Goal: Transaction & Acquisition: Purchase product/service

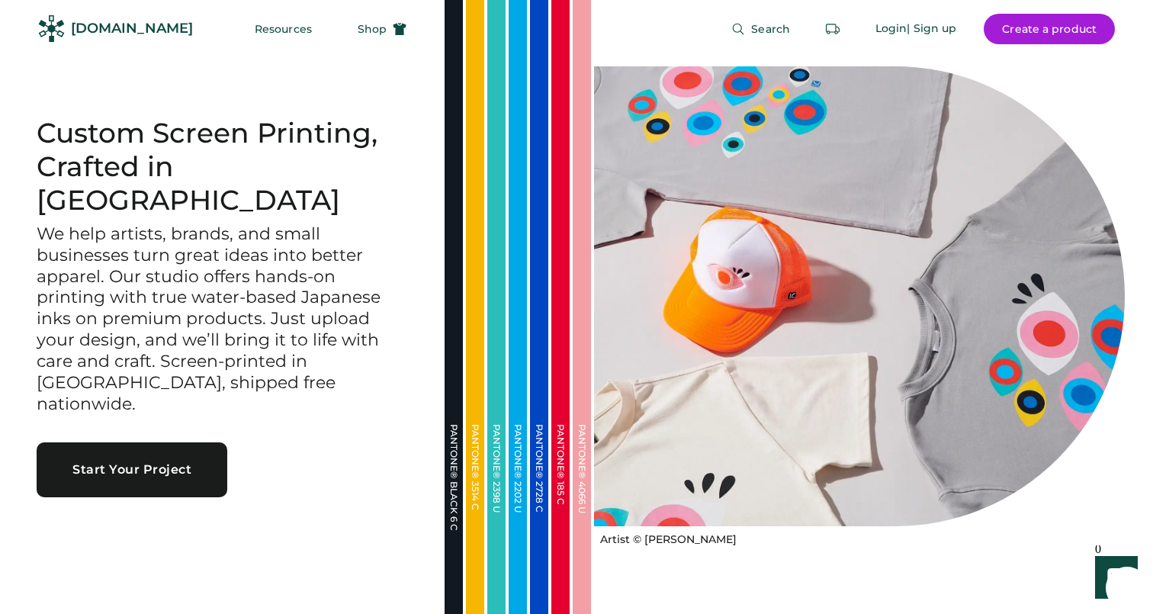
click at [889, 204] on div at bounding box center [859, 296] width 531 height 461
click at [358, 30] on span "Shop" at bounding box center [372, 29] width 29 height 11
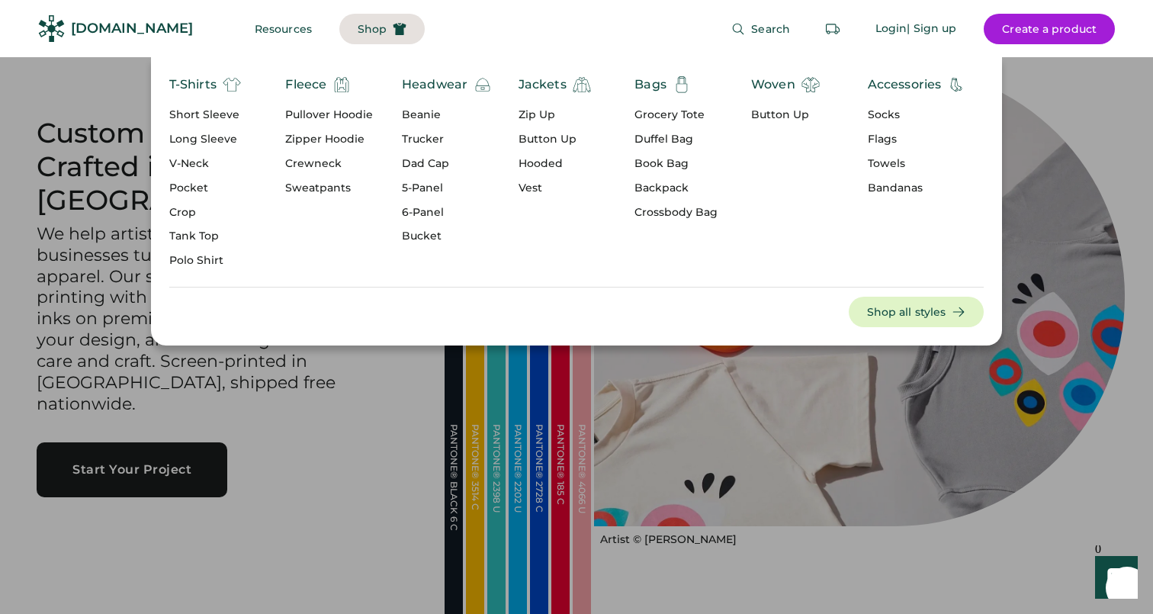
click at [437, 86] on div "Headwear" at bounding box center [435, 85] width 66 height 18
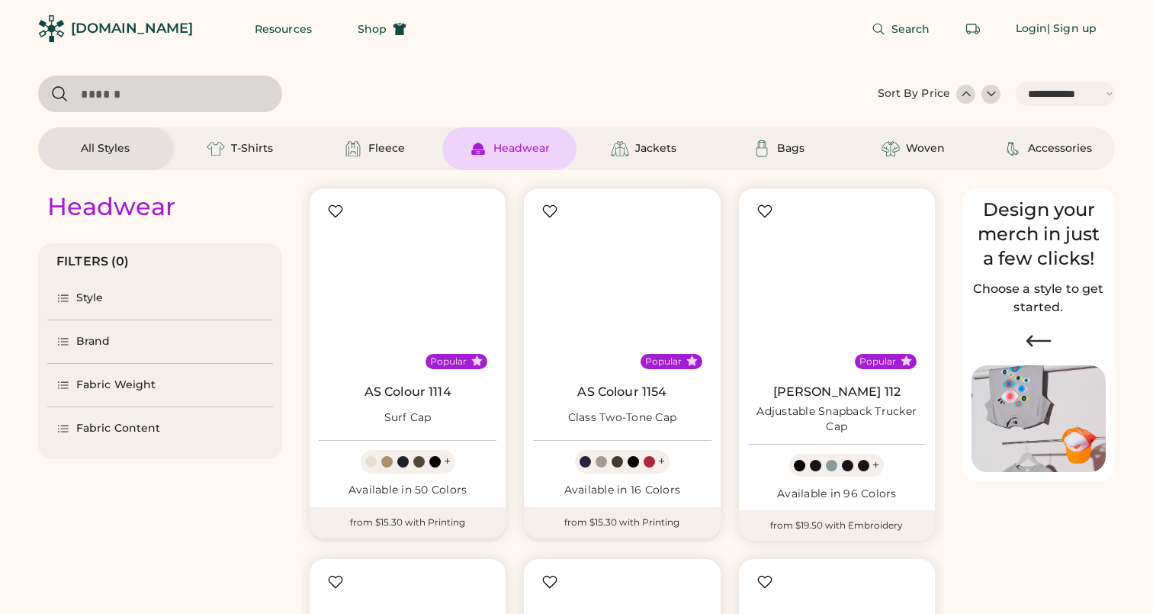
select select "*****"
select select "*"
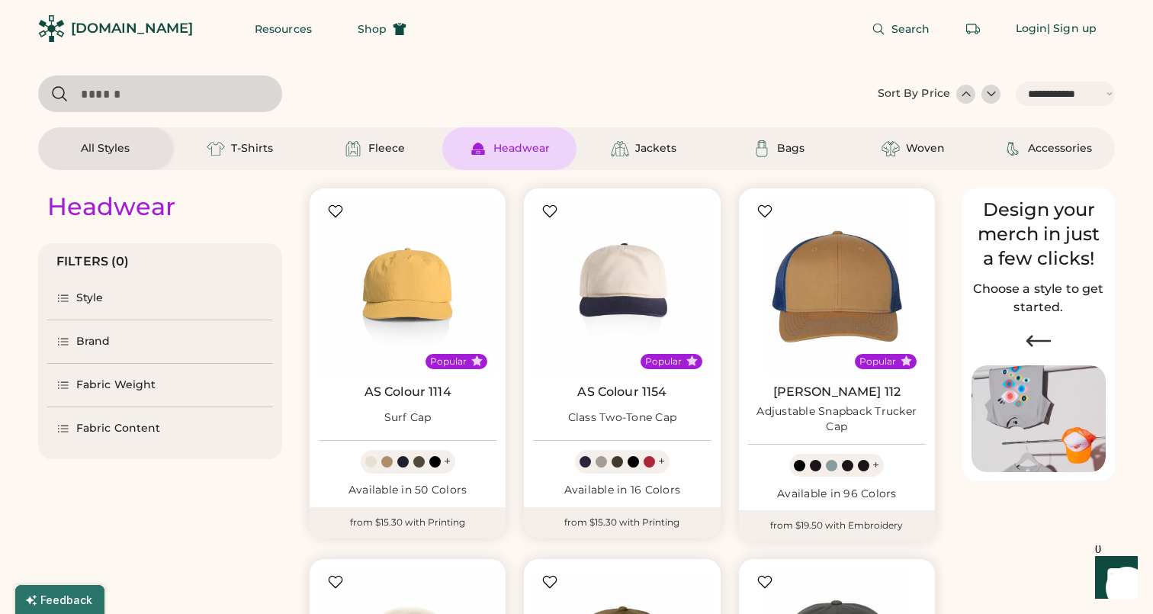
select select "*****"
select select "*"
click at [404, 301] on img at bounding box center [408, 287] width 178 height 178
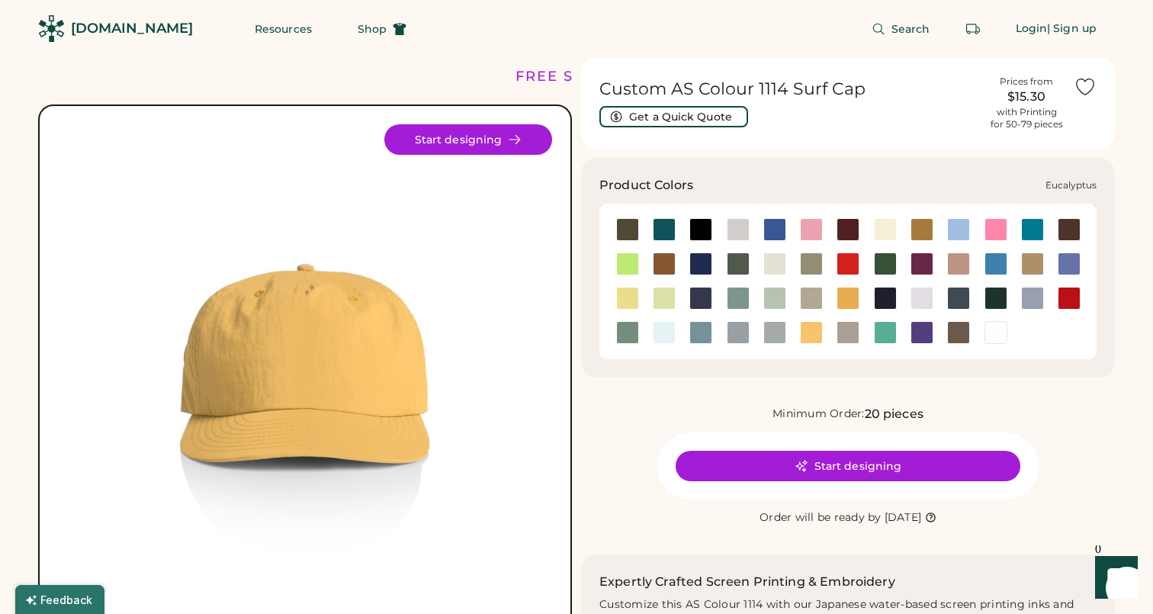
click at [816, 266] on div at bounding box center [811, 263] width 23 height 23
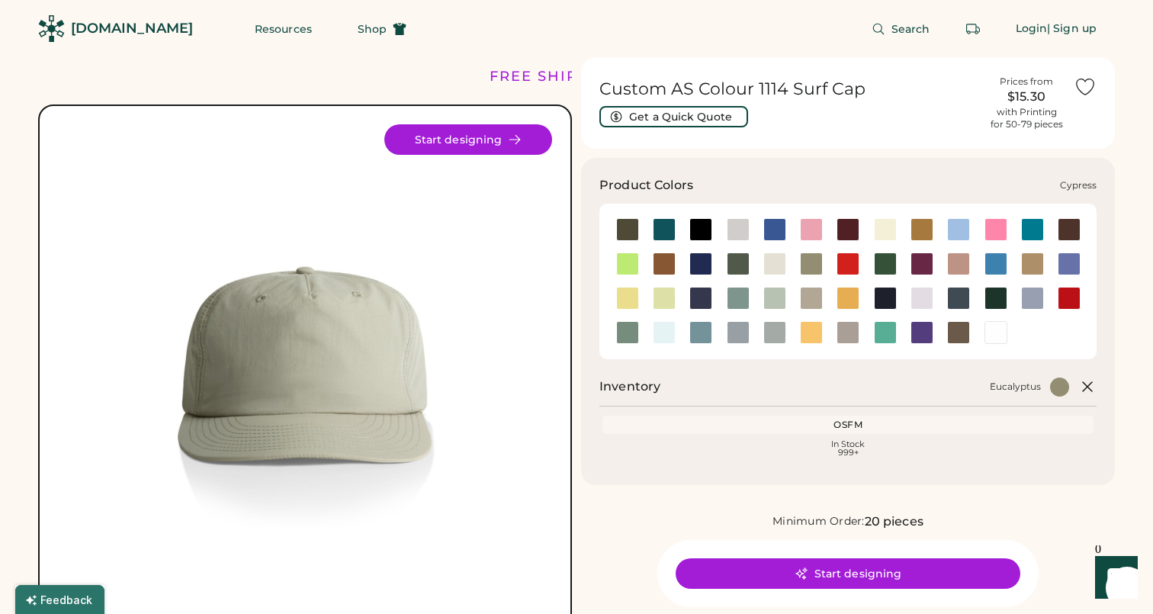
click at [743, 265] on div at bounding box center [738, 263] width 23 height 23
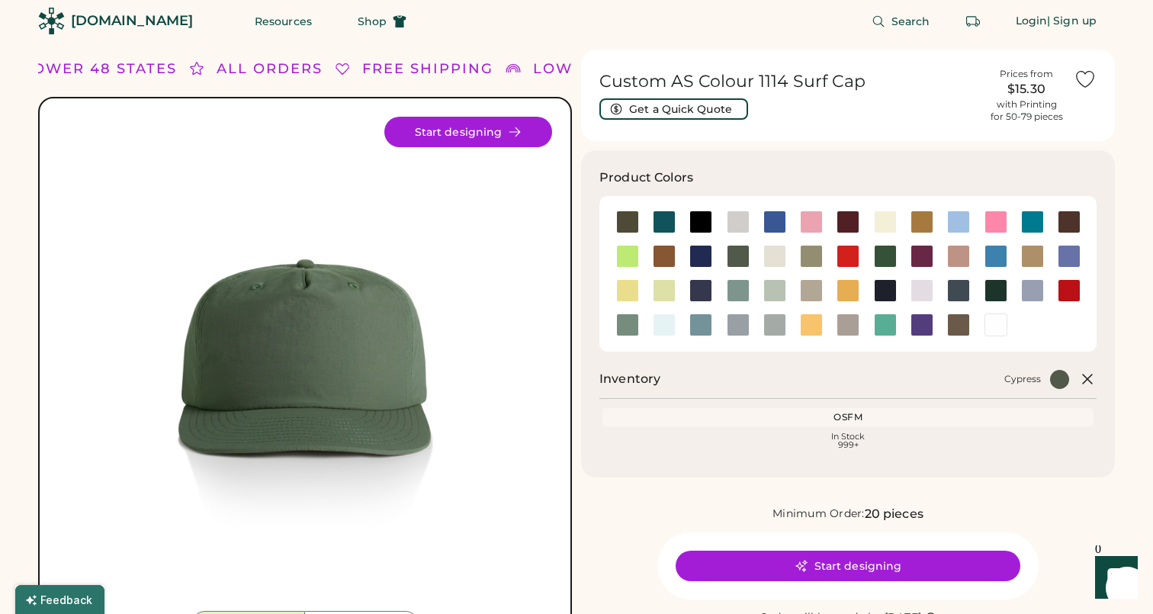
scroll to position [28, 0]
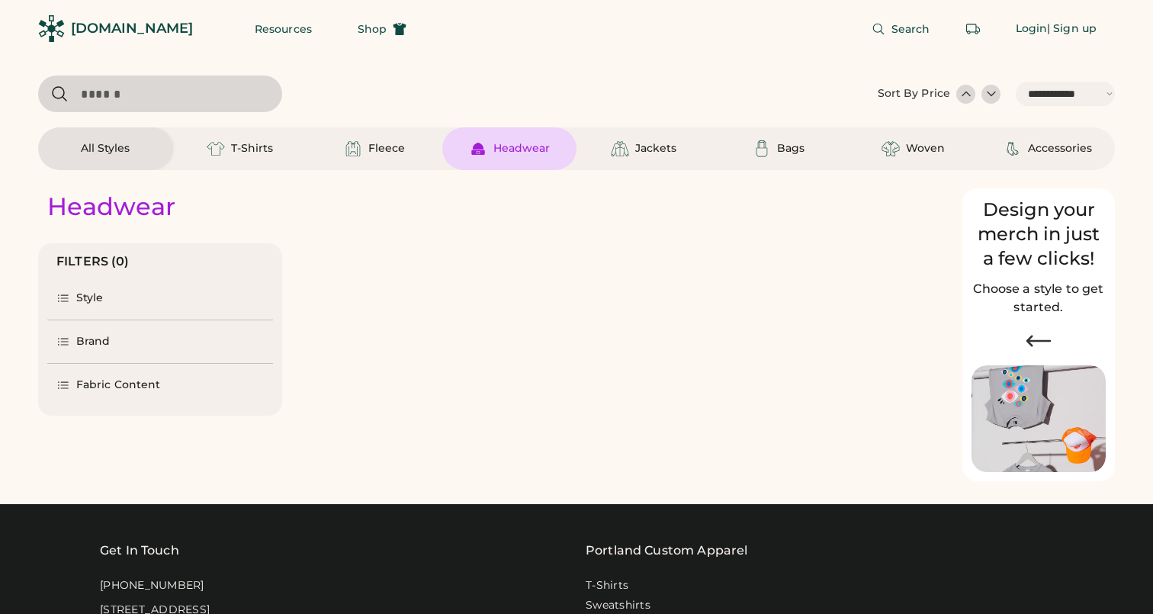
select select "*****"
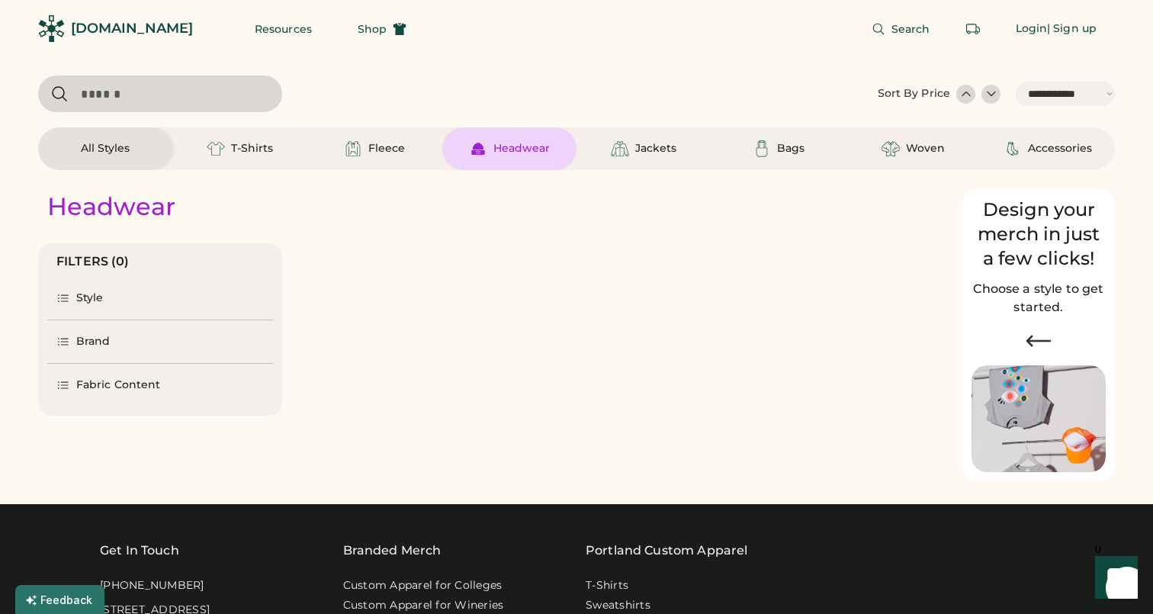
click at [541, 151] on div "Headwear" at bounding box center [522, 148] width 56 height 15
select select "*"
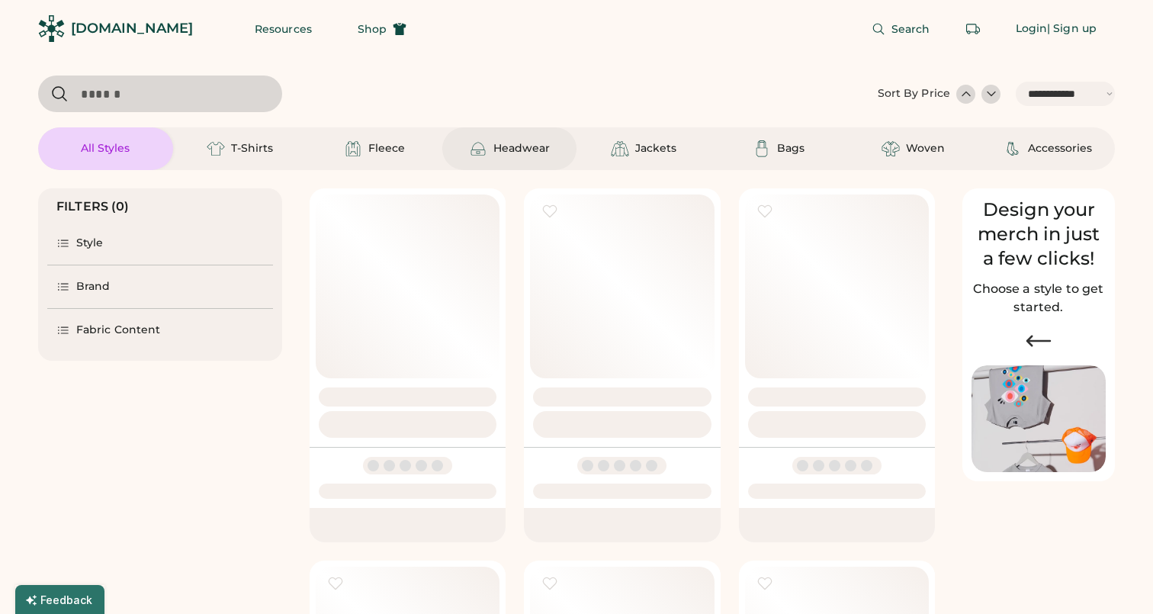
select select "*****"
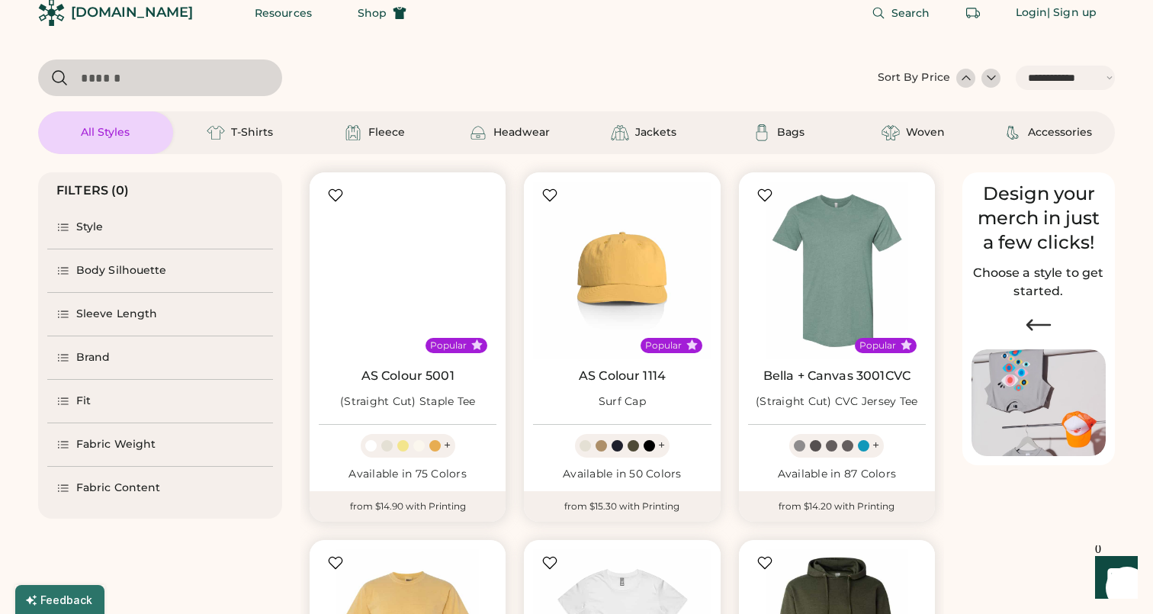
scroll to position [21, 0]
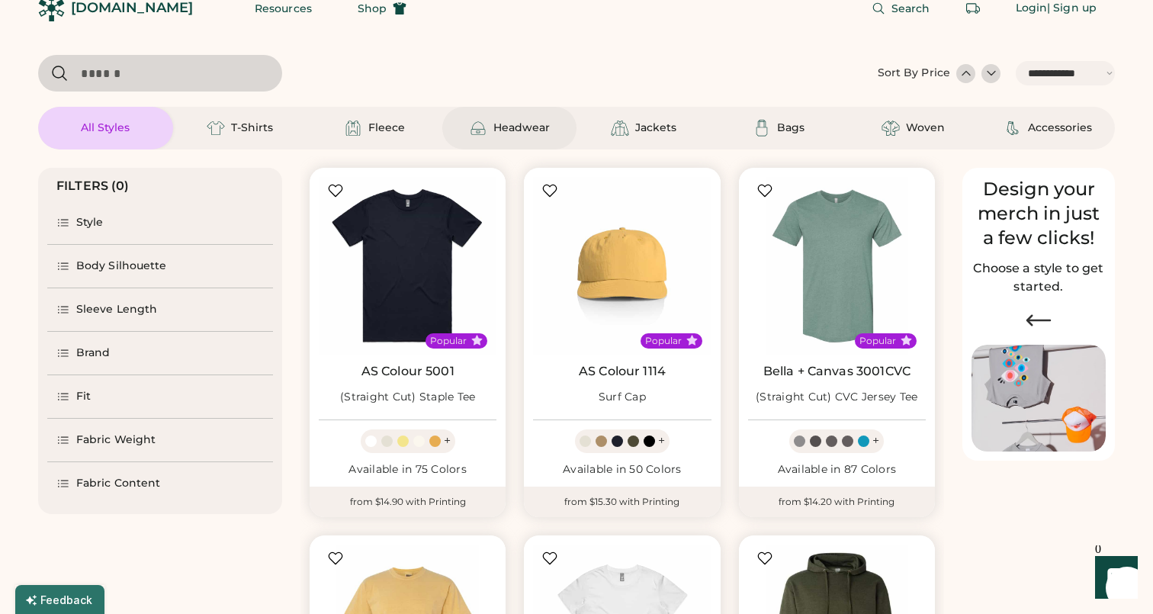
click at [519, 136] on div "Headwear" at bounding box center [509, 128] width 81 height 18
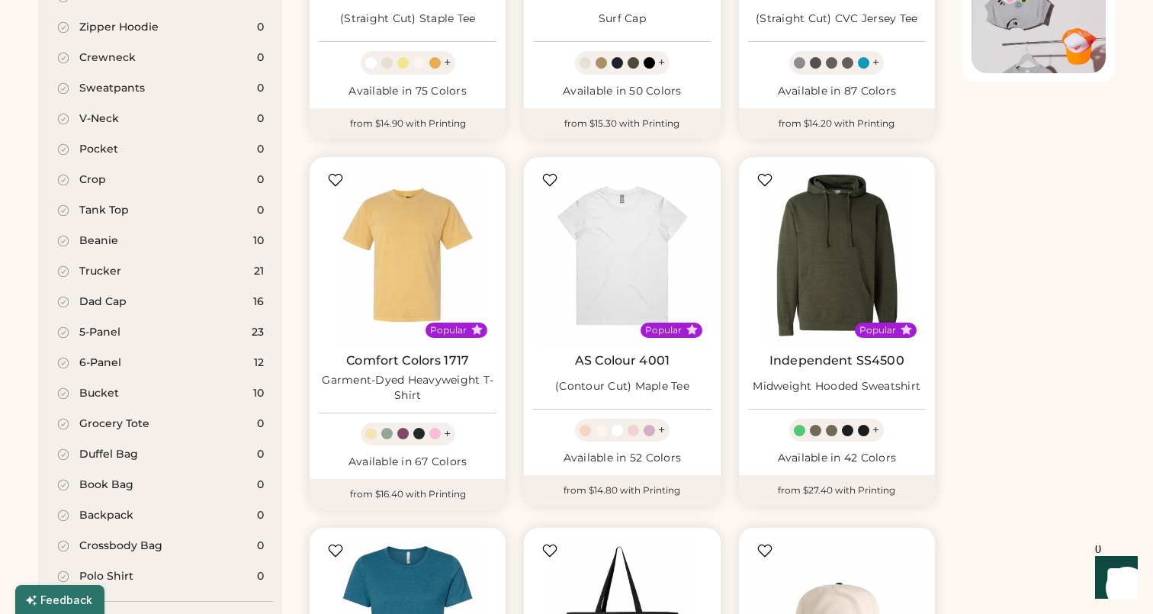
scroll to position [398, 0]
click at [172, 331] on div "5-Panel 23" at bounding box center [160, 333] width 226 height 31
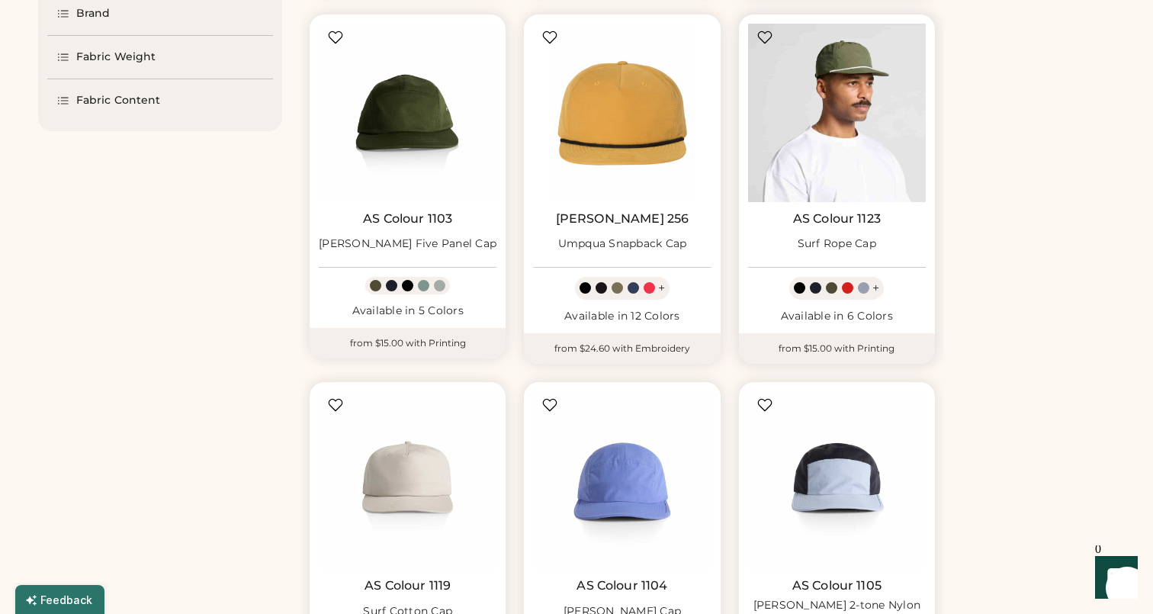
scroll to position [625, 0]
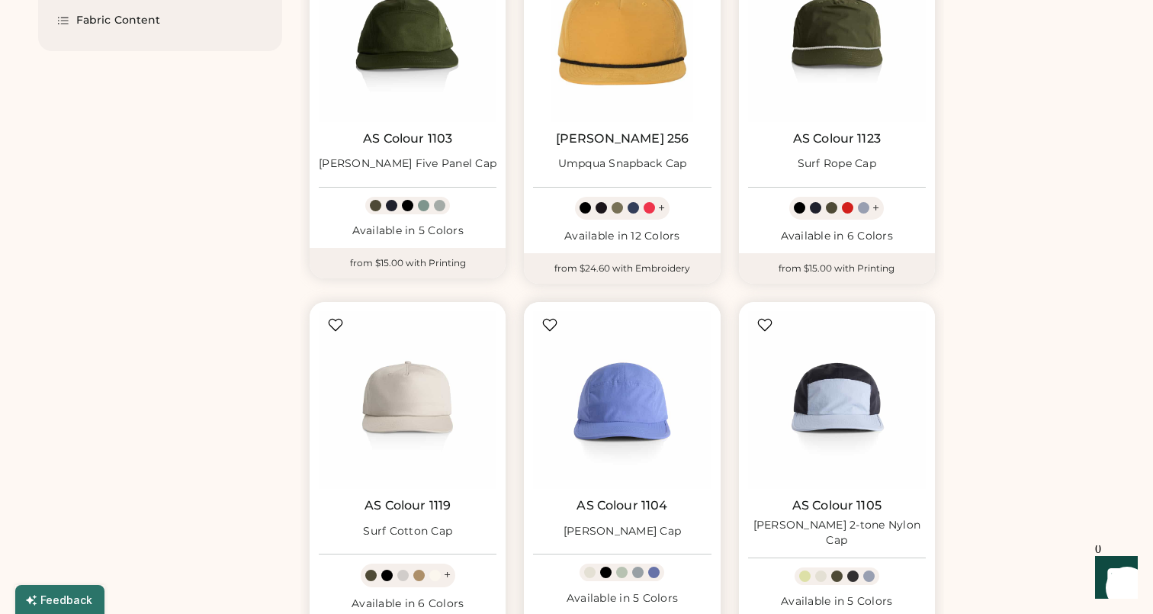
click at [599, 416] on img at bounding box center [622, 400] width 178 height 178
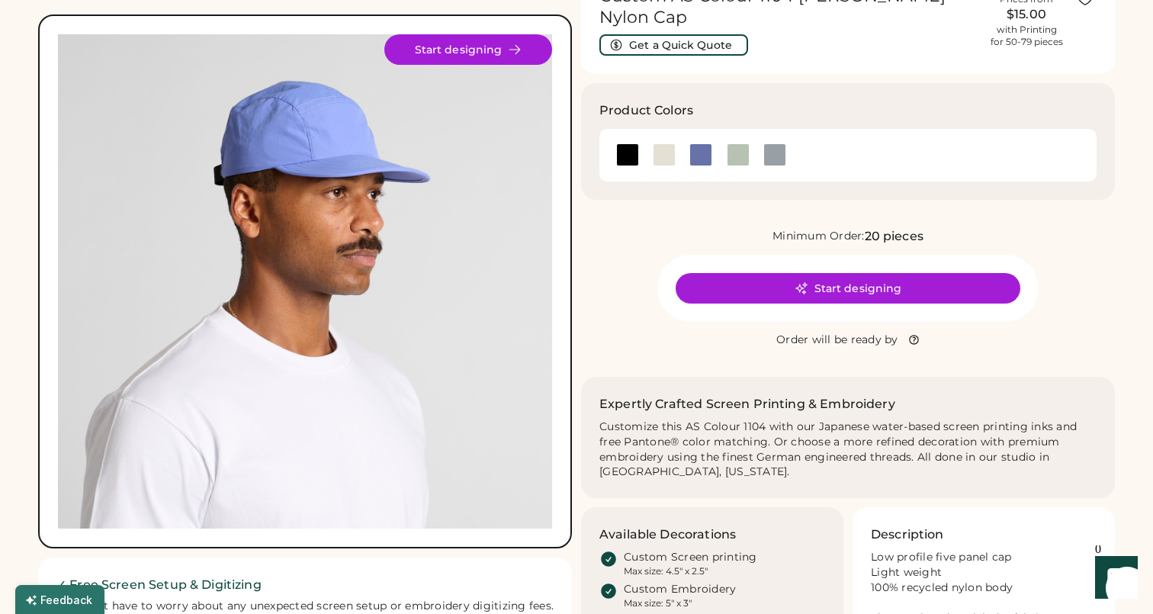
scroll to position [87, 0]
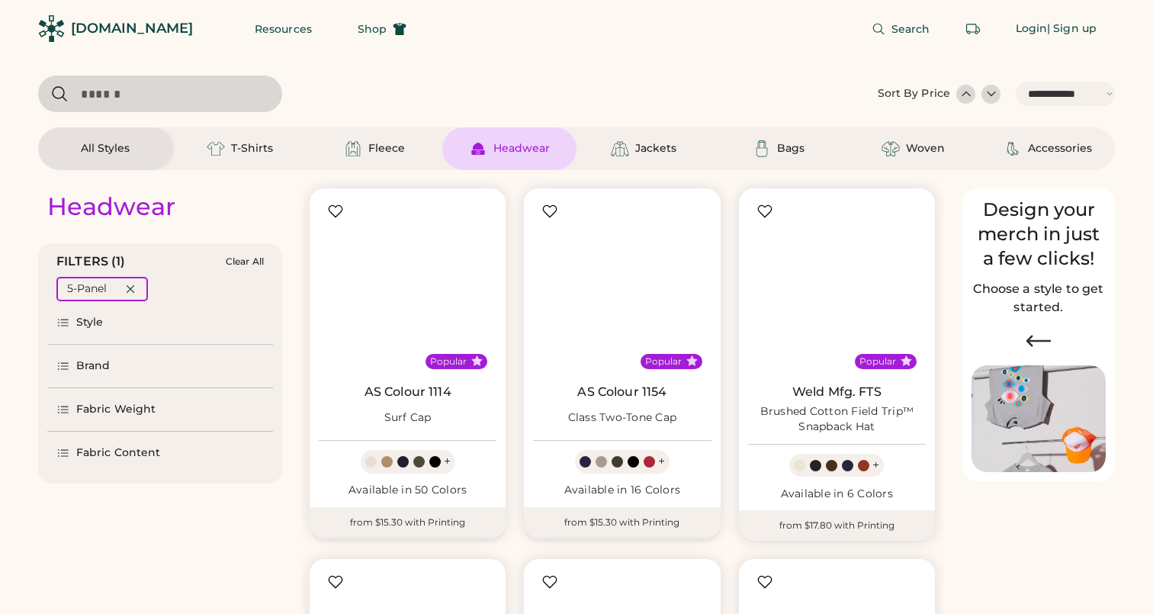
select select "*****"
select select "*"
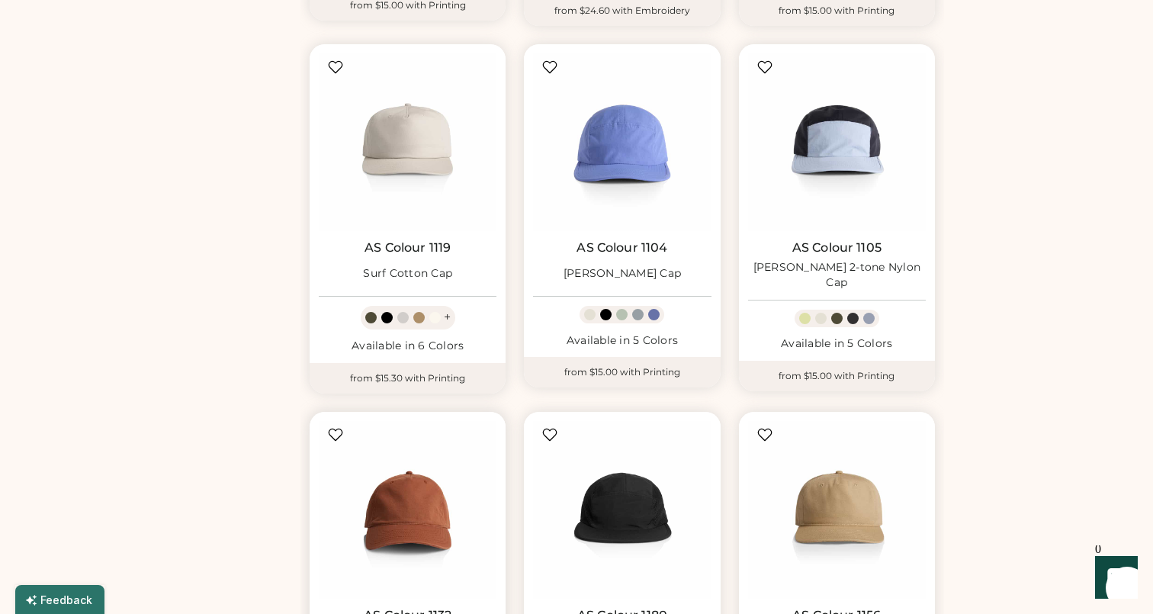
scroll to position [875, 0]
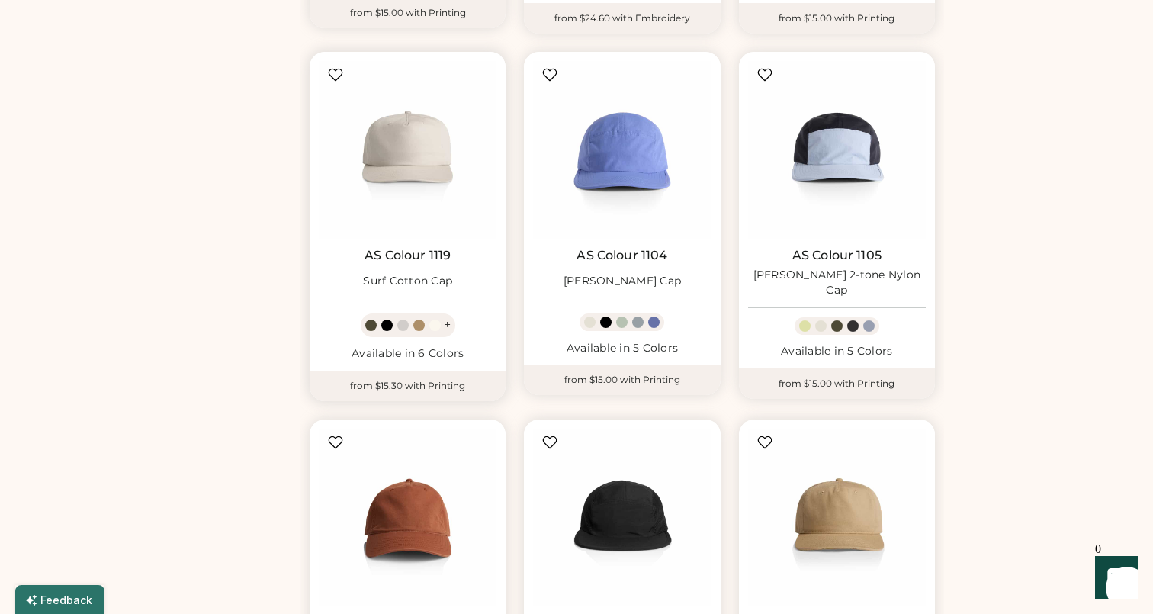
click at [404, 274] on div "Surf Cotton Cap" at bounding box center [407, 281] width 89 height 15
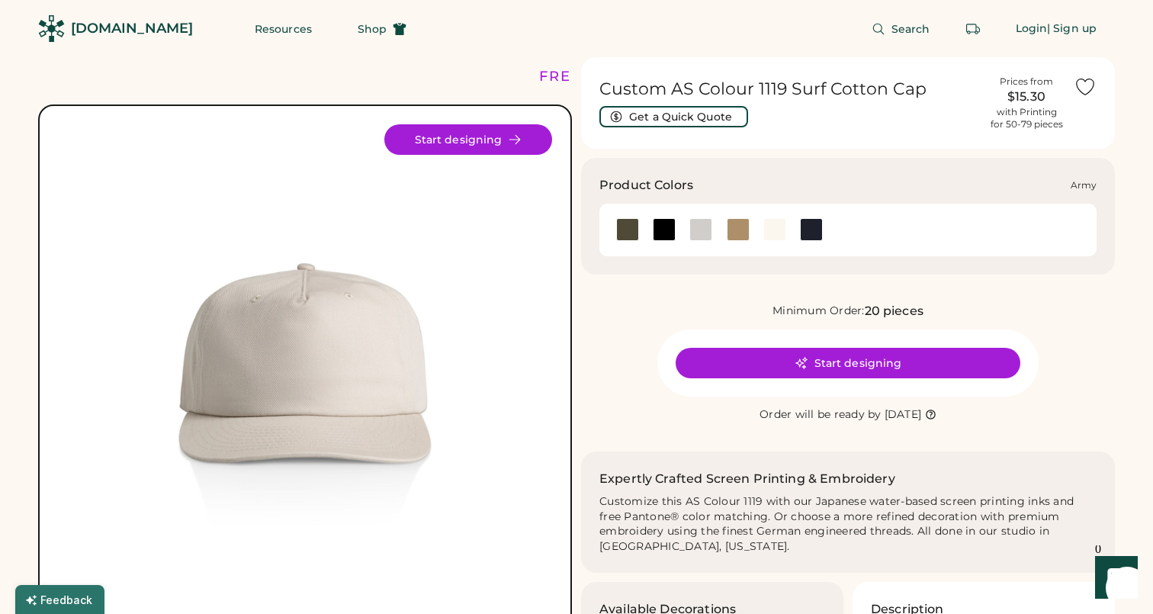
click at [624, 231] on div at bounding box center [627, 229] width 23 height 23
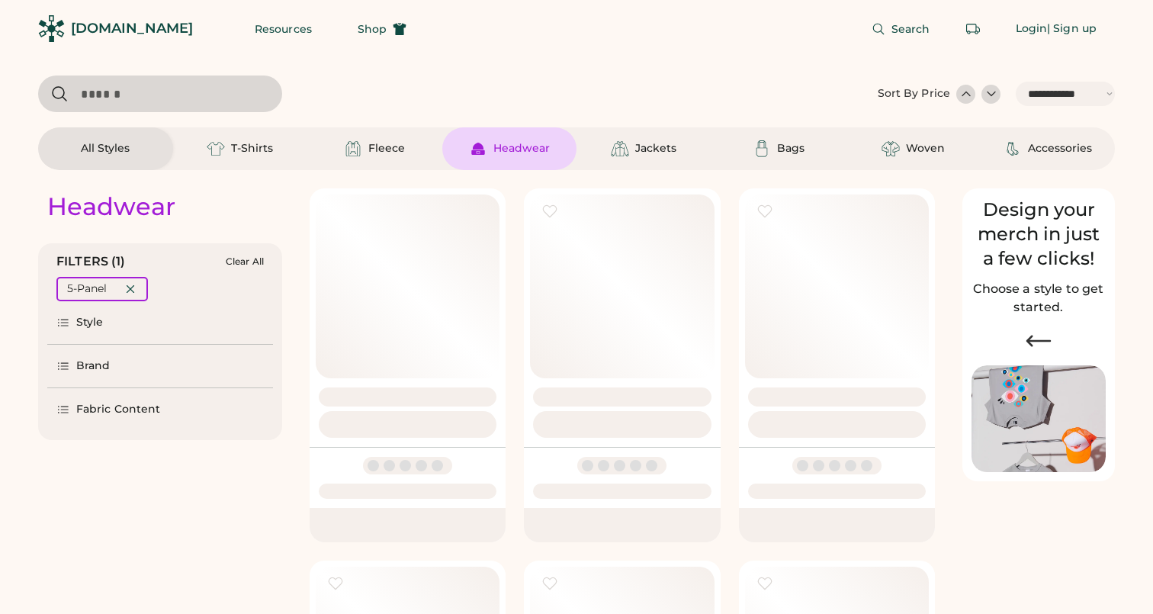
select select "*****"
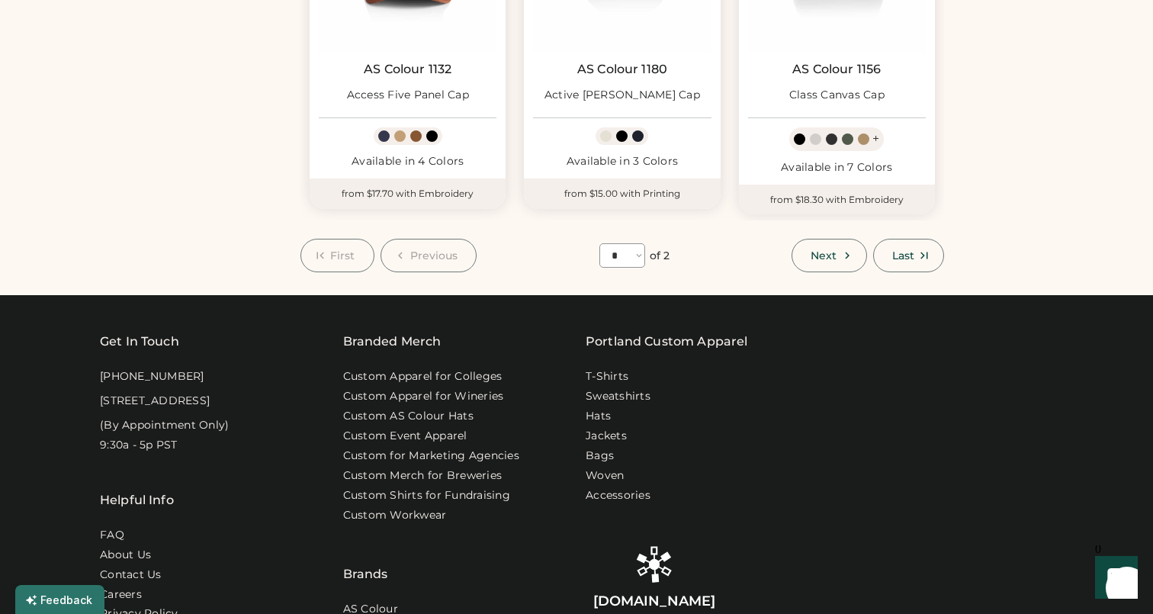
scroll to position [1421, 0]
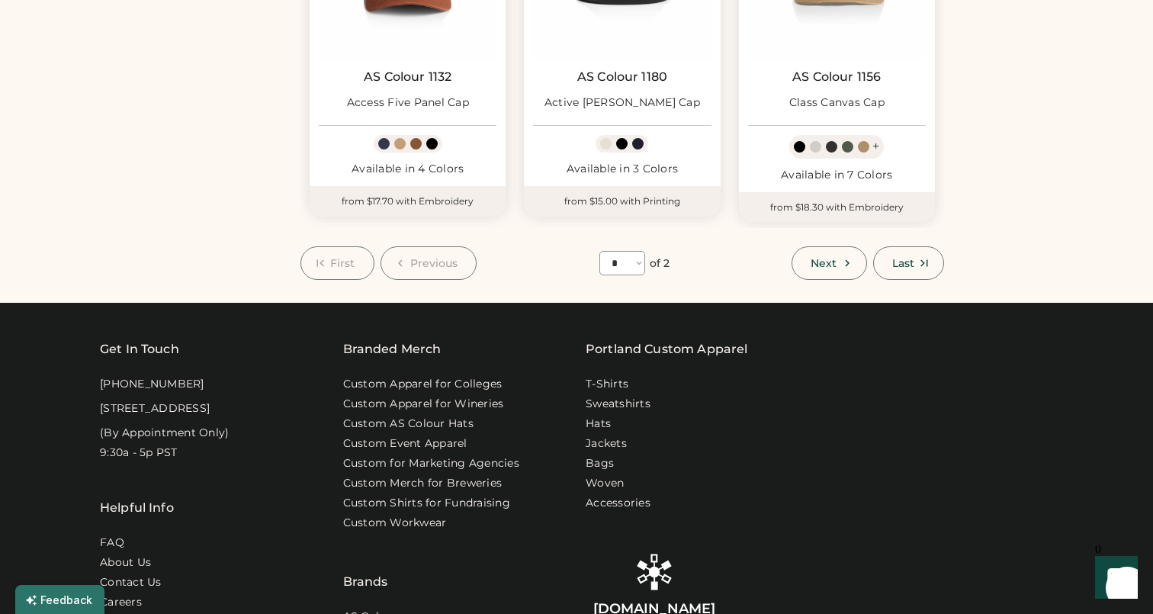
click at [811, 266] on button "Next" at bounding box center [829, 263] width 75 height 34
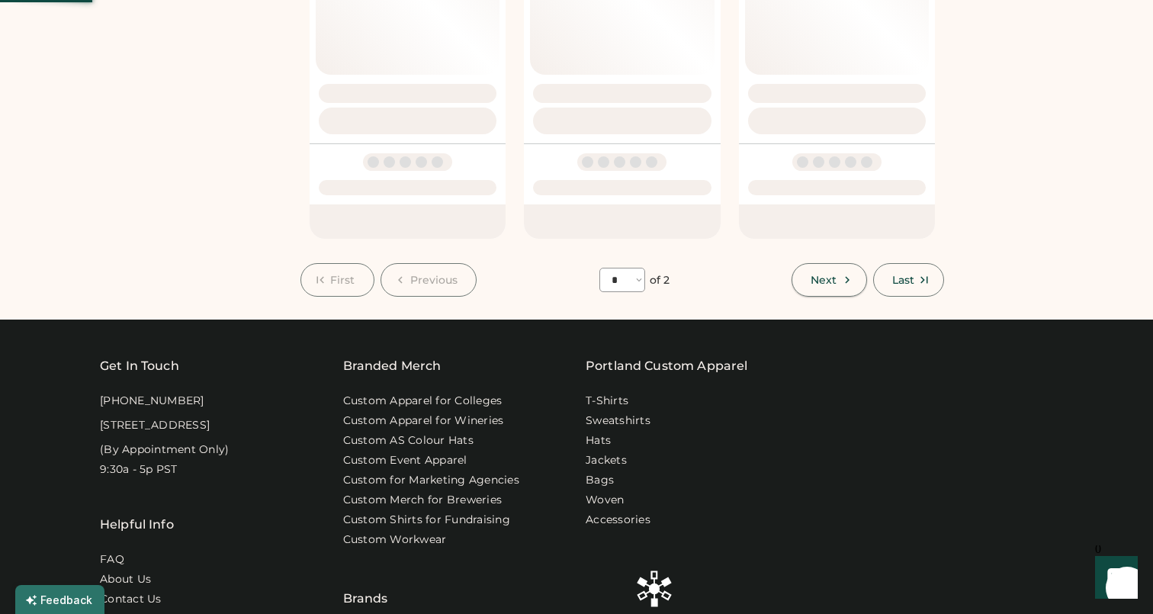
select select "*"
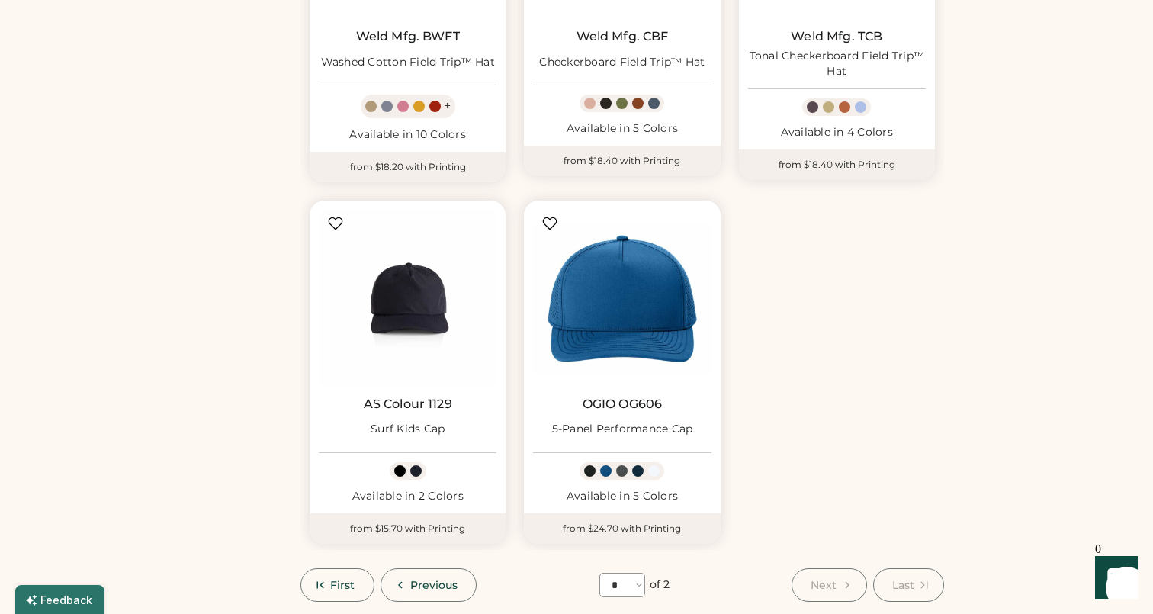
scroll to position [1173, 0]
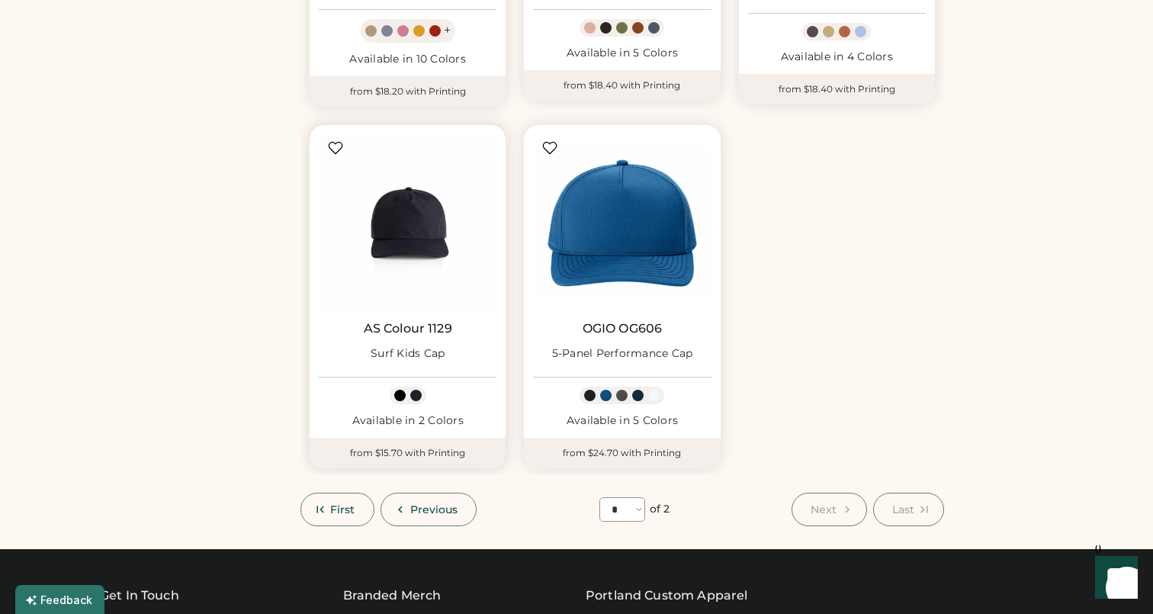
click at [411, 210] on img at bounding box center [408, 223] width 178 height 178
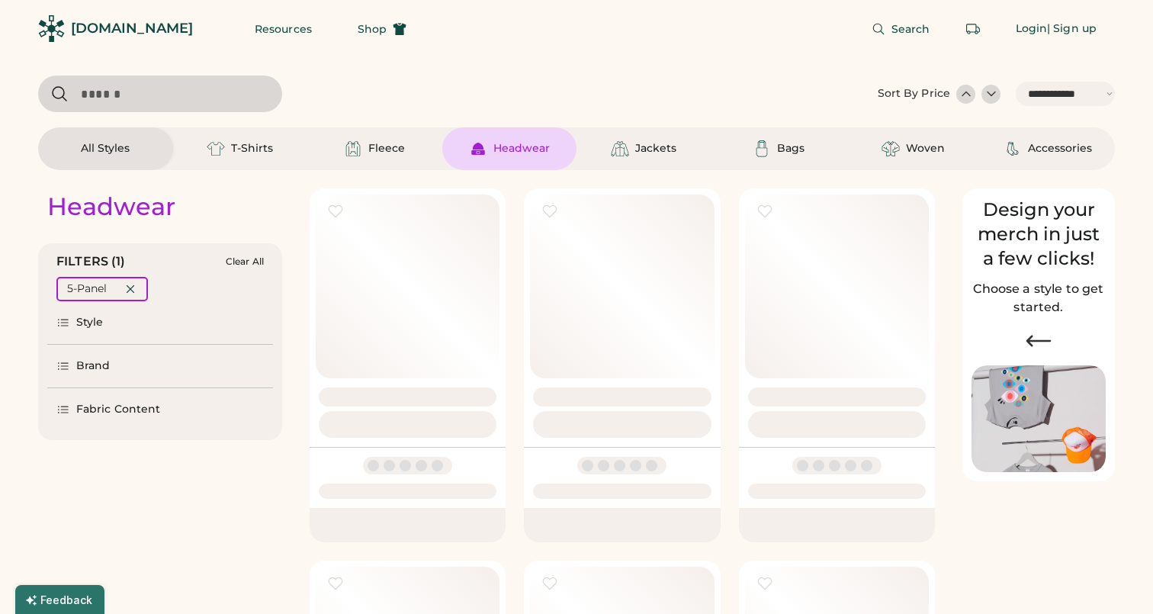
select select "*****"
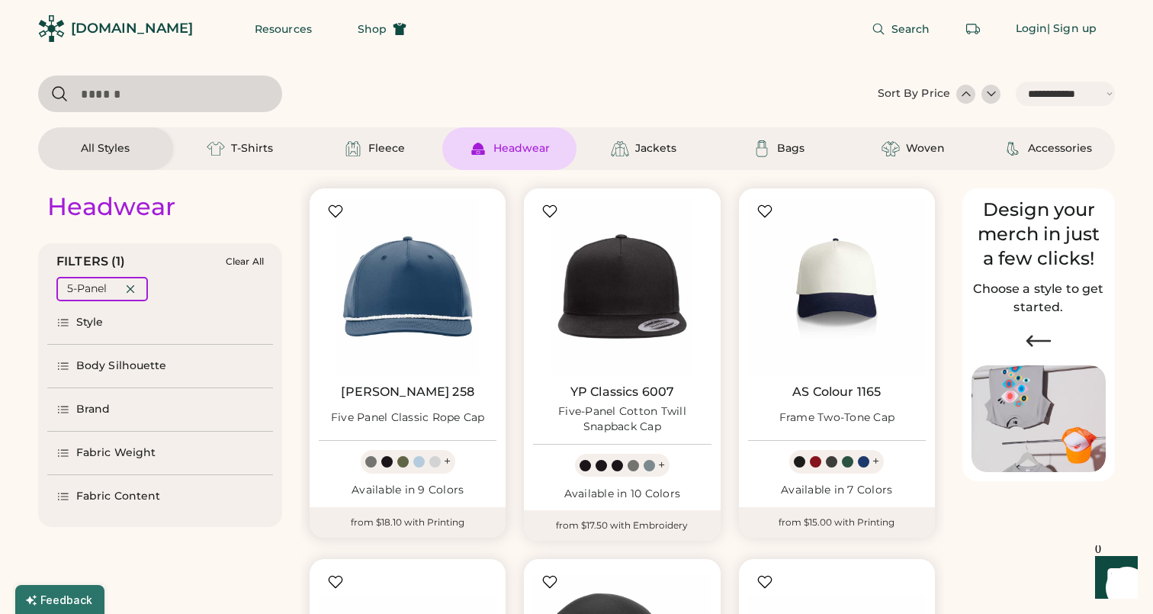
scroll to position [14, 0]
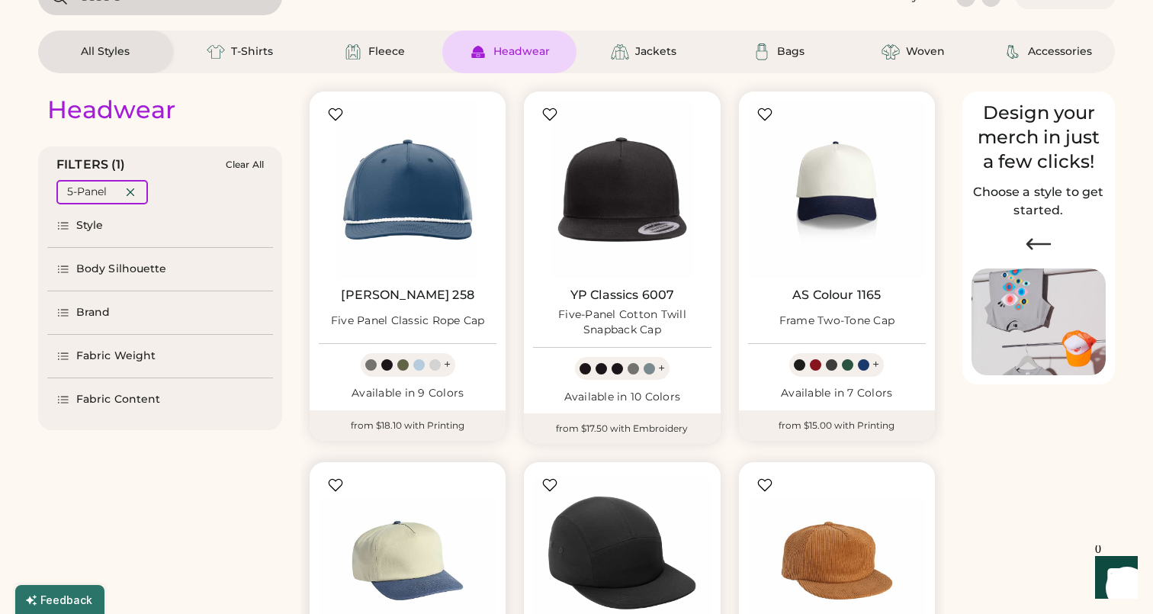
scroll to position [3, 0]
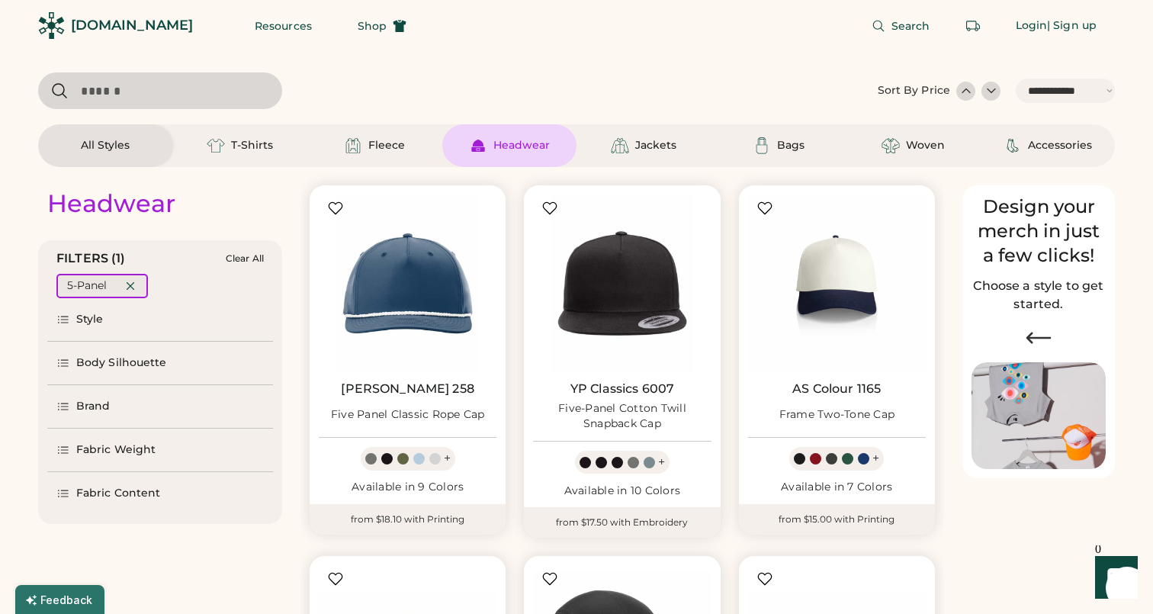
click at [127, 283] on icon at bounding box center [131, 286] width 14 height 14
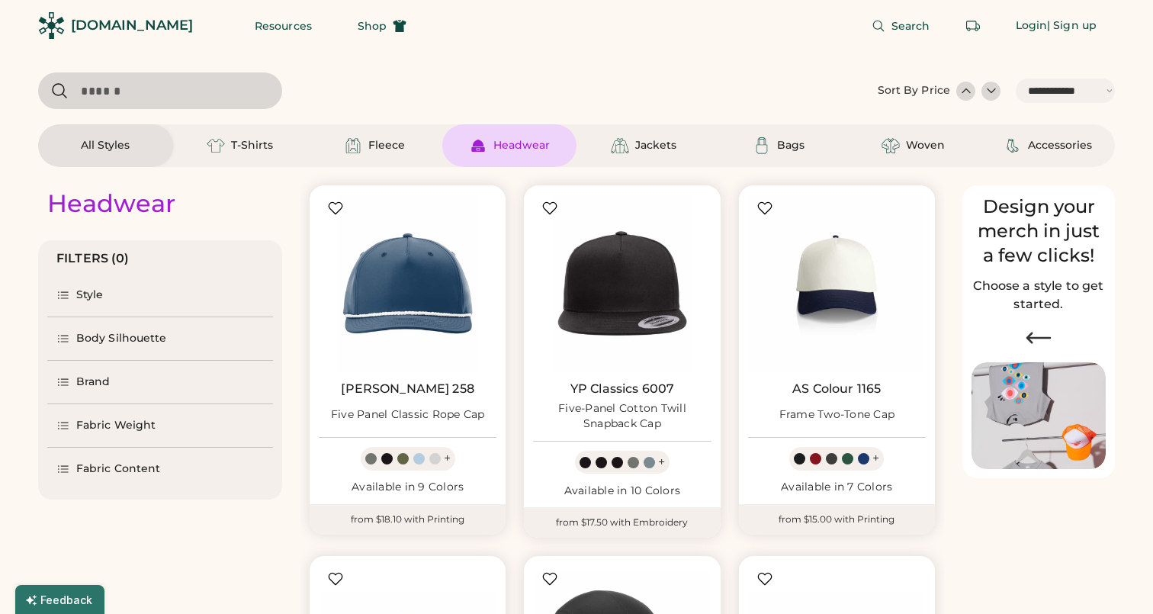
select select "*"
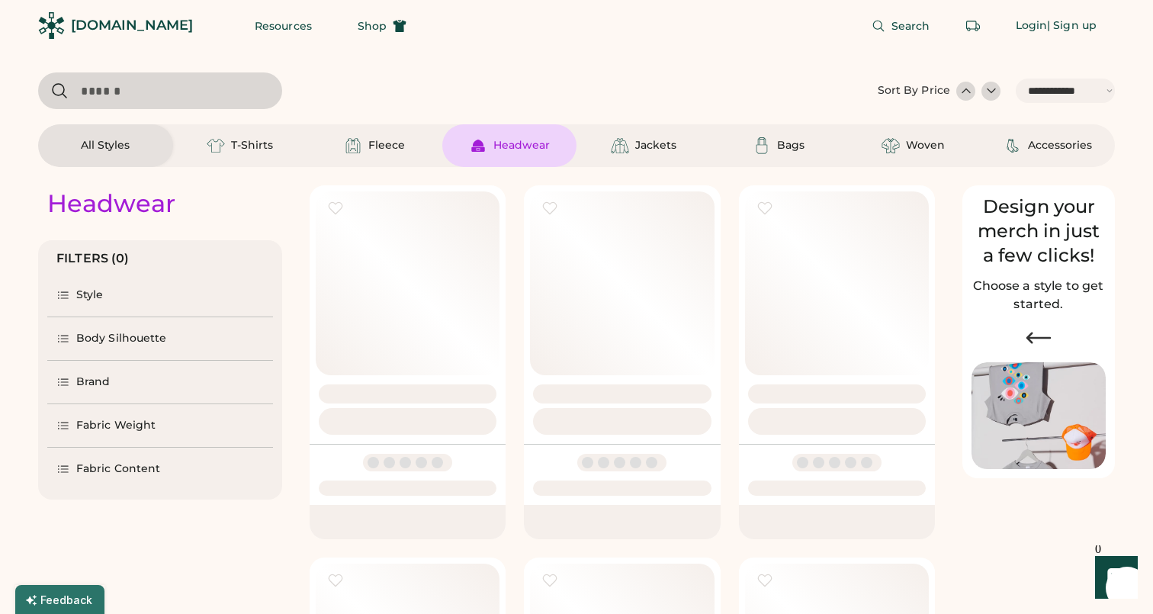
select select "*****"
select select "*"
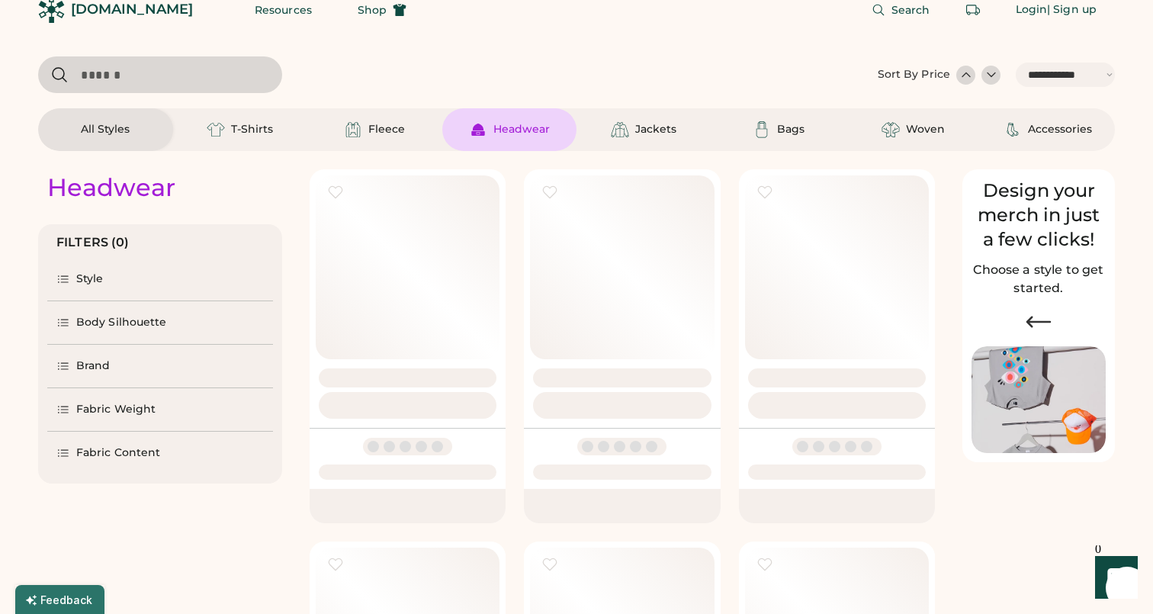
scroll to position [21, 0]
click at [510, 127] on div "Headwear" at bounding box center [522, 128] width 56 height 15
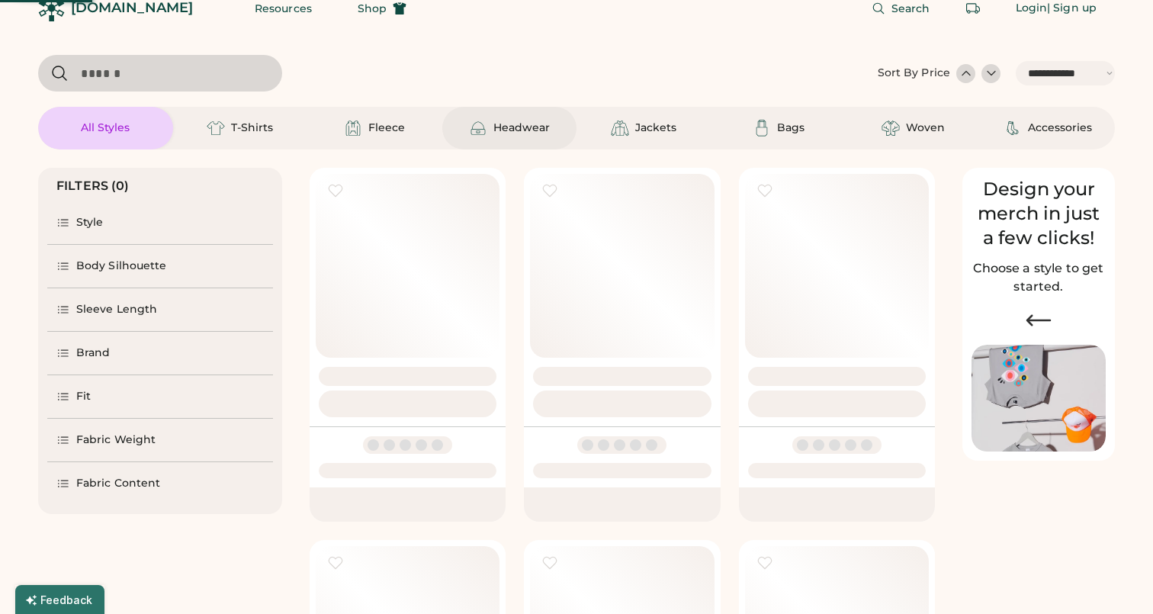
select select "*"
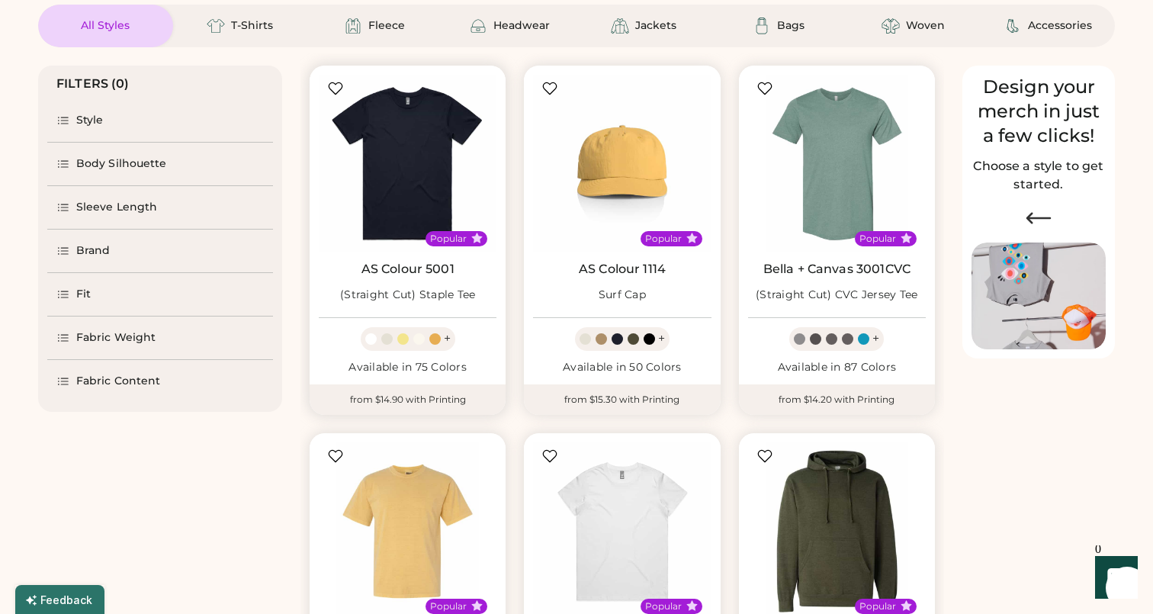
scroll to position [130, 0]
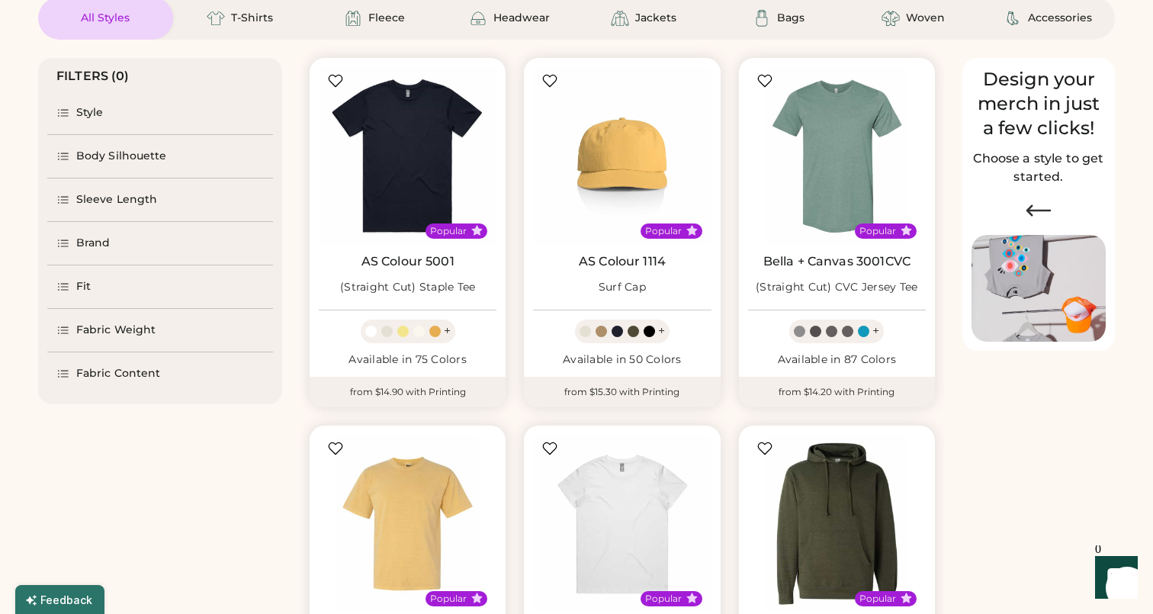
click at [130, 328] on div "Fabric Weight" at bounding box center [115, 330] width 79 height 15
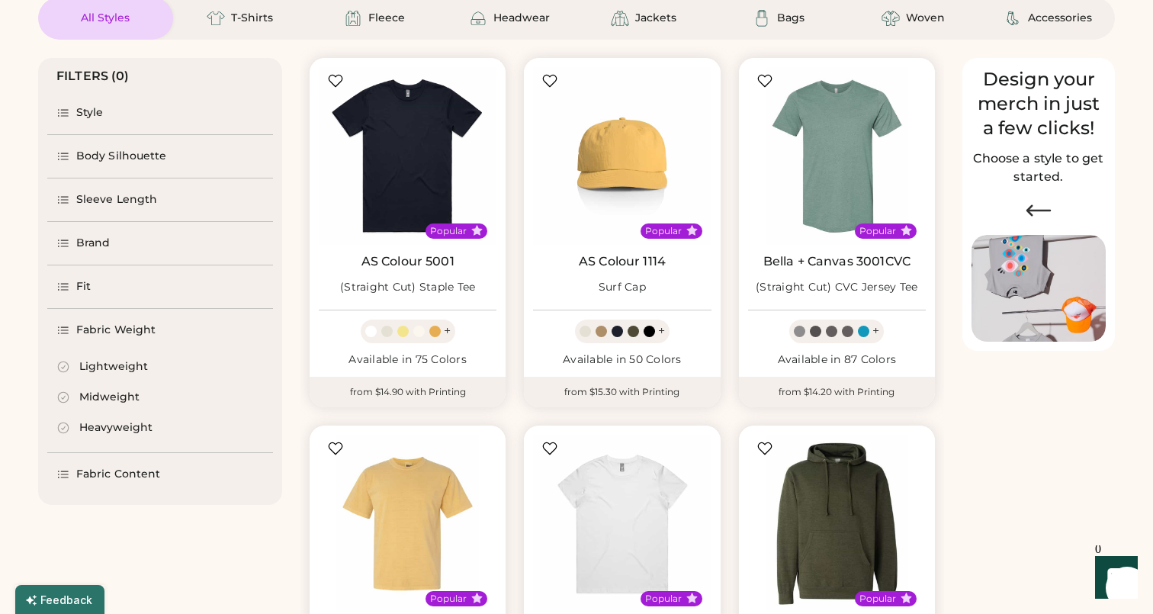
click at [130, 328] on div "Fabric Weight" at bounding box center [115, 330] width 79 height 15
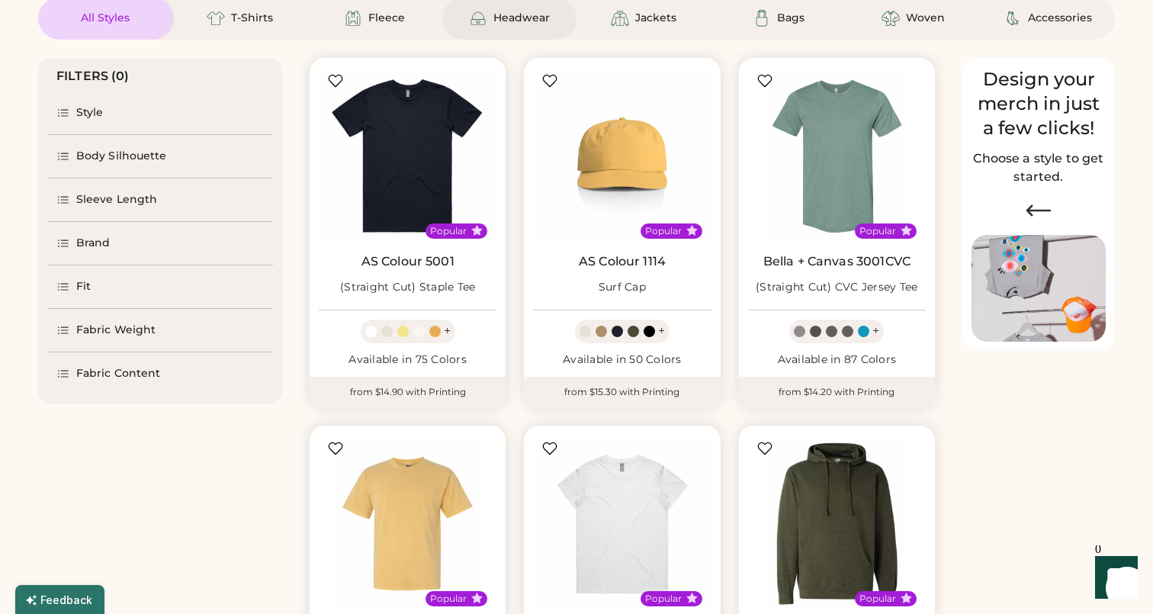
click at [538, 8] on div "Headwear" at bounding box center [509, 18] width 135 height 43
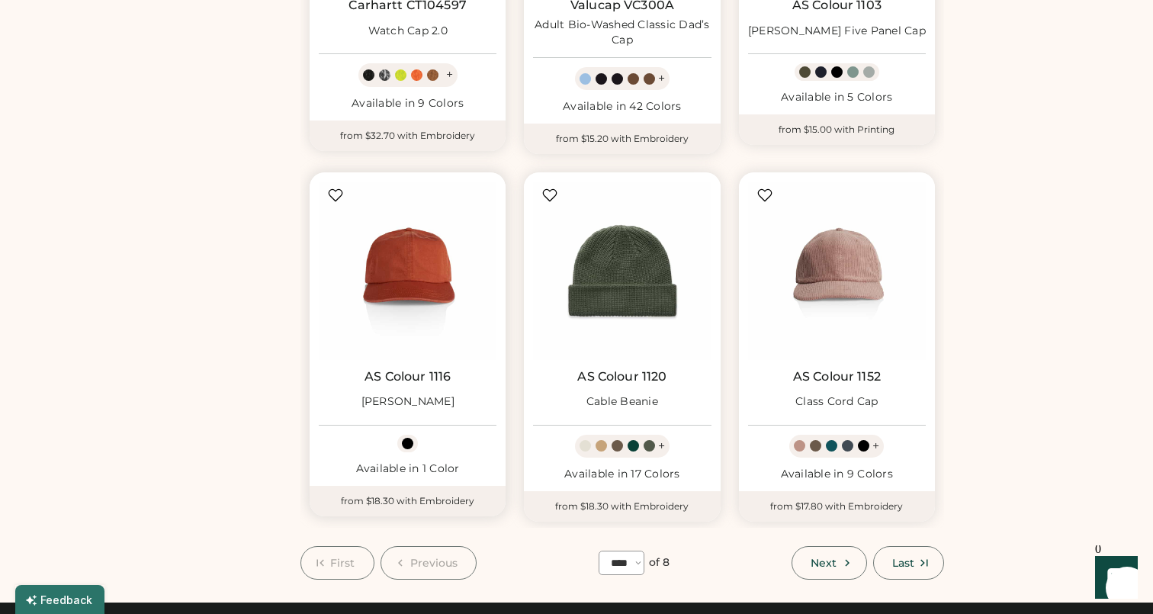
scroll to position [1138, 0]
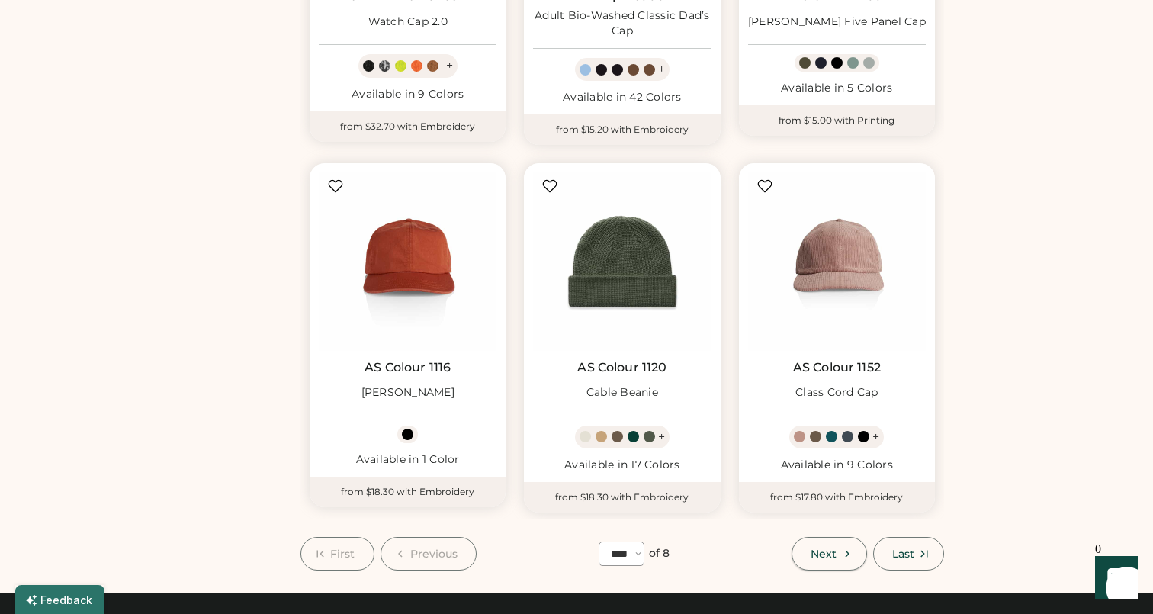
click at [833, 548] on span "Next" at bounding box center [824, 553] width 26 height 11
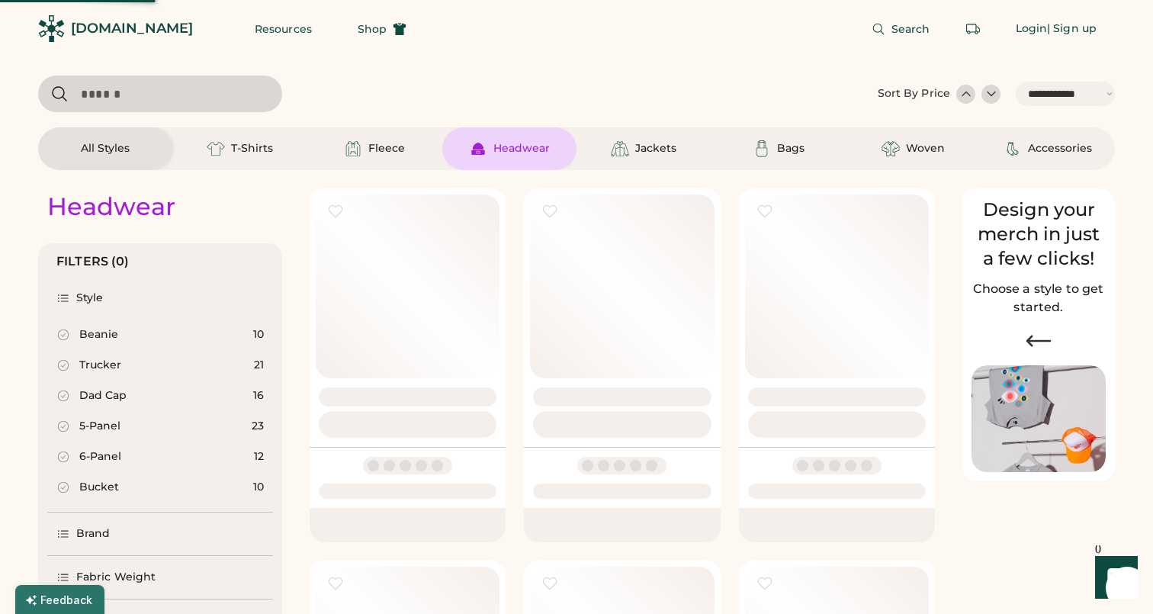
scroll to position [0, 0]
select select "*****"
select select "*"
click at [522, 154] on div "Headwear" at bounding box center [522, 148] width 56 height 15
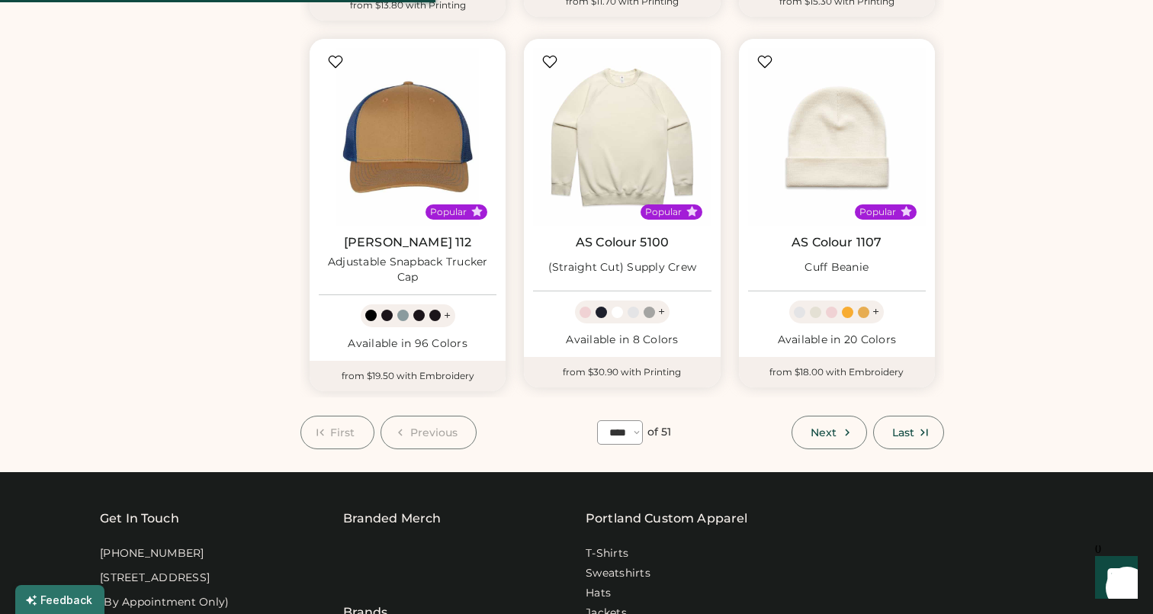
scroll to position [1345, 0]
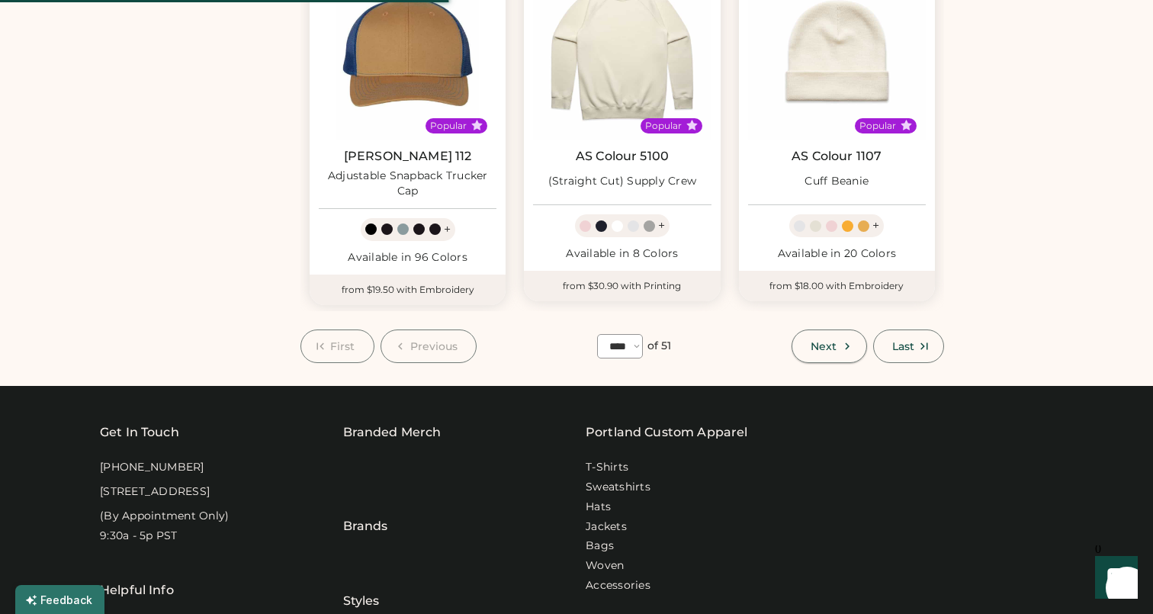
click at [839, 341] on button "Next" at bounding box center [829, 347] width 75 height 34
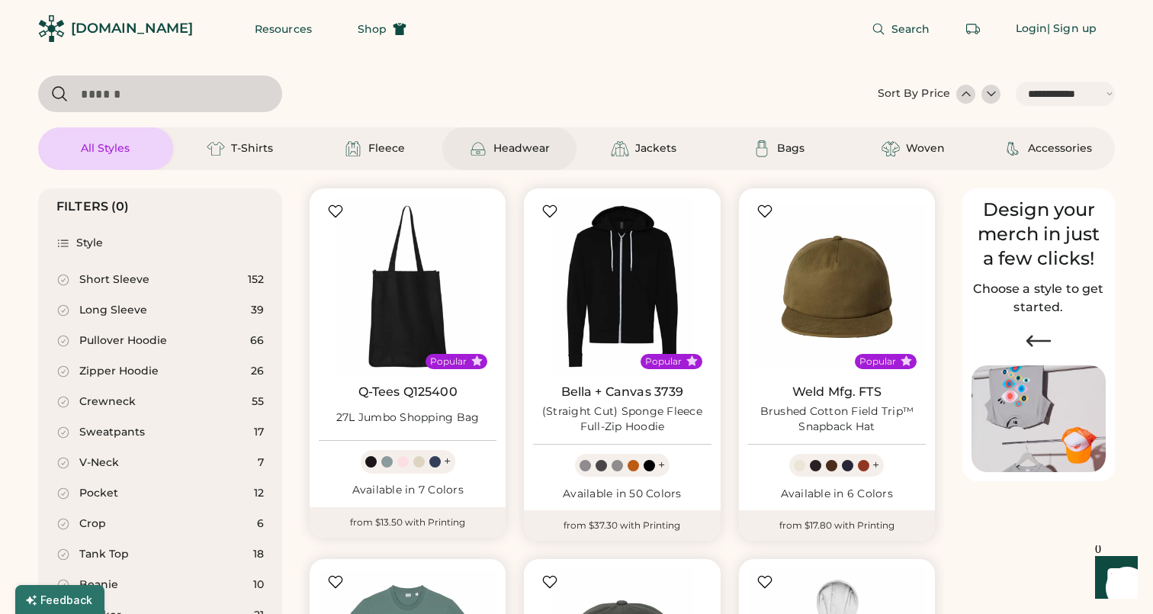
click at [496, 156] on div "Headwear" at bounding box center [522, 148] width 56 height 15
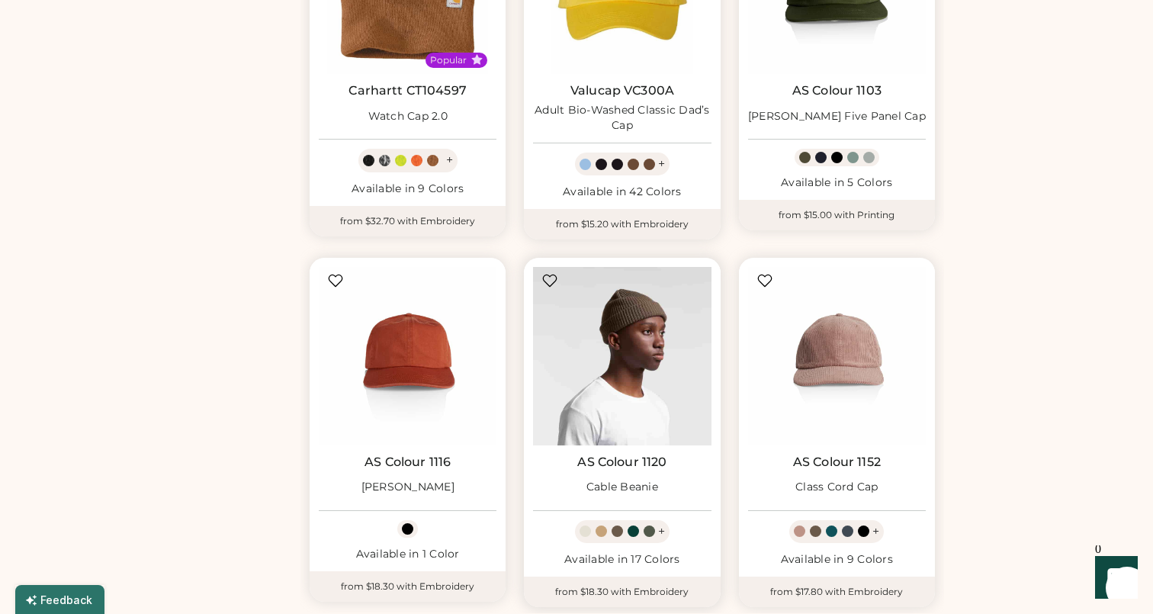
scroll to position [1160, 1]
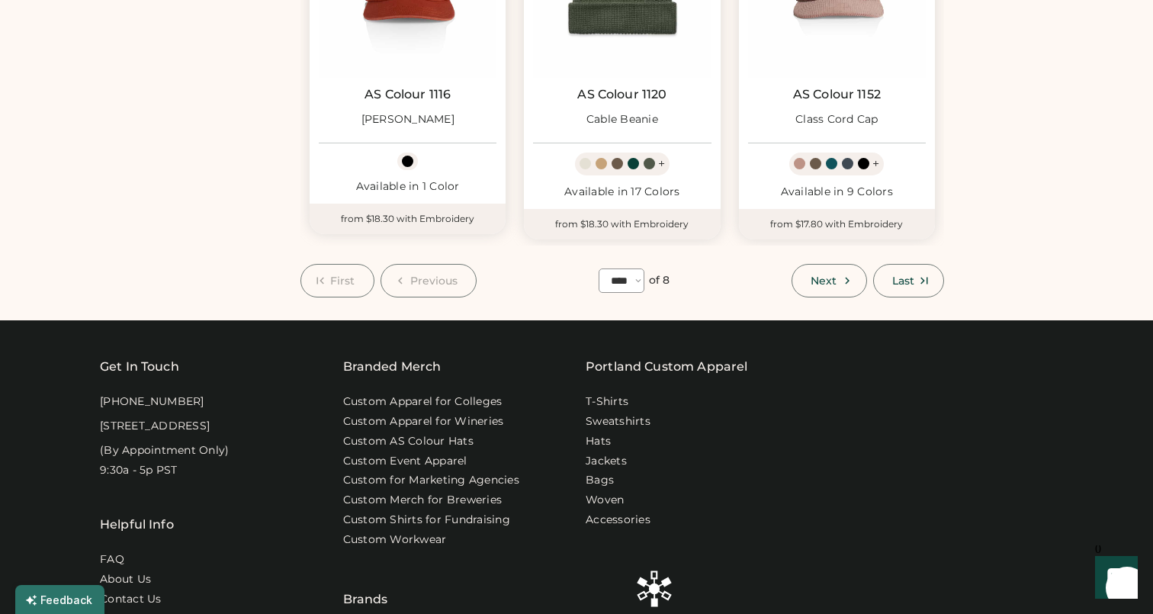
click at [818, 285] on button "Next" at bounding box center [829, 281] width 75 height 34
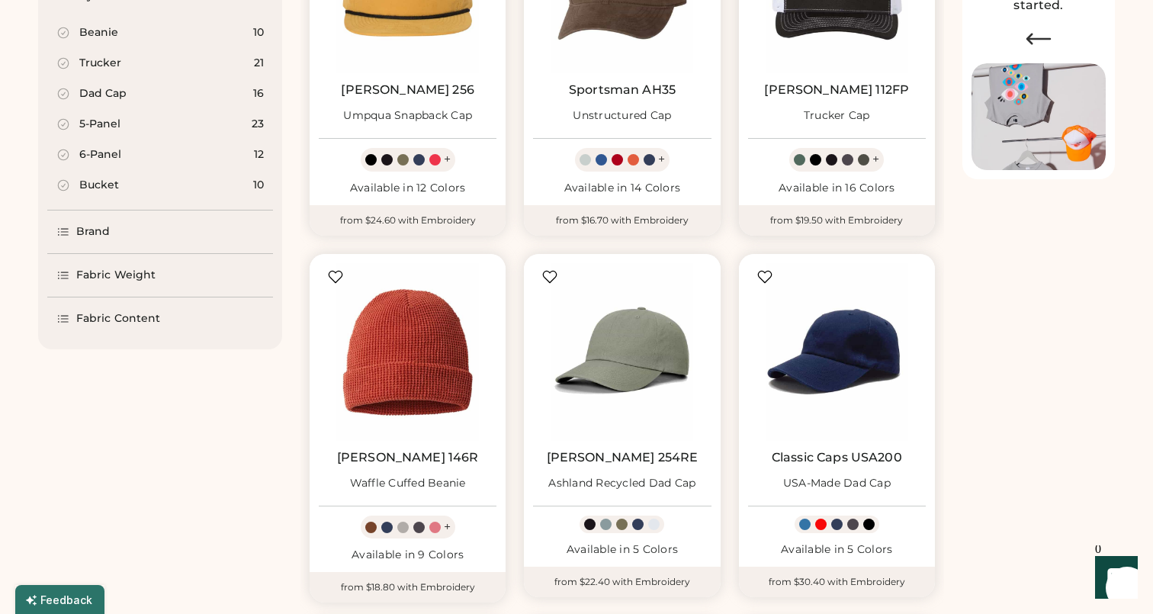
scroll to position [307, 1]
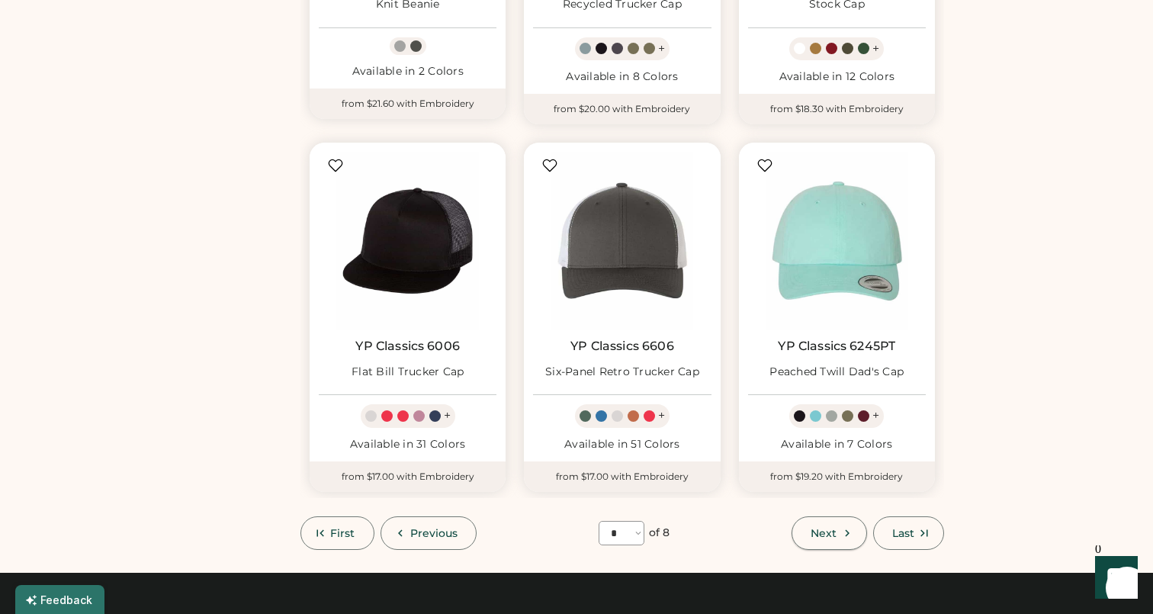
click at [815, 528] on span "Next" at bounding box center [824, 533] width 26 height 11
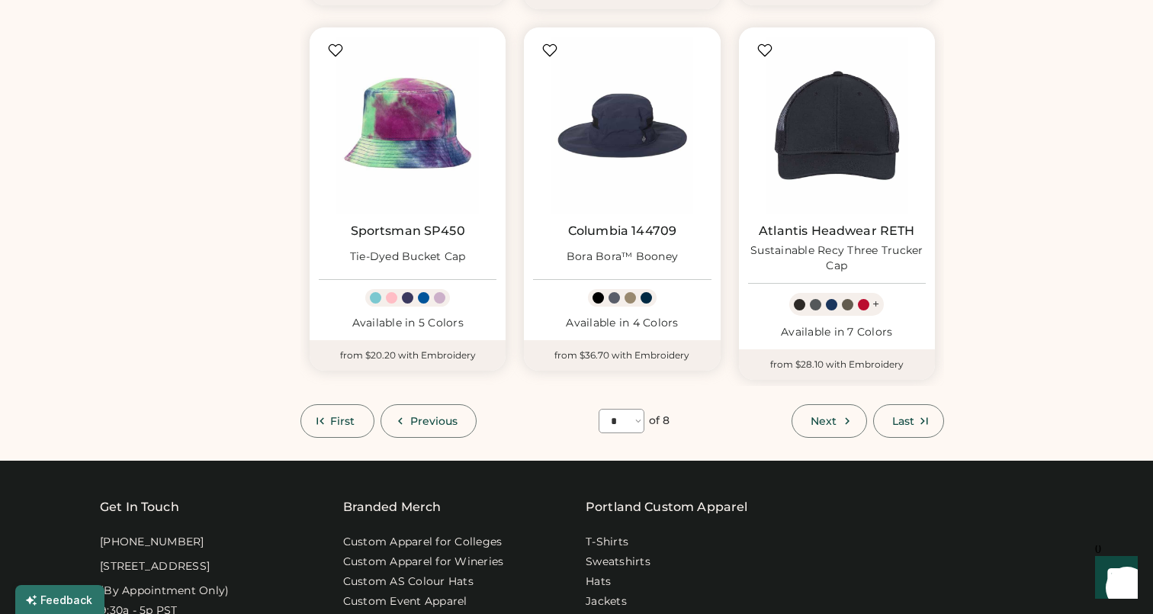
click at [898, 416] on span "Last" at bounding box center [903, 421] width 22 height 11
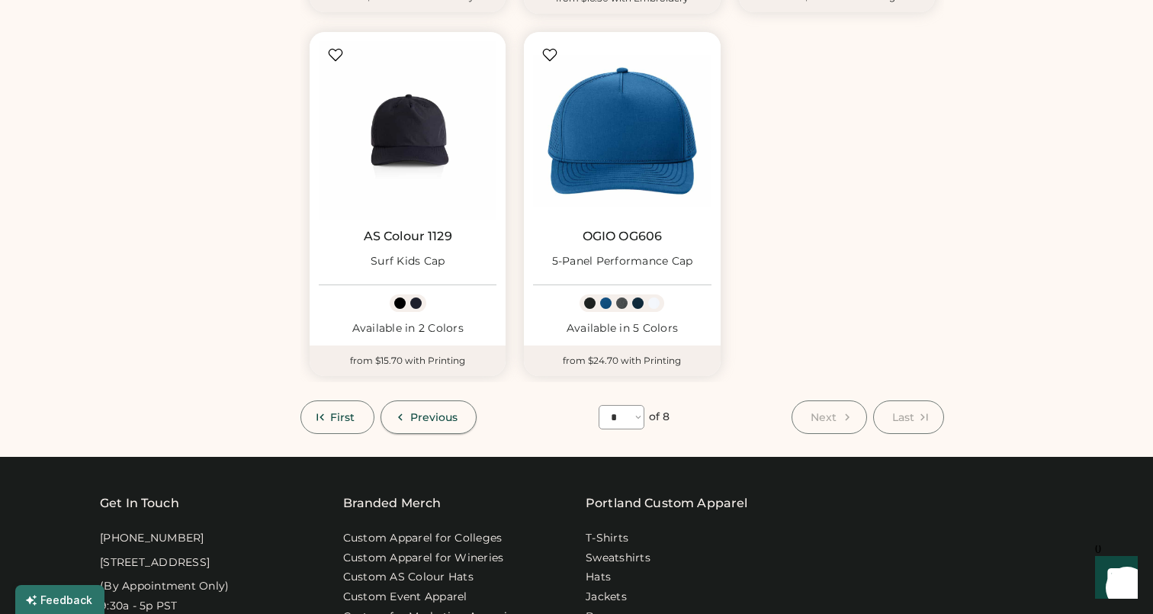
click at [414, 413] on button "Previous" at bounding box center [429, 417] width 97 height 34
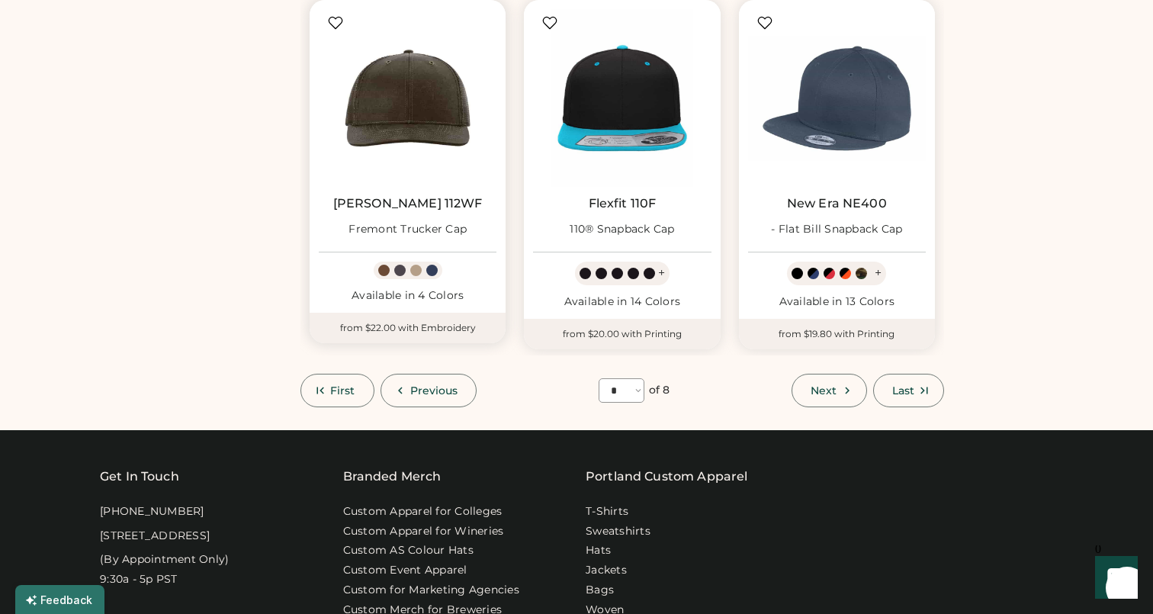
scroll to position [1293, 0]
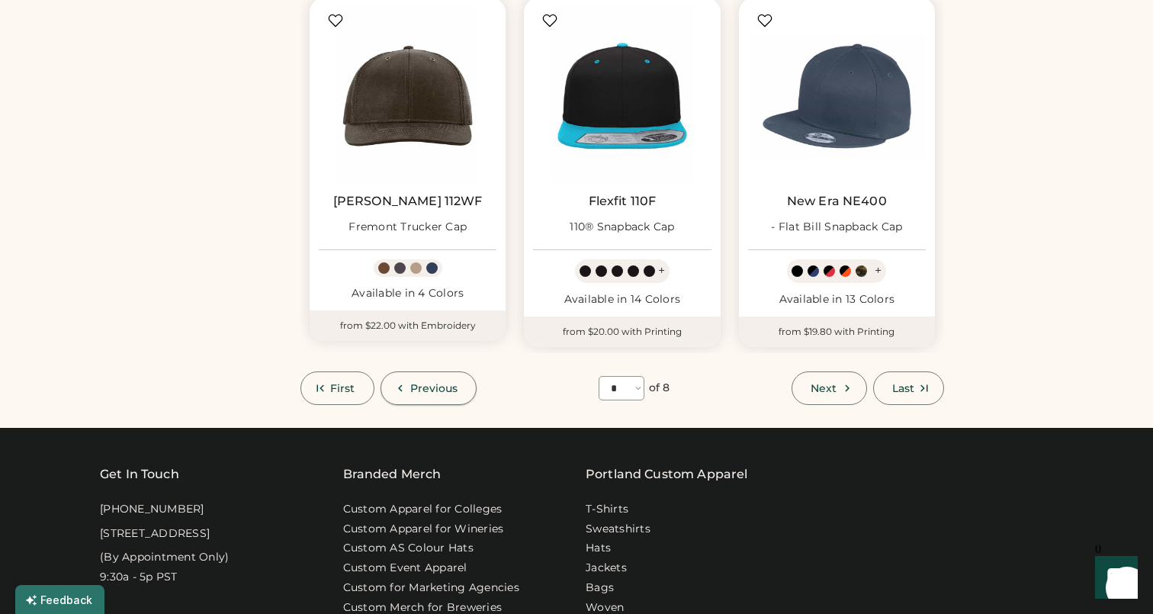
click at [437, 407] on div at bounding box center [341, 414] width 492 height 19
click at [437, 393] on button "Previous" at bounding box center [429, 388] width 97 height 34
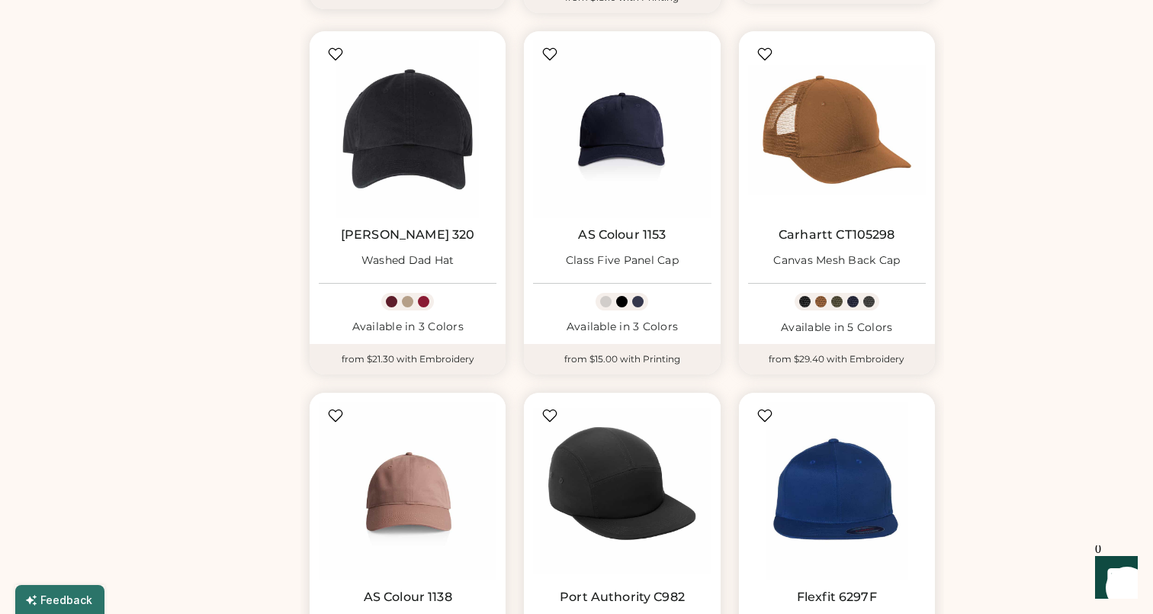
scroll to position [1261, 0]
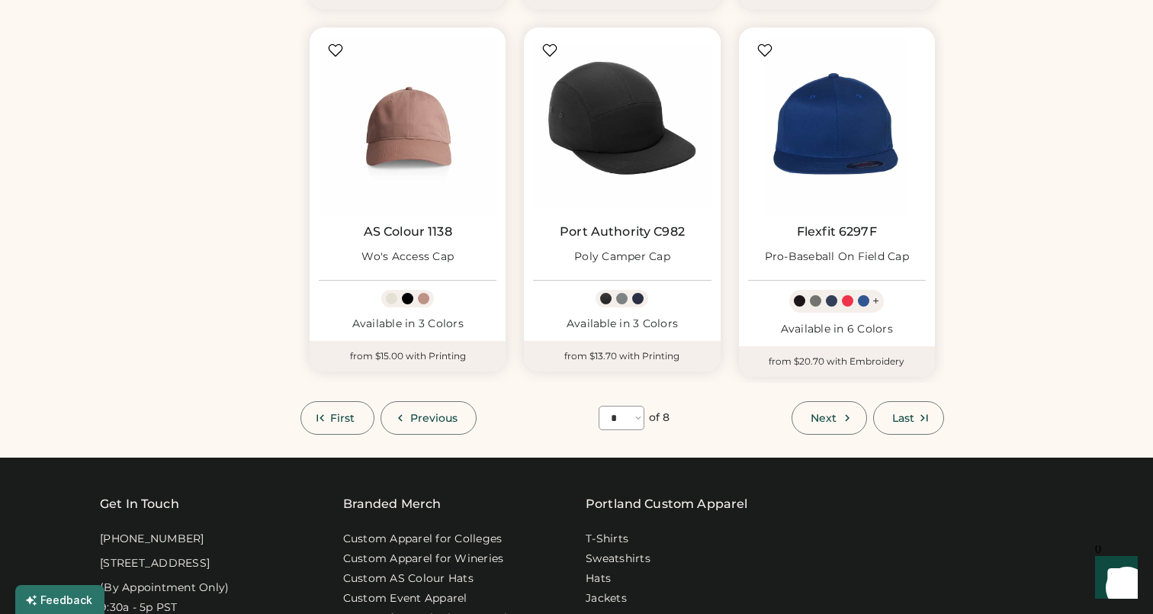
click at [428, 413] on span "Previous" at bounding box center [434, 418] width 48 height 11
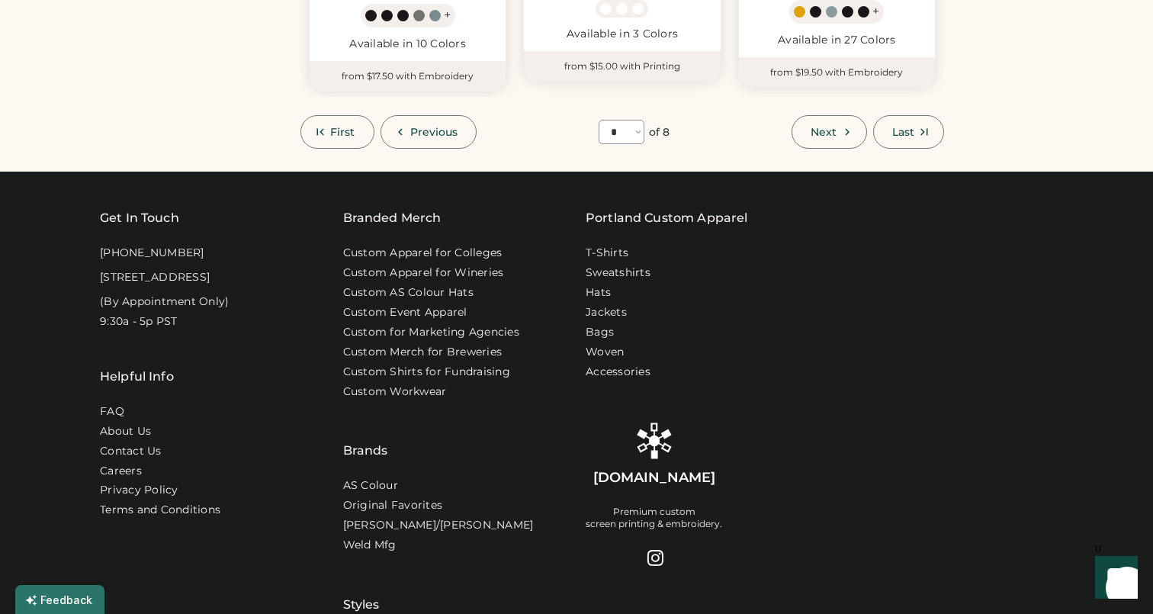
scroll to position [1477, 0]
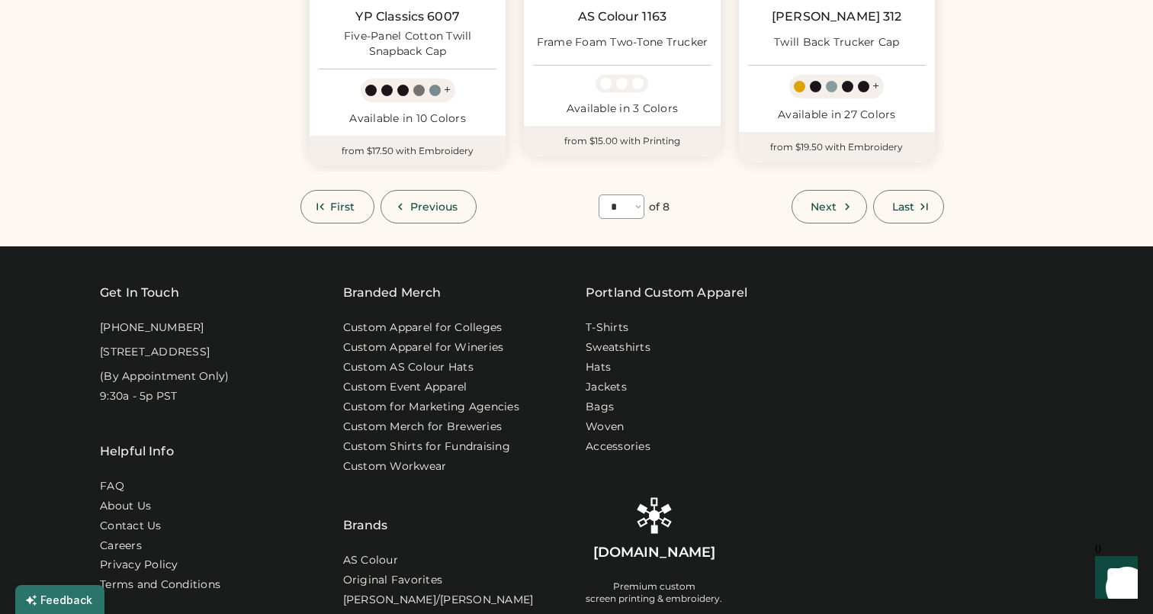
click at [432, 213] on button "Previous" at bounding box center [429, 207] width 97 height 34
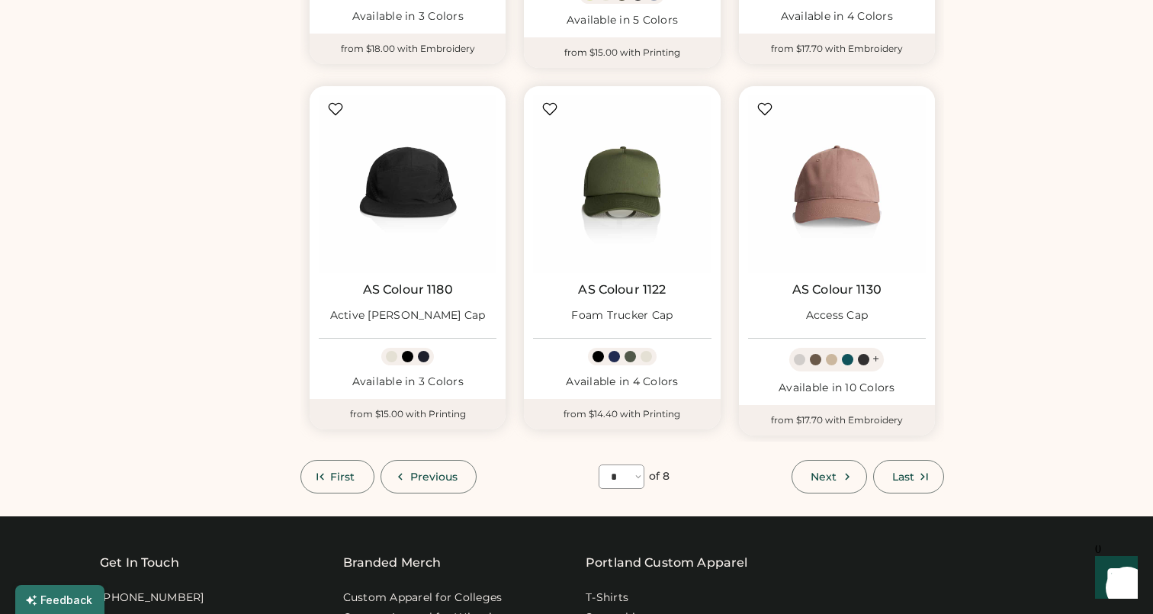
scroll to position [1198, 0]
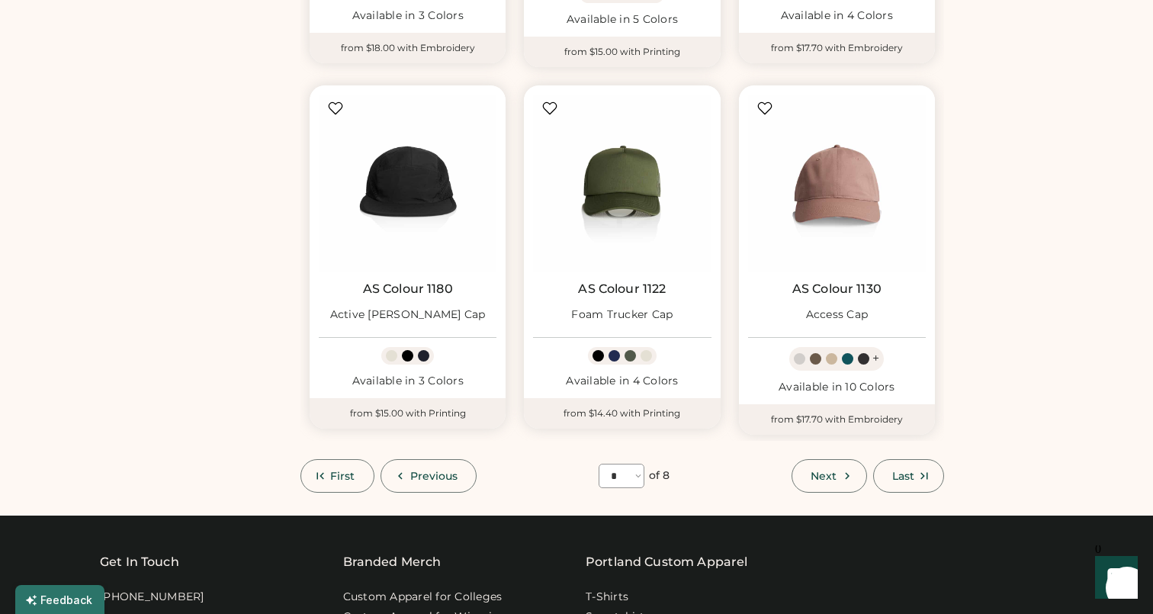
click at [437, 493] on div at bounding box center [341, 502] width 492 height 19
click at [435, 473] on span "Previous" at bounding box center [434, 476] width 48 height 11
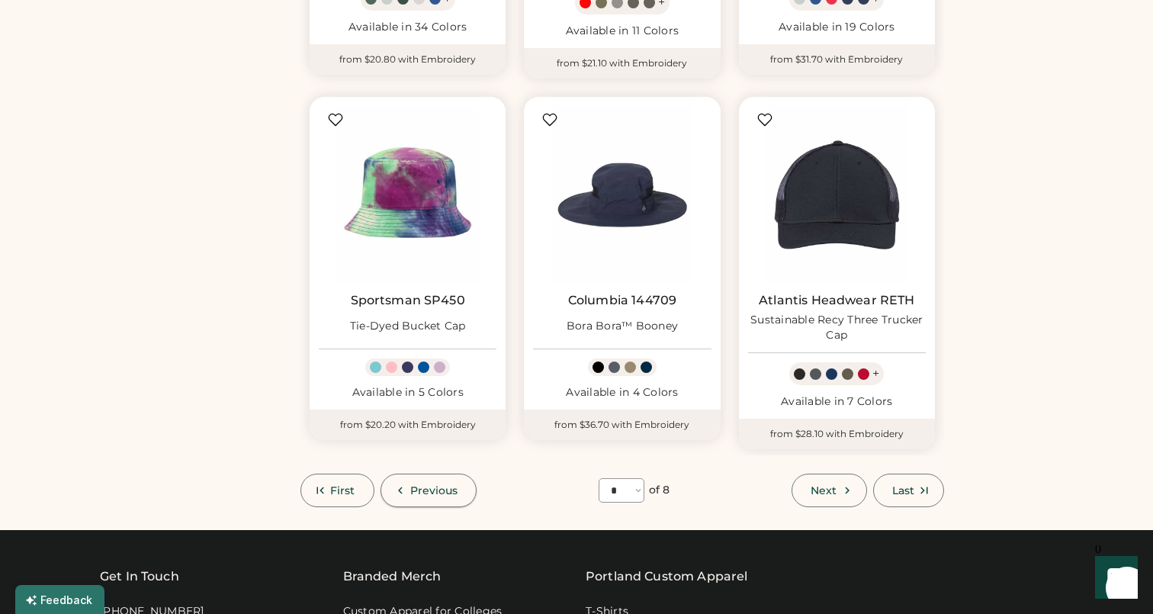
click at [435, 474] on button "Previous" at bounding box center [429, 491] width 97 height 34
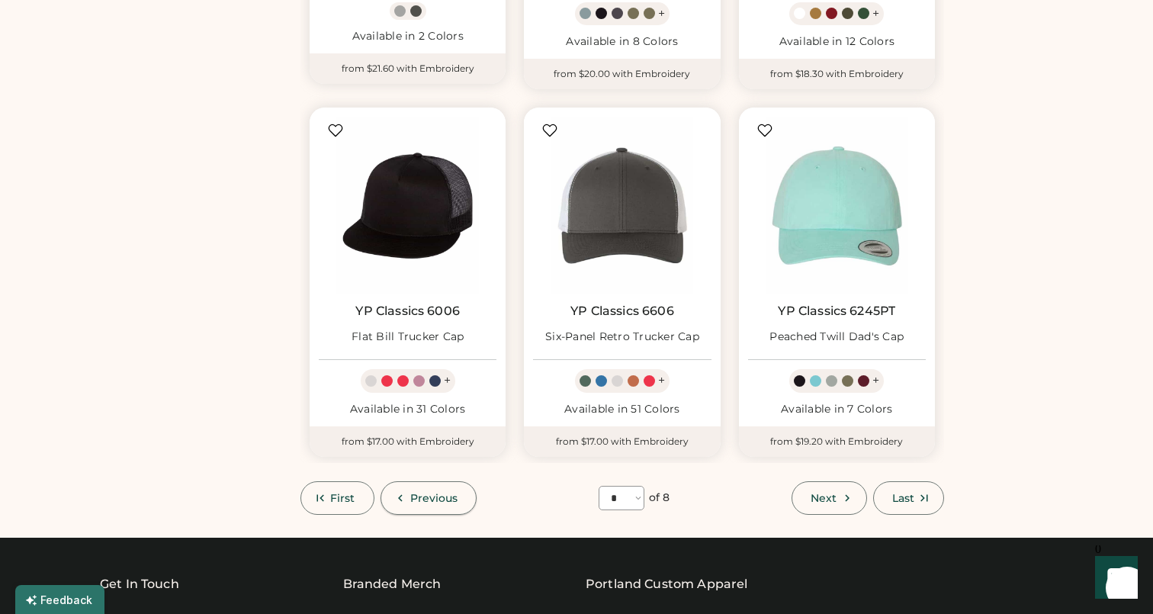
scroll to position [1189, 0]
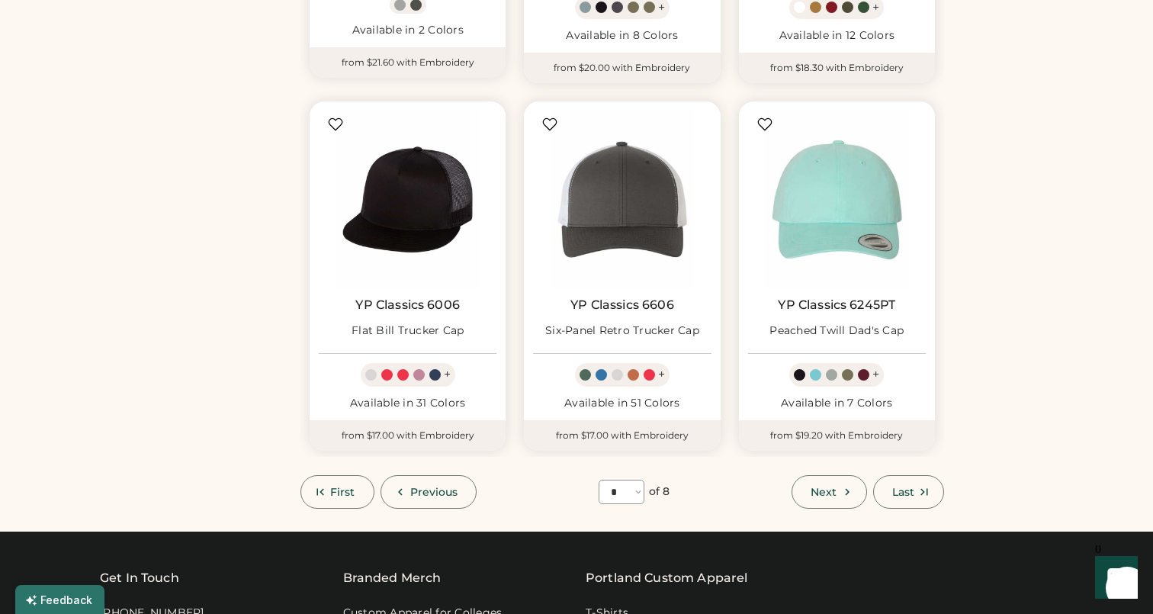
click at [431, 497] on button "Previous" at bounding box center [429, 492] width 97 height 34
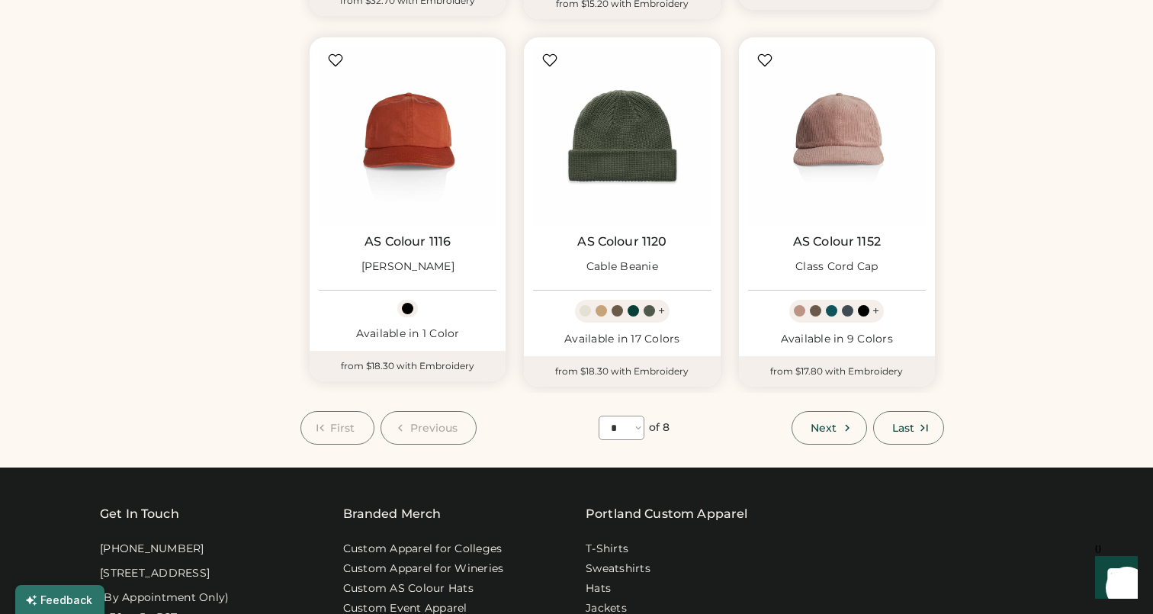
scroll to position [1288, 0]
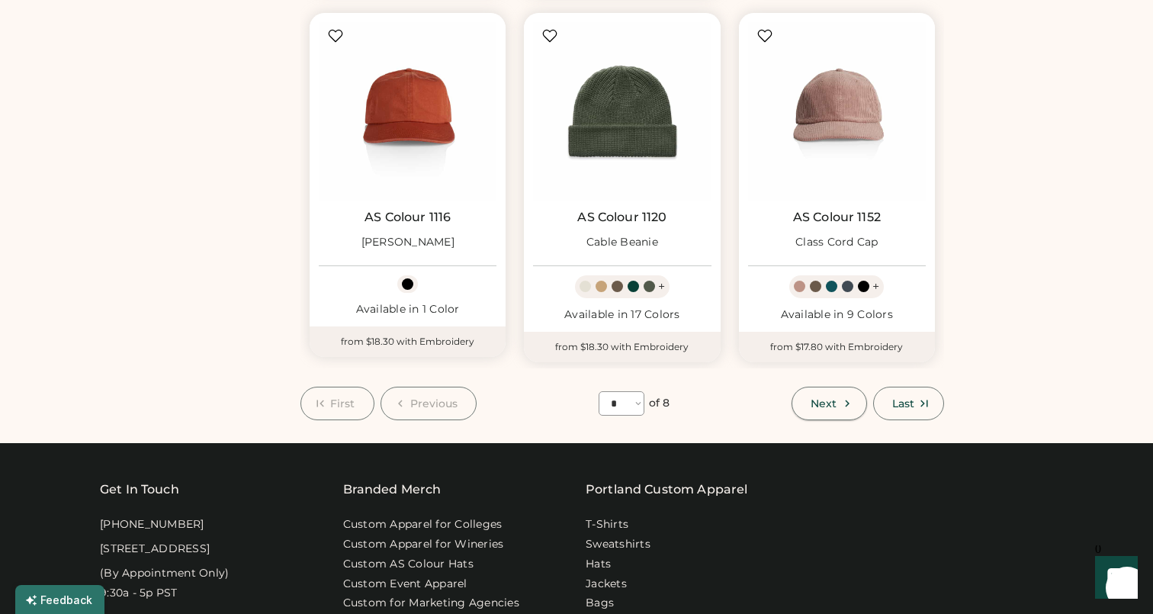
click at [830, 398] on span "Next" at bounding box center [824, 403] width 26 height 11
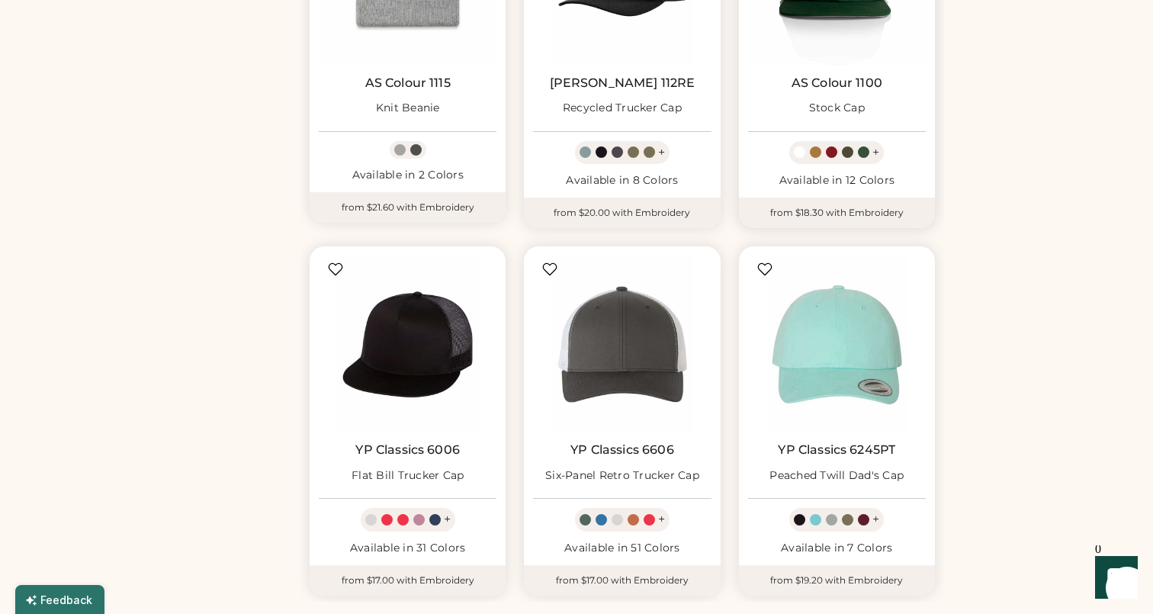
scroll to position [1114, 0]
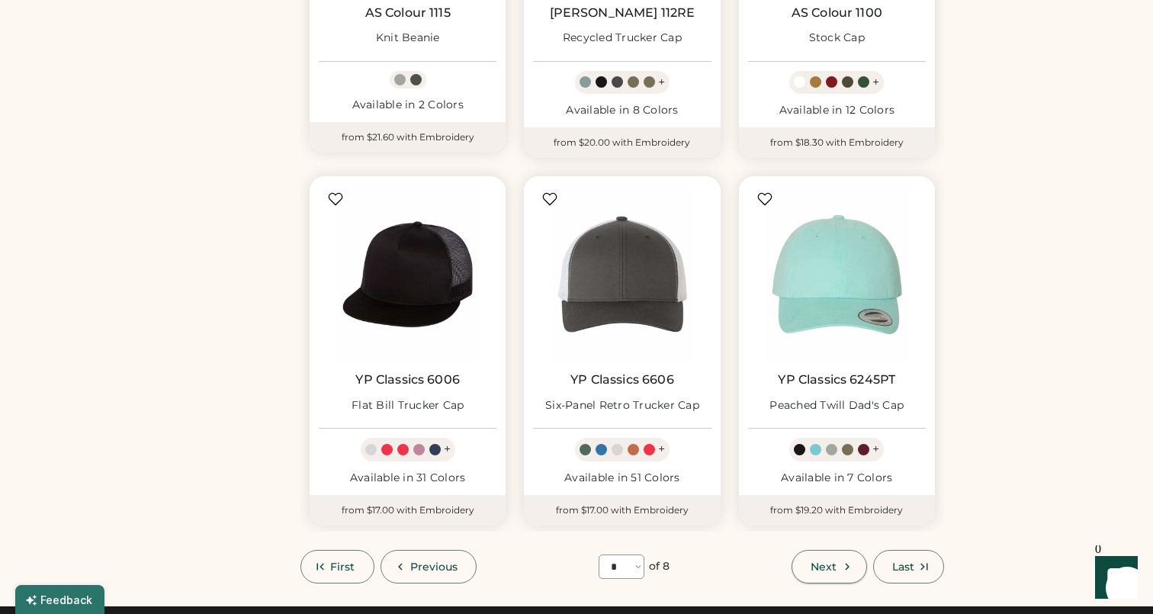
click at [815, 564] on span "Next" at bounding box center [824, 566] width 26 height 11
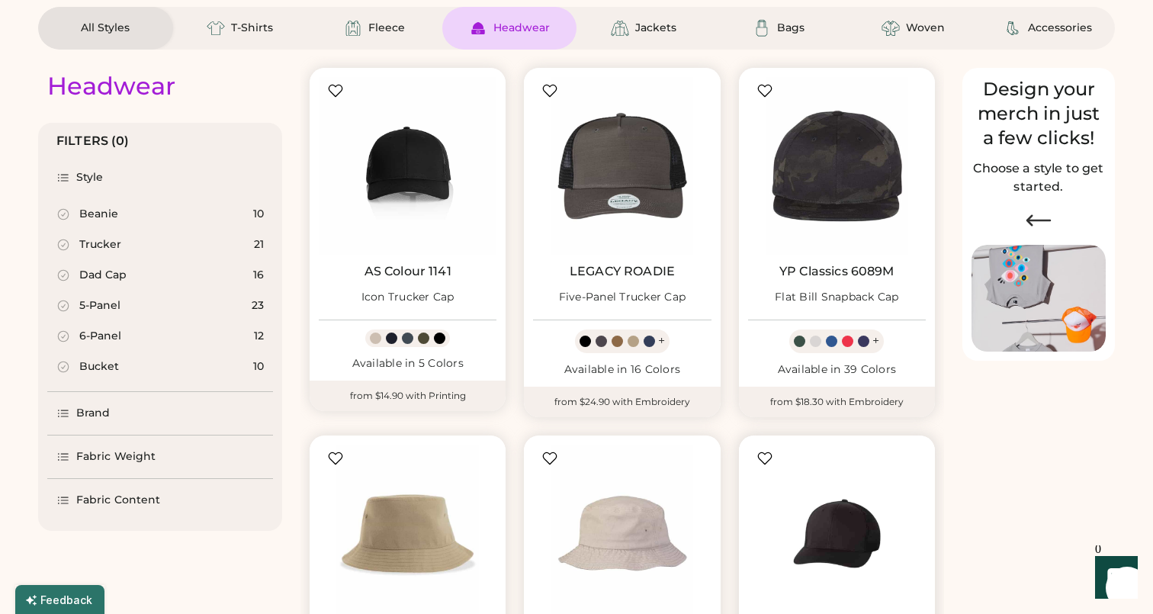
scroll to position [257, 0]
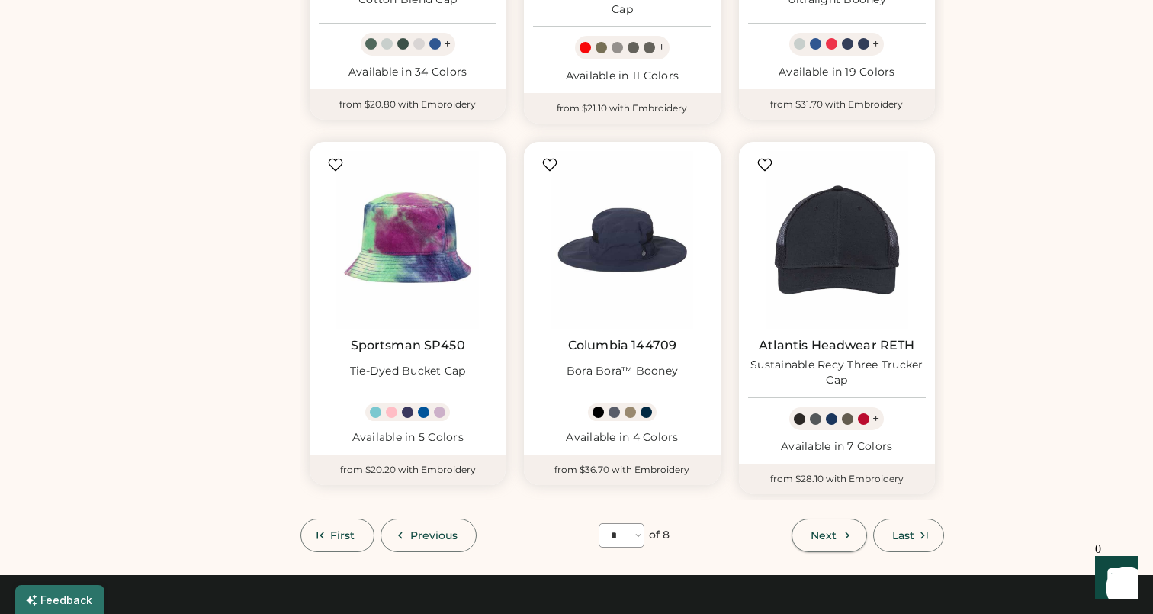
click at [824, 530] on span "Next" at bounding box center [824, 535] width 26 height 11
select select "*"
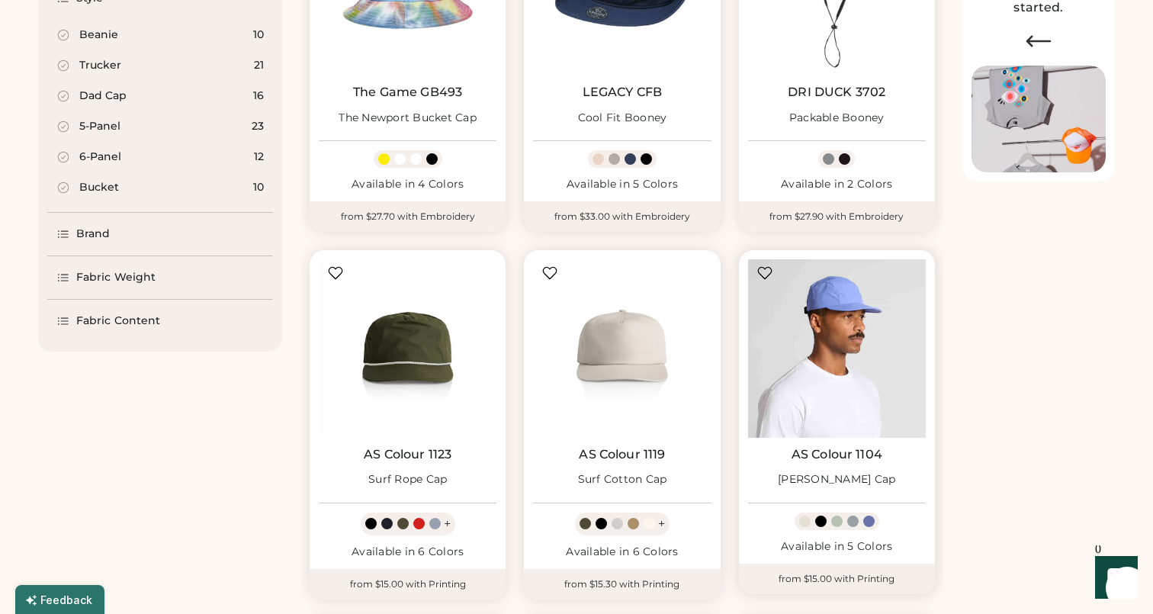
click at [881, 360] on img at bounding box center [837, 348] width 178 height 178
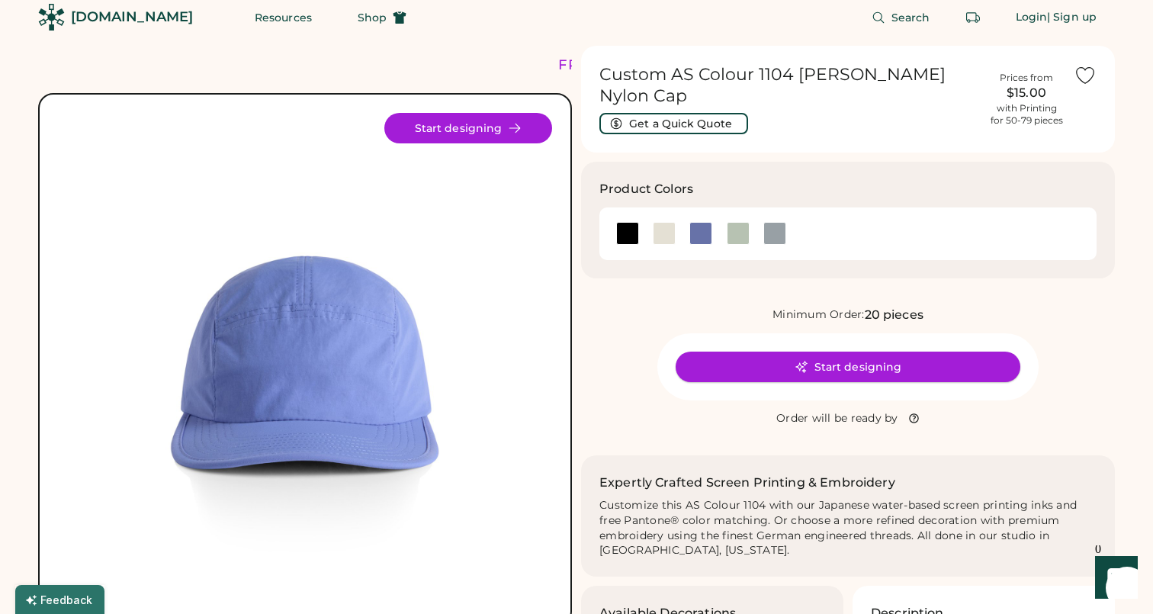
scroll to position [14, 0]
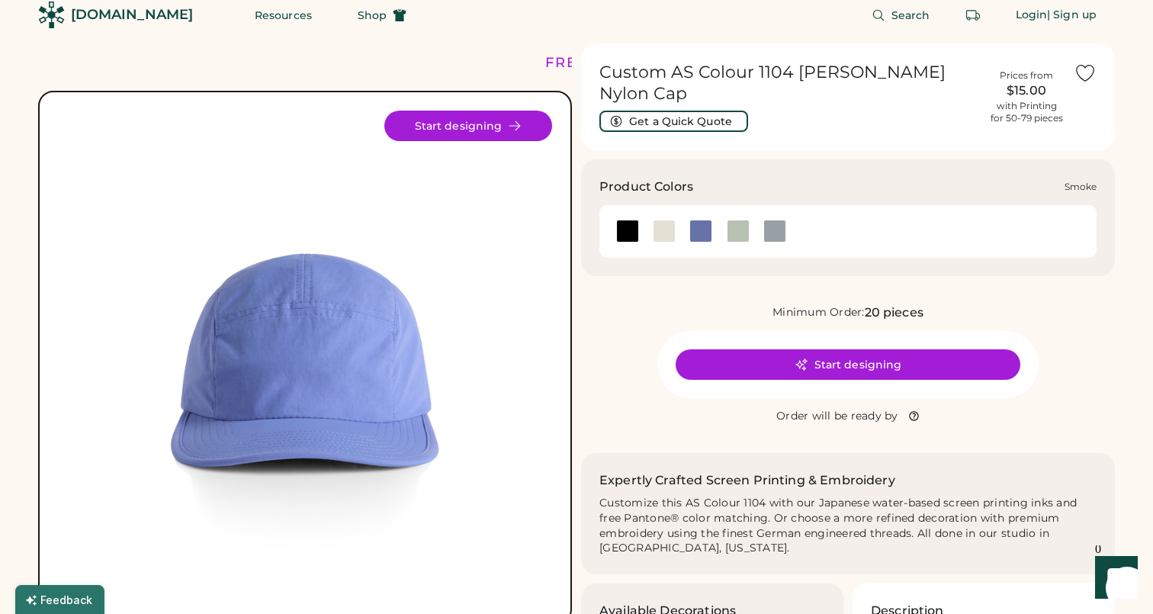
click at [725, 220] on div at bounding box center [737, 231] width 37 height 23
click at [735, 220] on div at bounding box center [738, 231] width 23 height 23
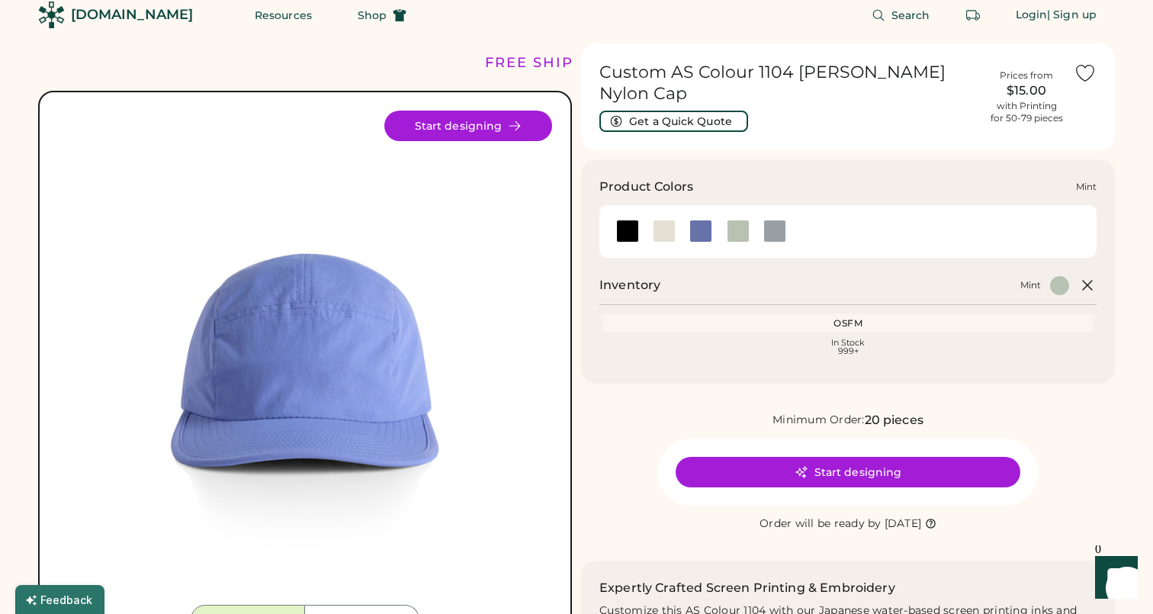
click at [741, 220] on div at bounding box center [738, 231] width 23 height 23
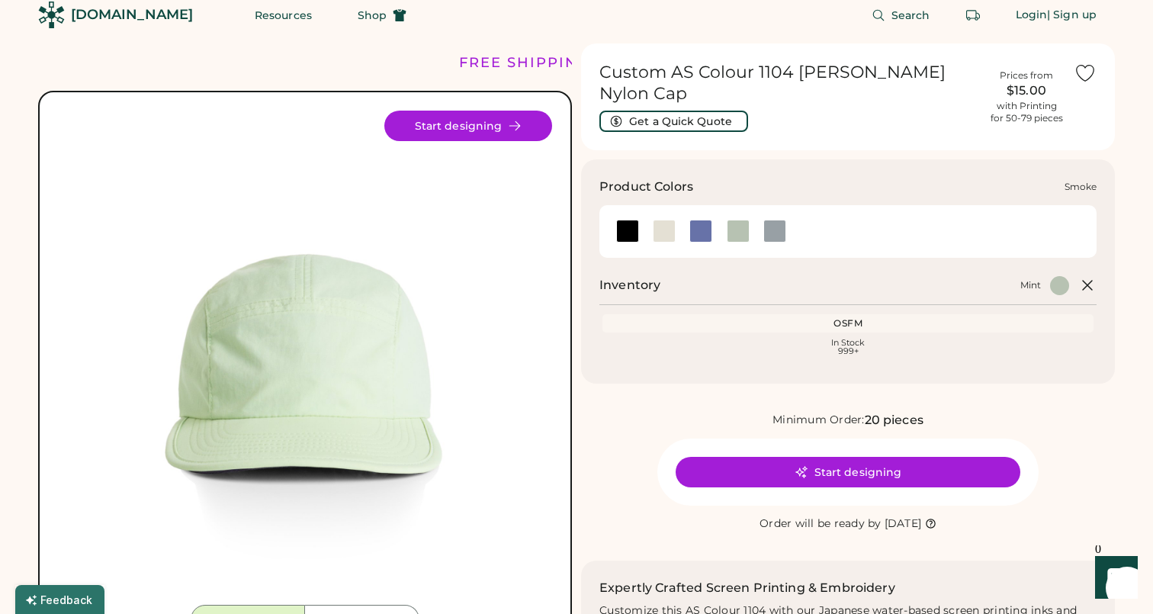
click at [772, 220] on div at bounding box center [775, 231] width 23 height 23
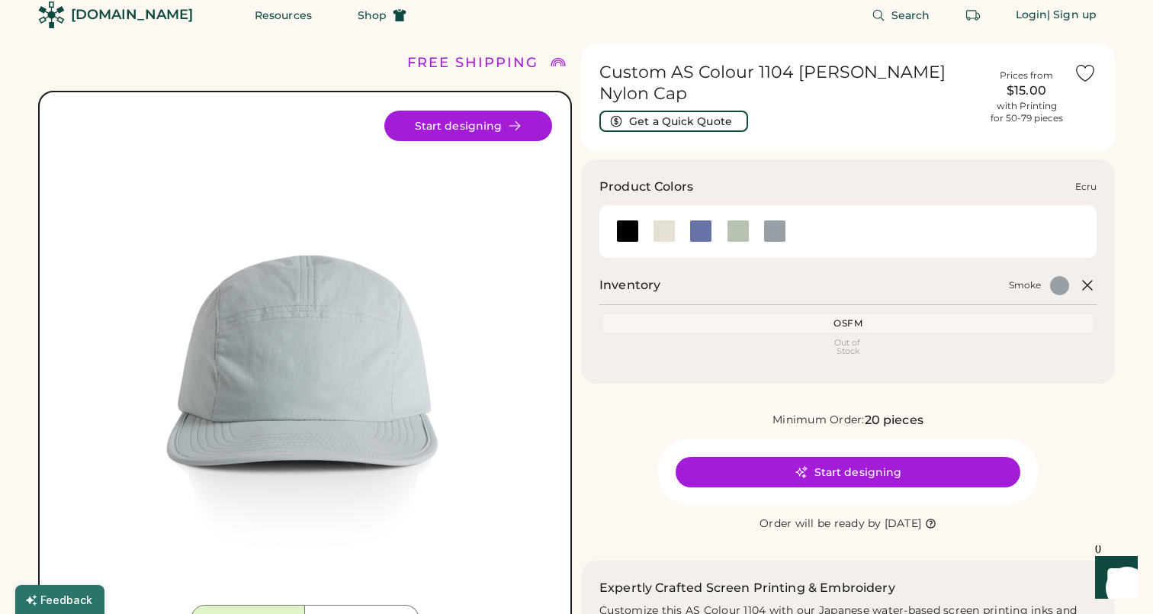
click at [662, 220] on div at bounding box center [664, 231] width 23 height 23
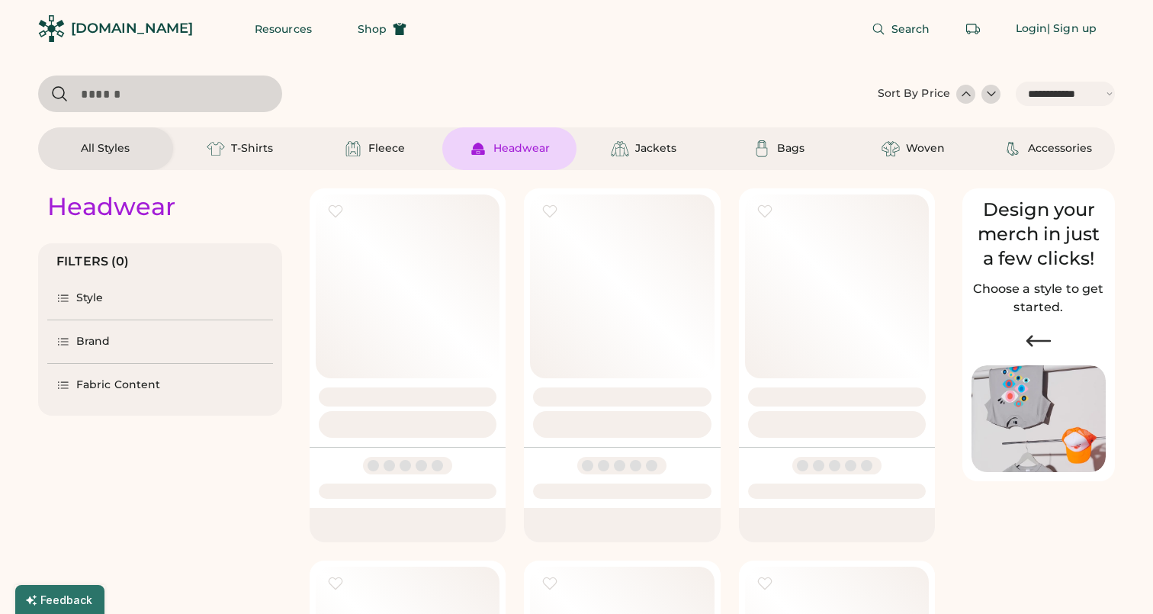
select select "*****"
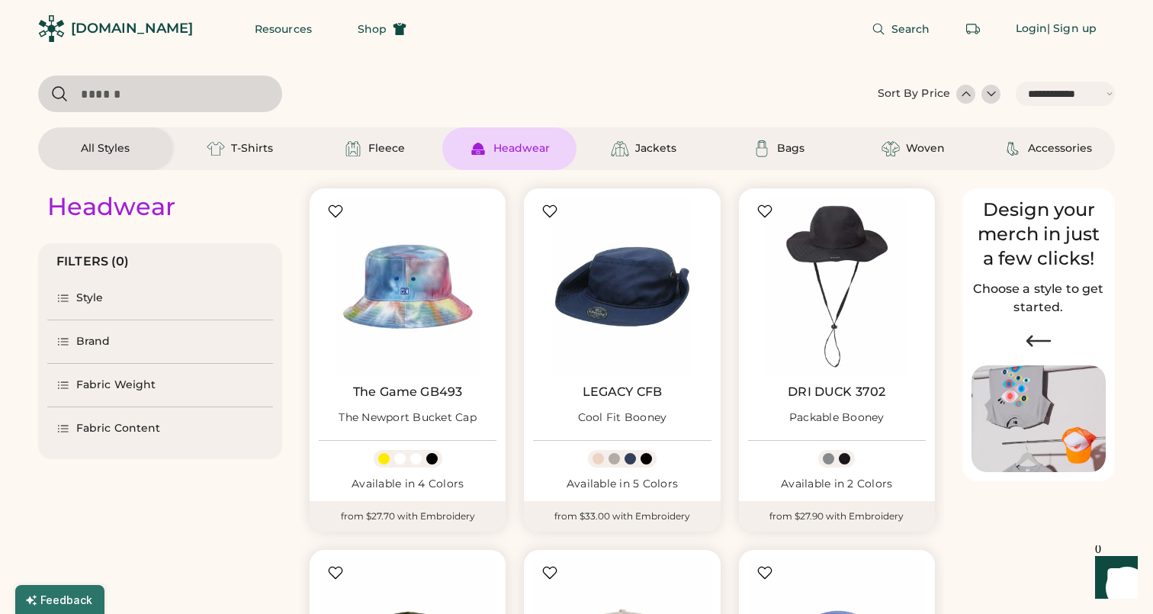
click at [498, 134] on div "Headwear" at bounding box center [509, 148] width 135 height 43
select select "*"
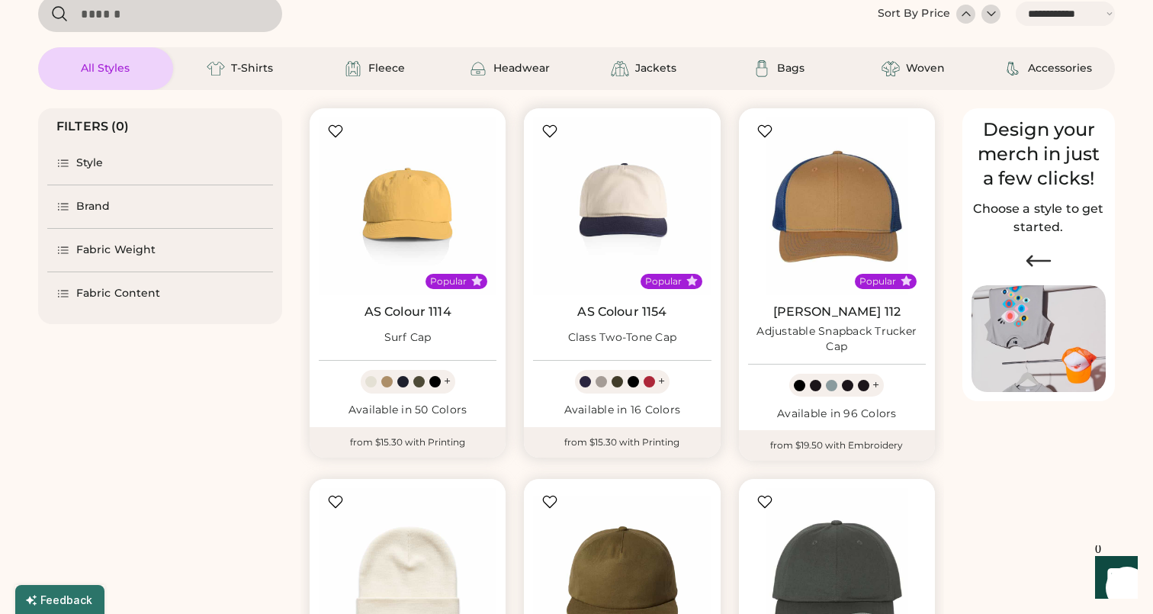
scroll to position [104, 0]
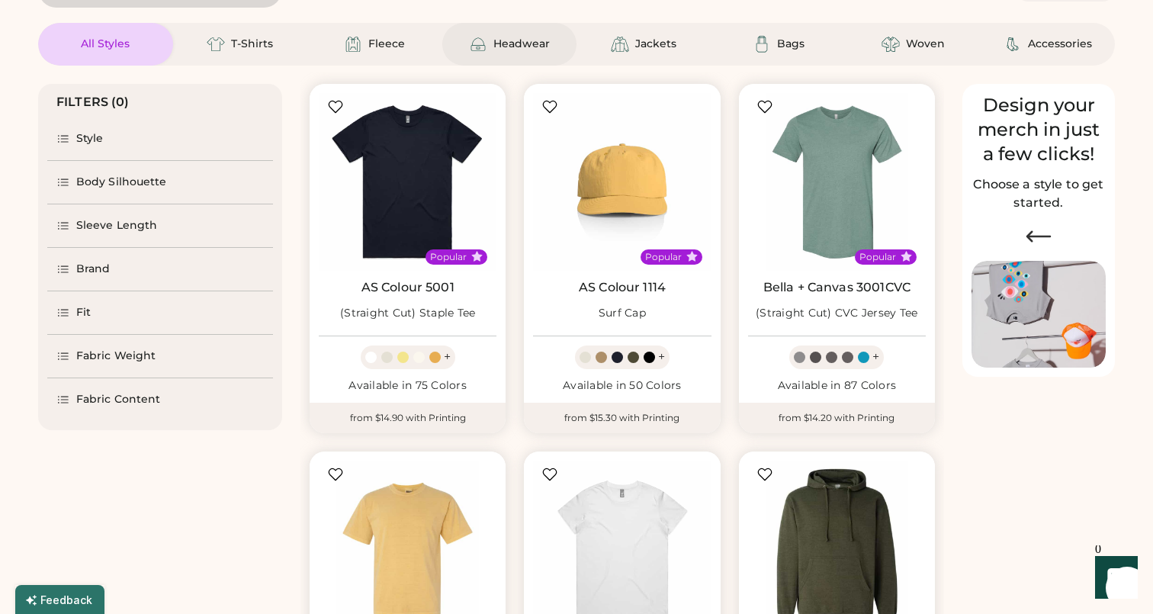
click at [563, 30] on div "Headwear" at bounding box center [509, 44] width 135 height 43
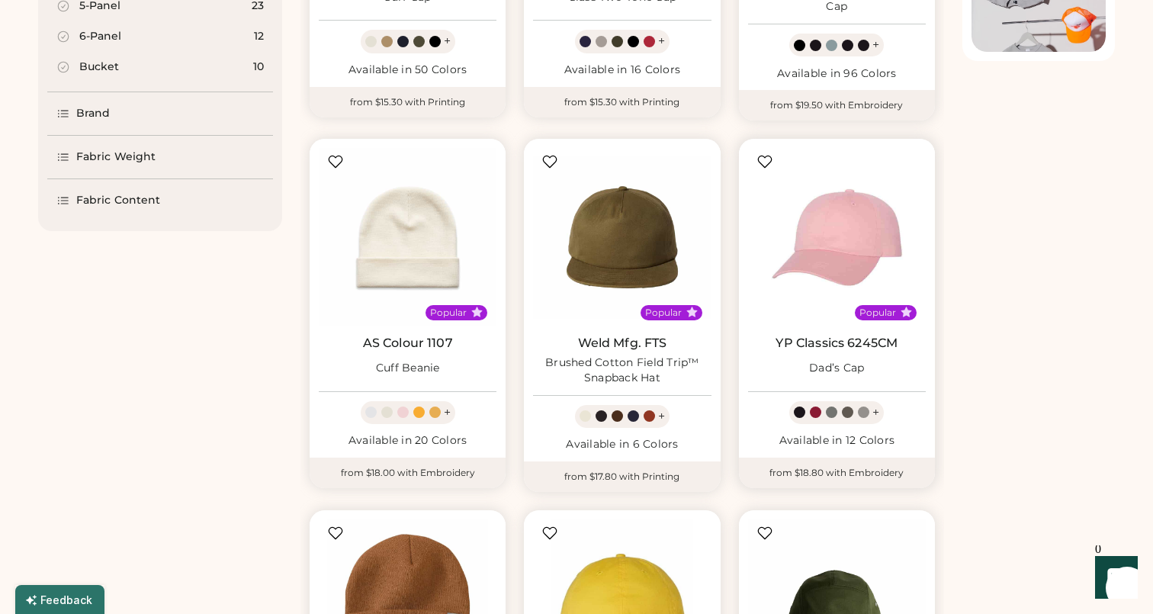
scroll to position [425, 0]
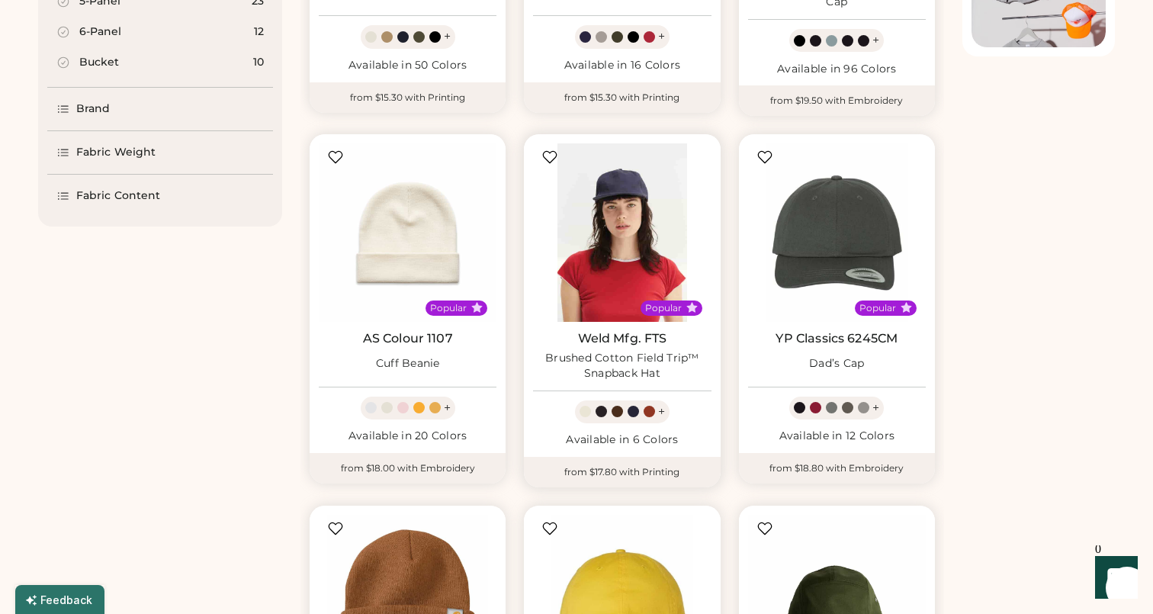
click at [616, 224] on img at bounding box center [622, 232] width 178 height 178
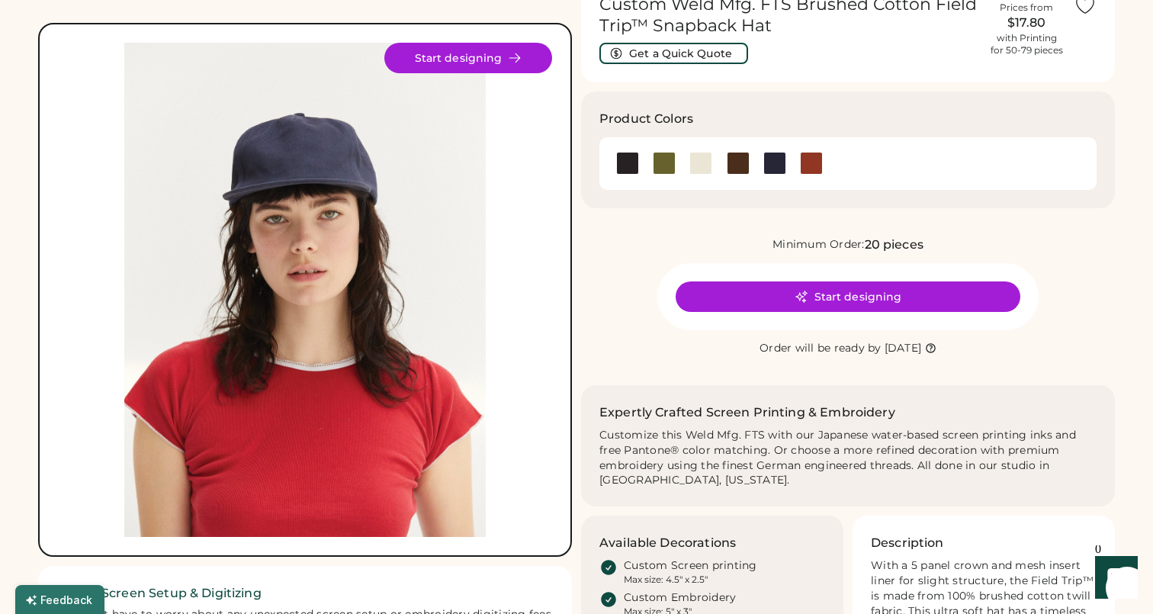
scroll to position [81, 0]
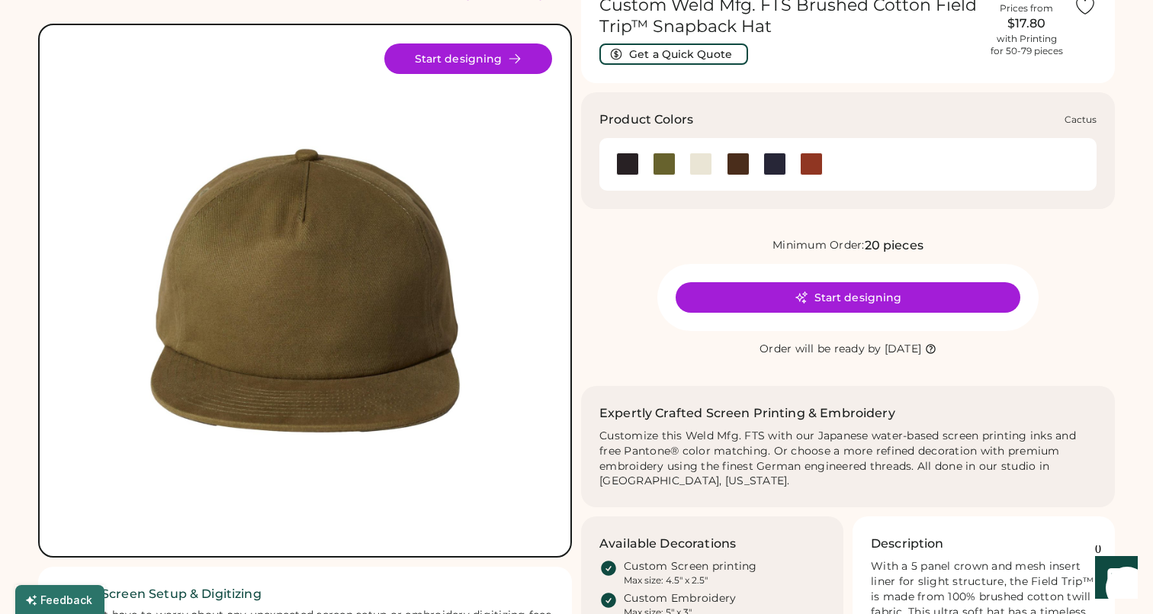
click at [658, 163] on div at bounding box center [664, 164] width 23 height 23
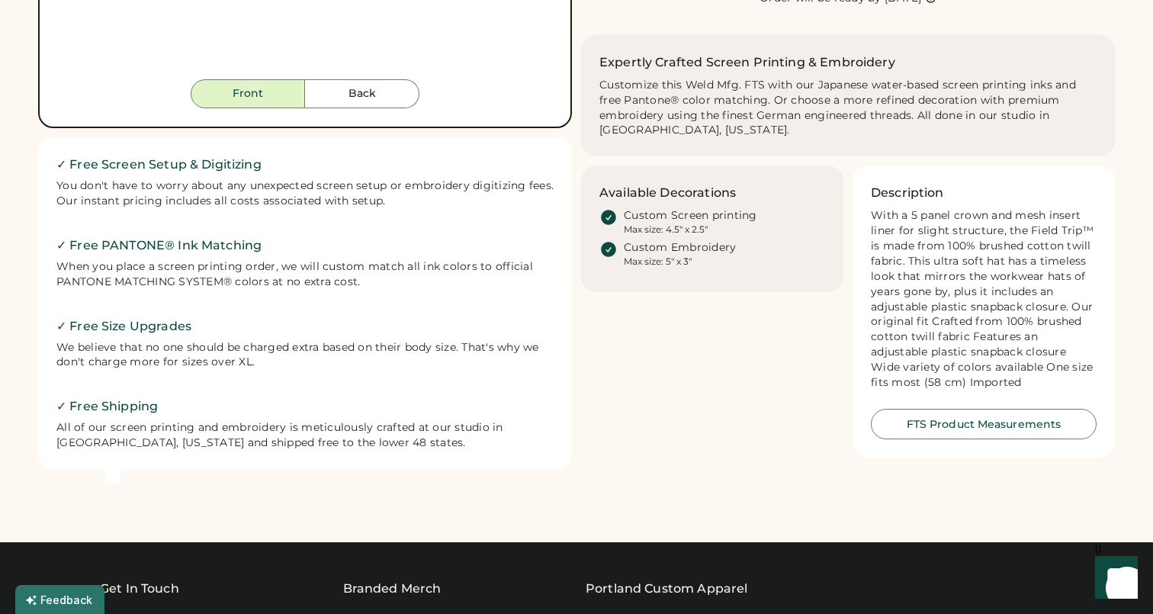
scroll to position [564, 0]
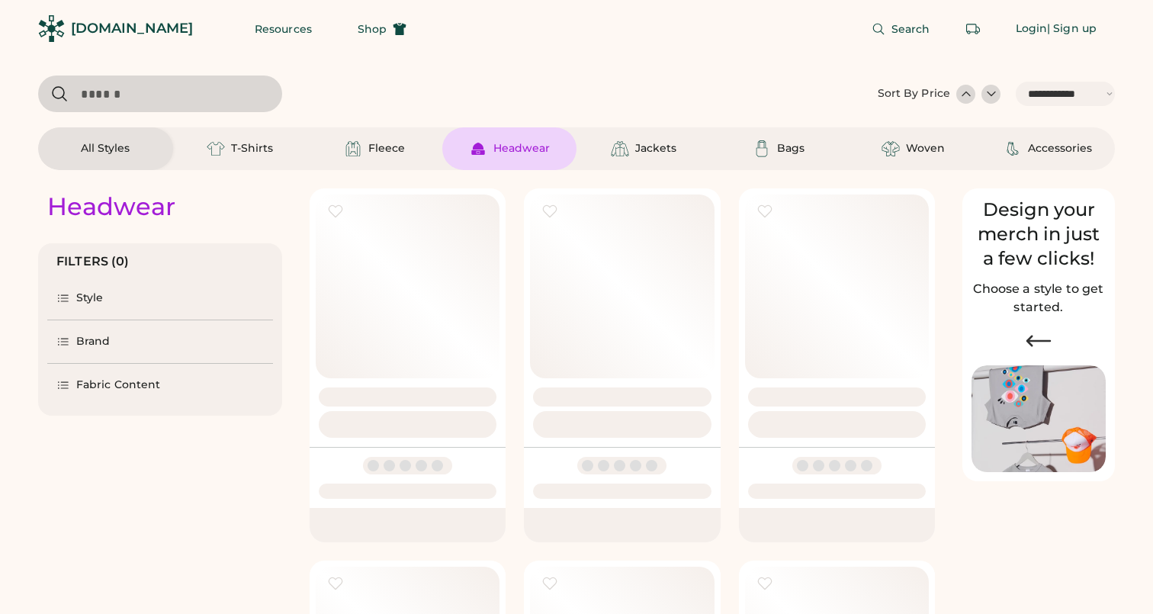
select select "*****"
select select "*"
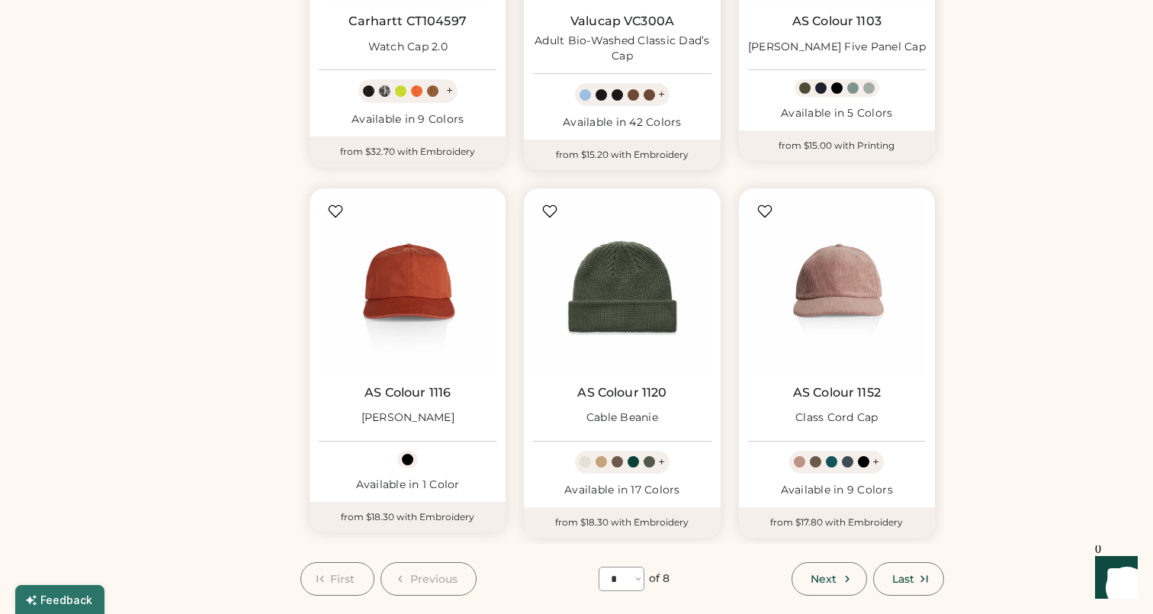
scroll to position [1129, 0]
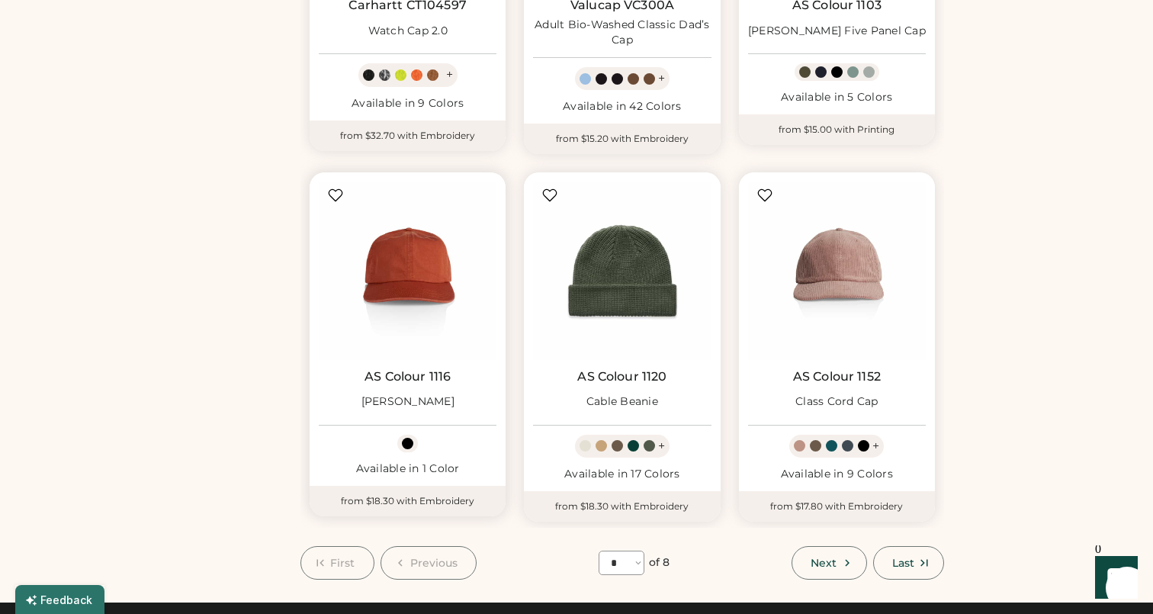
click at [413, 371] on link "AS Colour 1116" at bounding box center [408, 376] width 86 height 15
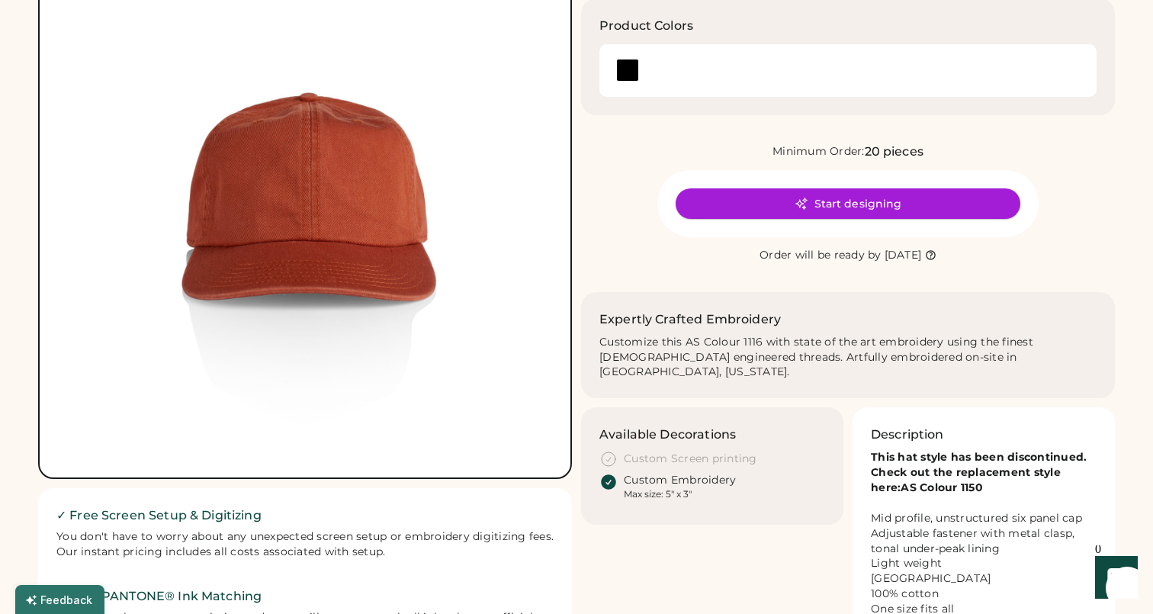
scroll to position [230, 0]
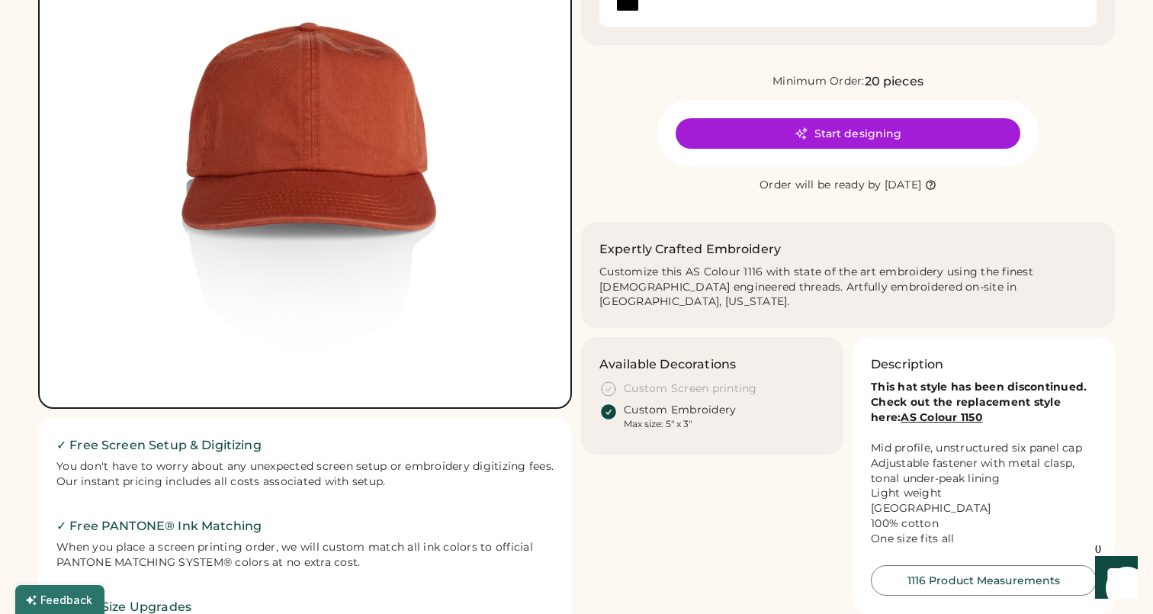
click at [922, 410] on strong "AS Colour 1150" at bounding box center [942, 417] width 82 height 14
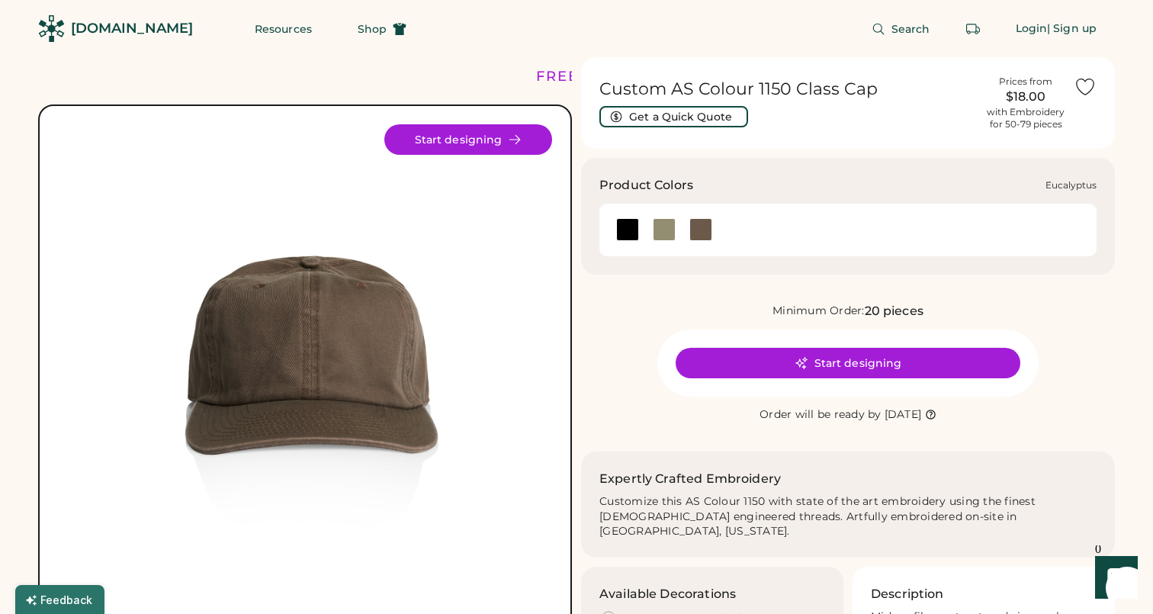
click at [670, 227] on div at bounding box center [664, 229] width 23 height 23
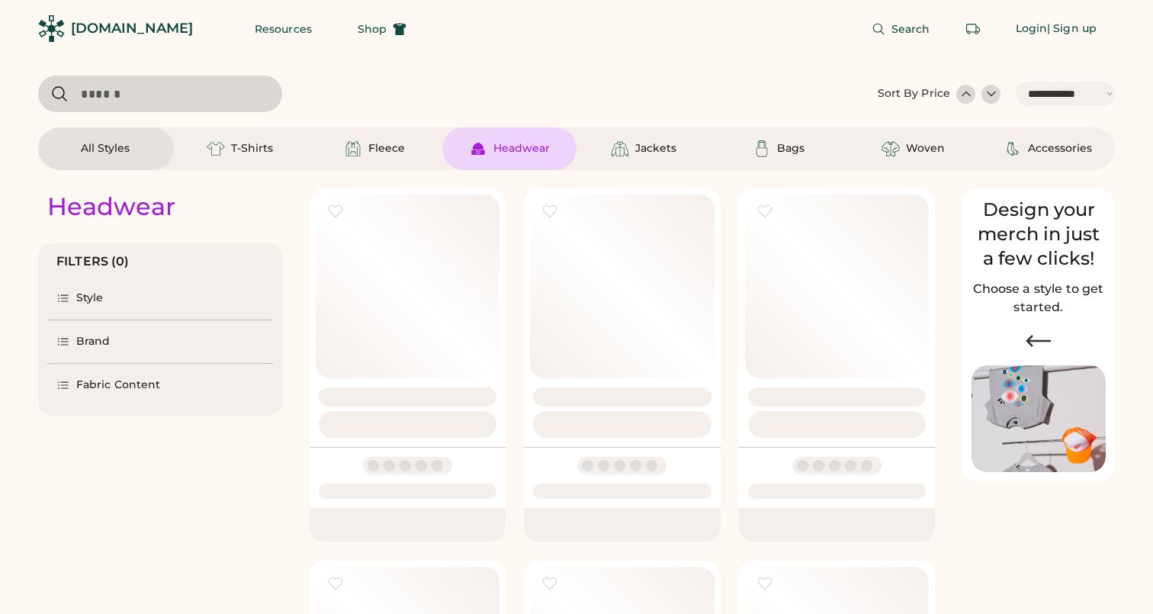
select select "*****"
select select "*"
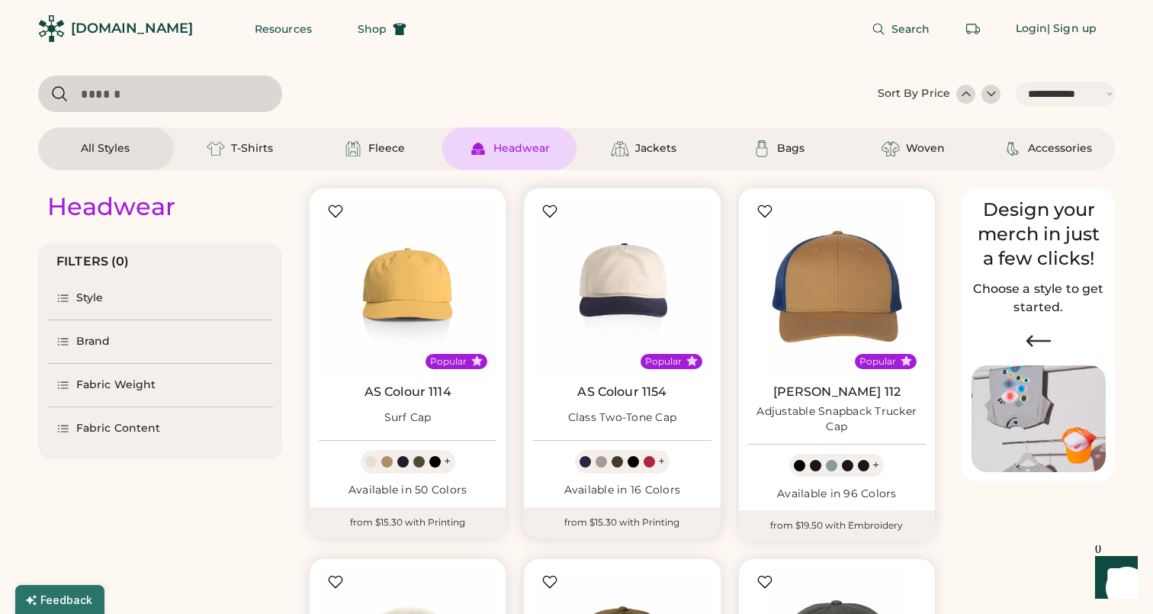
scroll to position [551, 0]
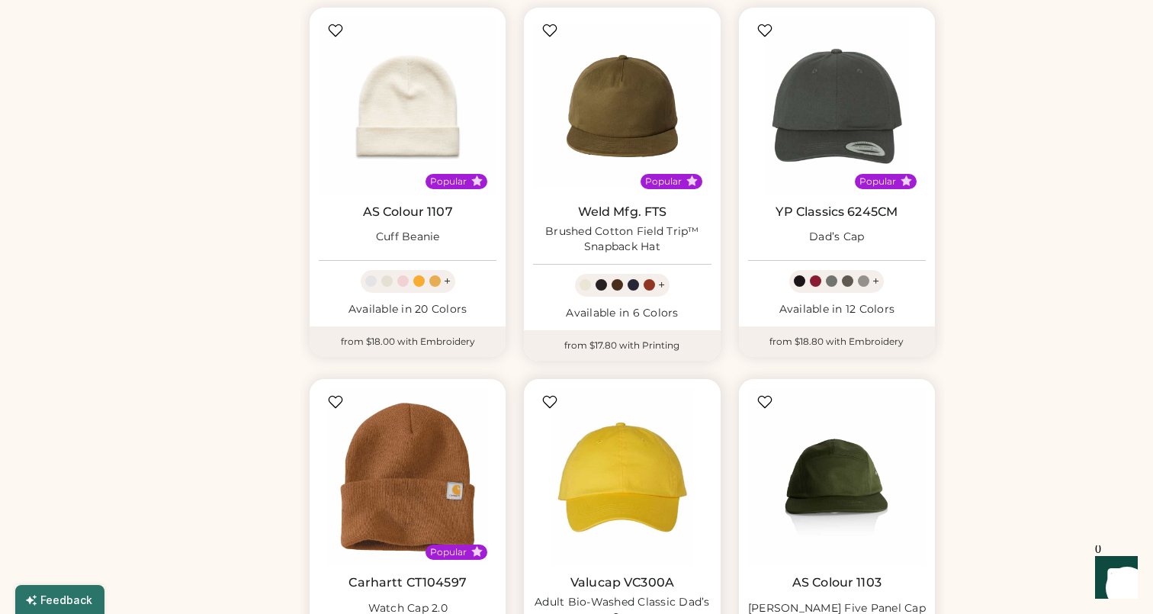
select select "*****"
select select "*"
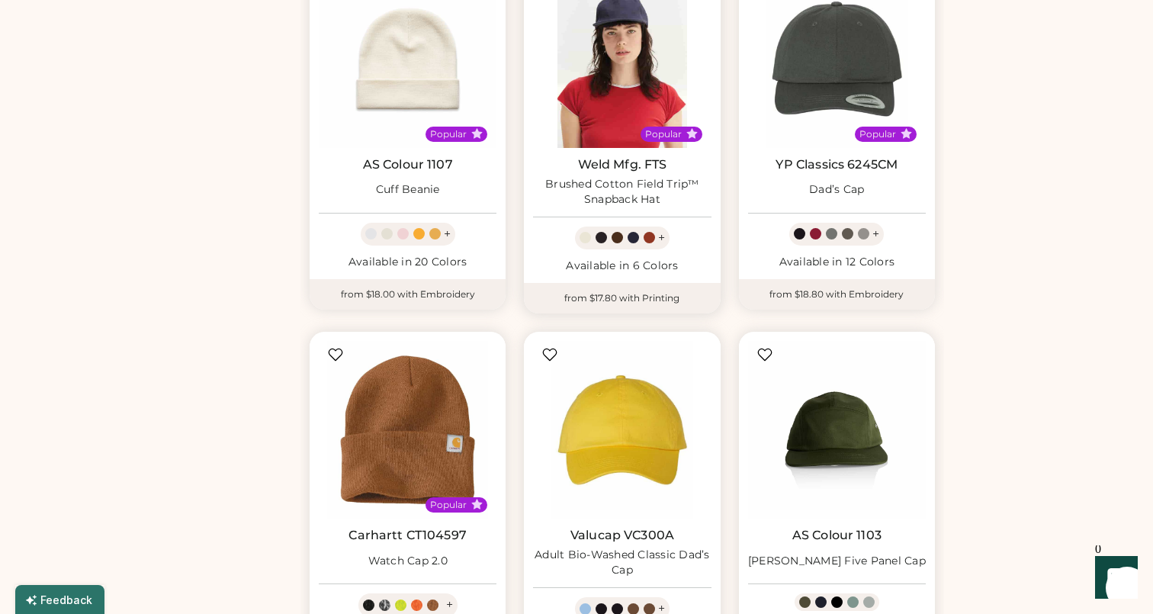
click at [632, 63] on img at bounding box center [622, 58] width 178 height 178
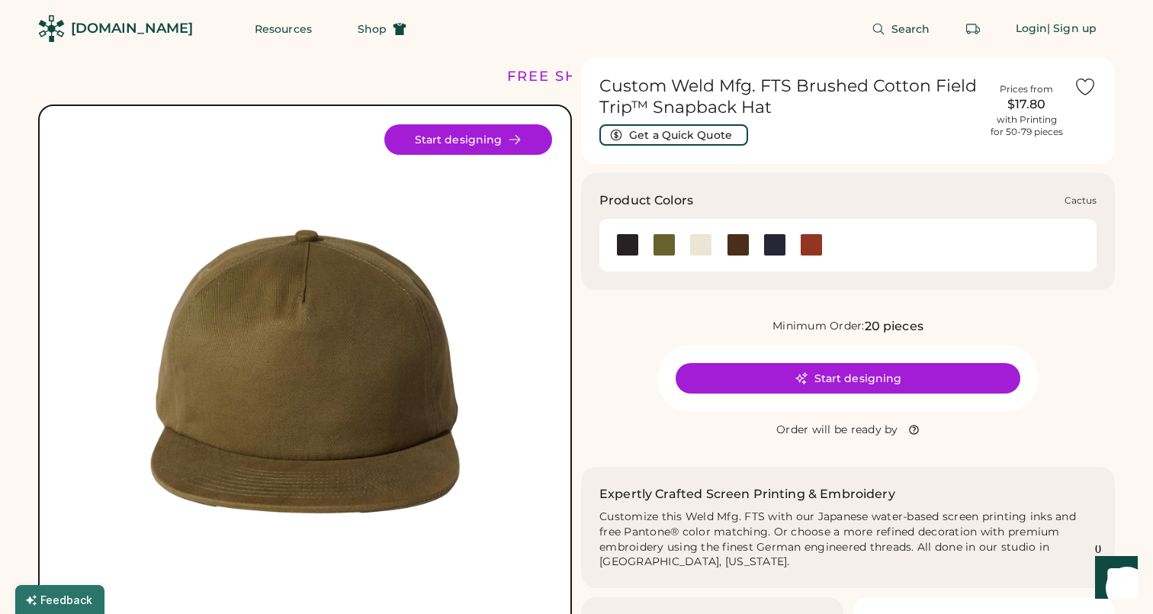
click at [662, 252] on div at bounding box center [664, 244] width 23 height 23
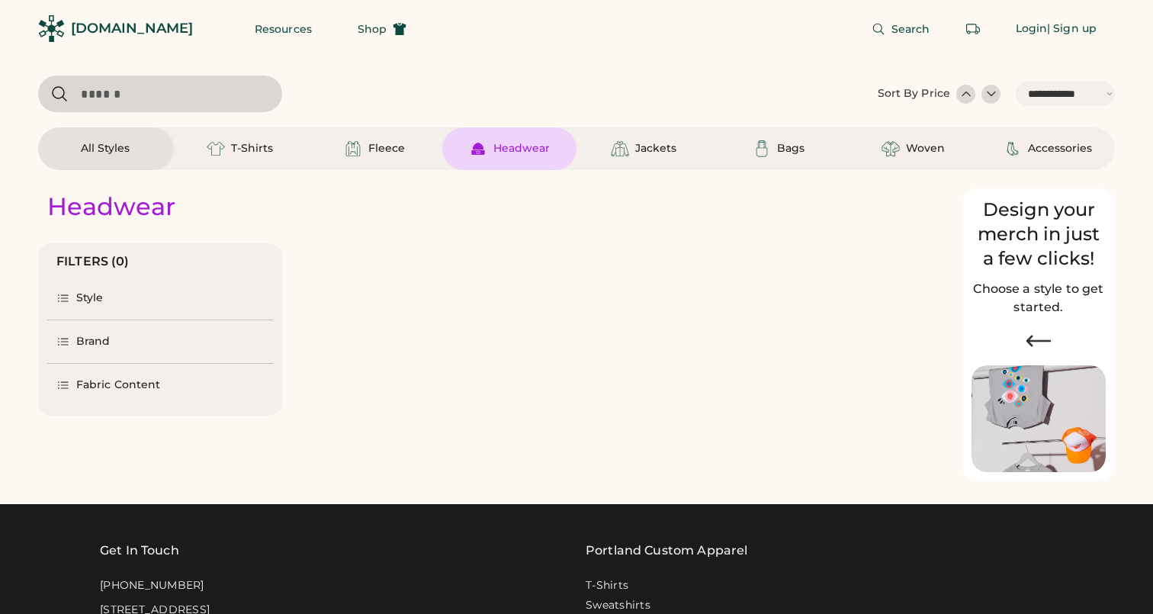
select select "*****"
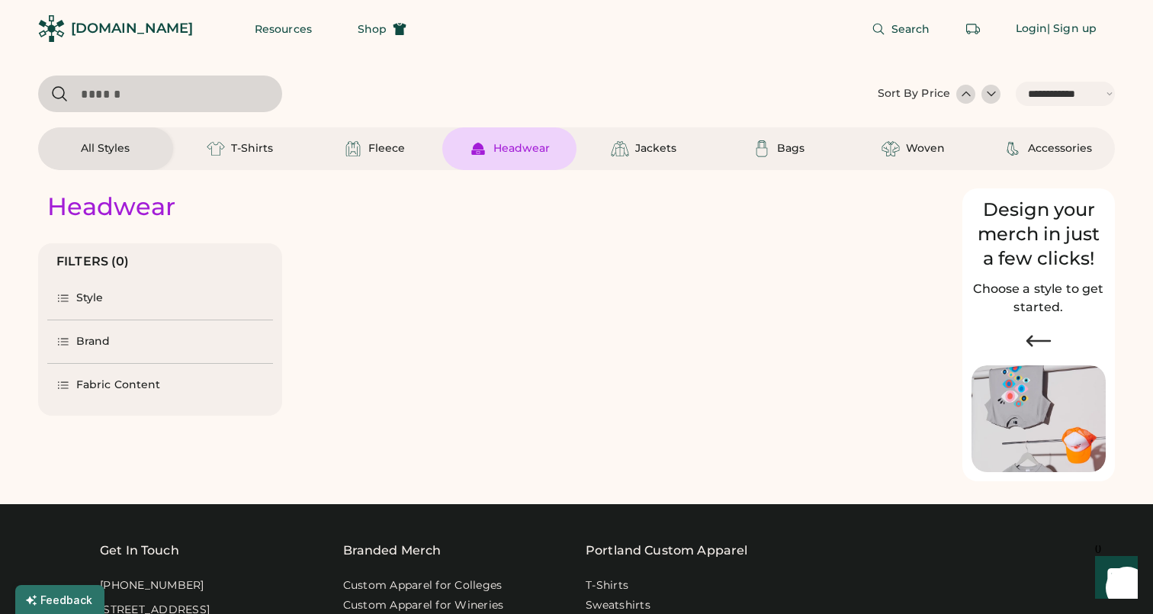
click at [478, 163] on div "Headwear" at bounding box center [509, 148] width 135 height 43
select select "*"
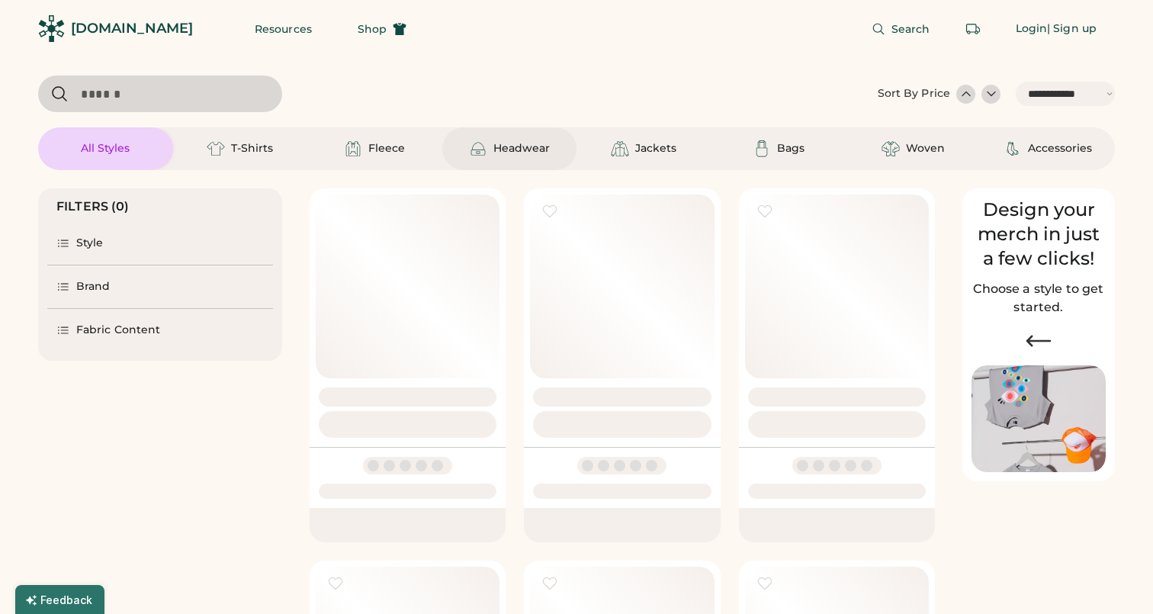
select select "*****"
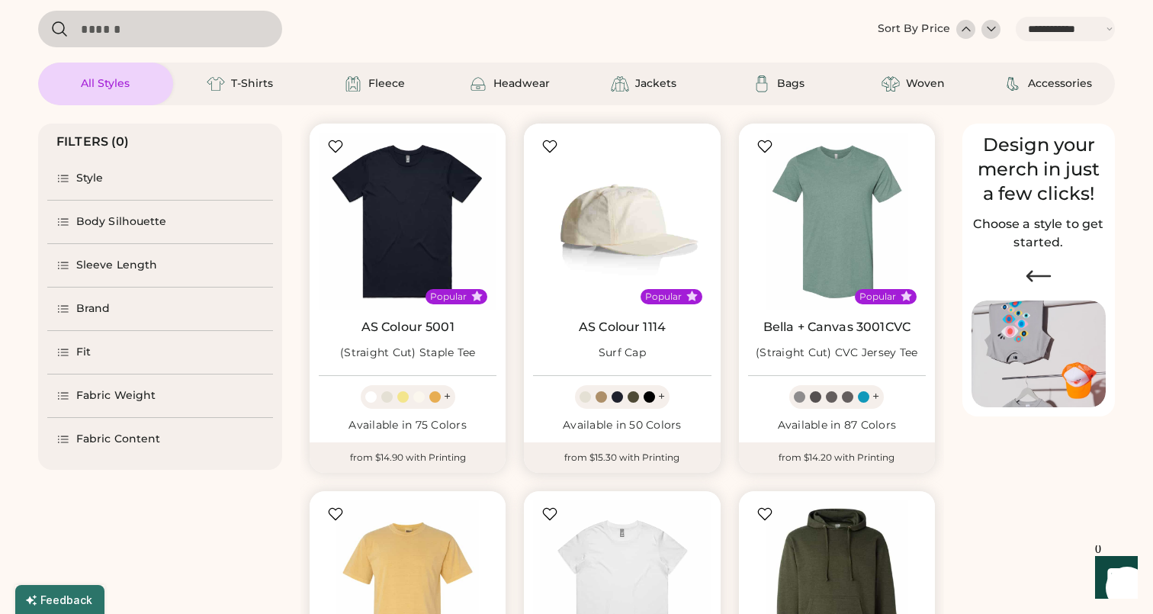
scroll to position [61, 0]
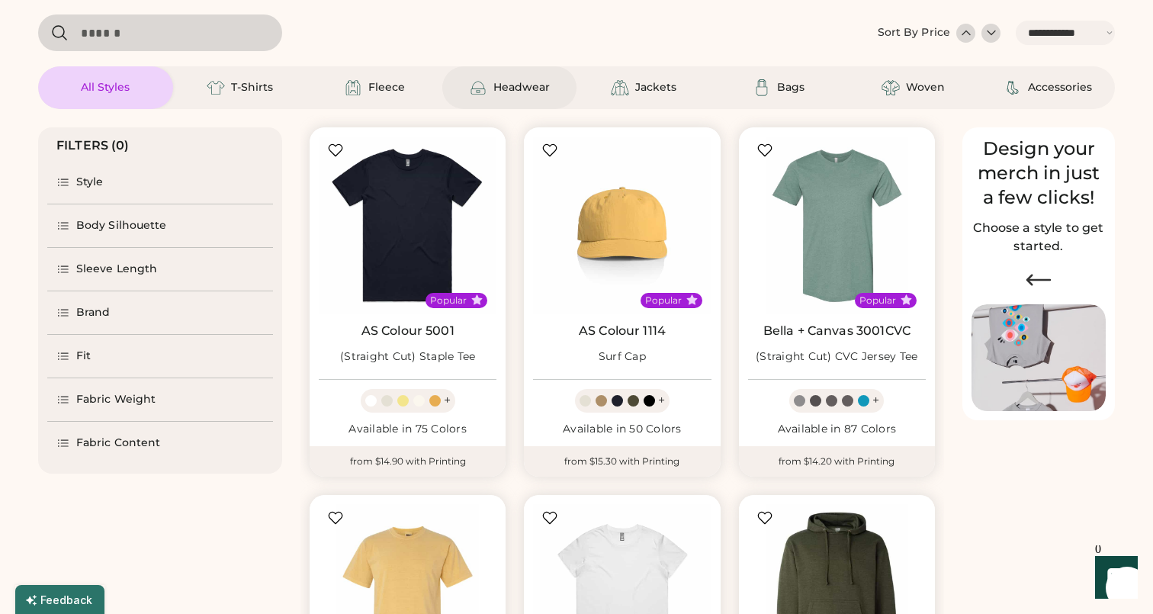
click at [494, 83] on div "Headwear" at bounding box center [522, 87] width 56 height 15
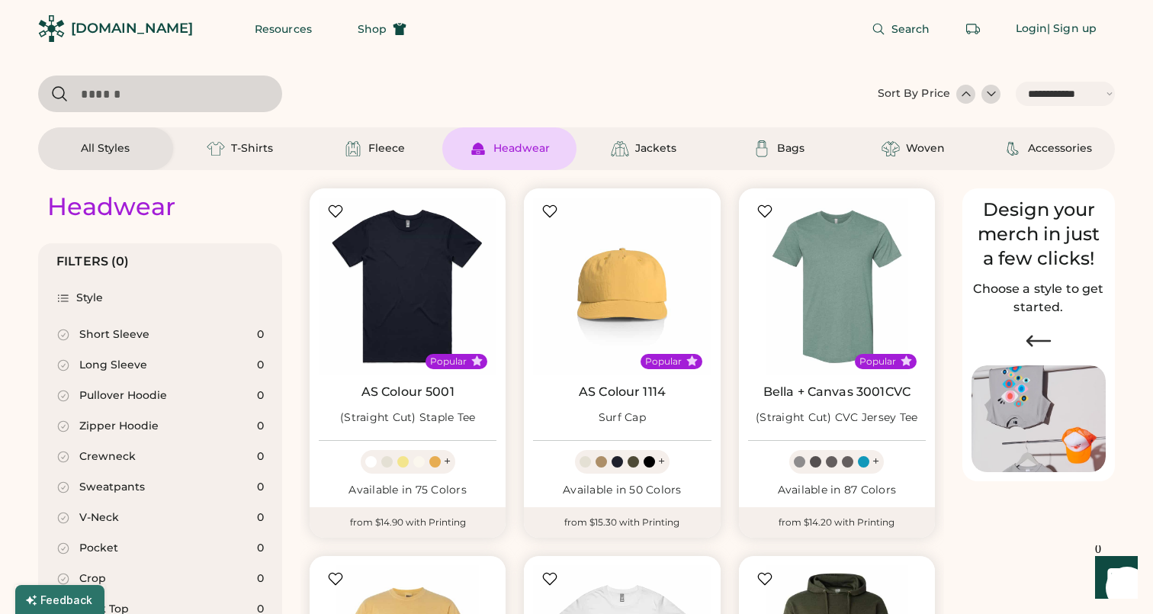
scroll to position [-1, 0]
click at [529, 161] on div "Headwear" at bounding box center [509, 148] width 135 height 43
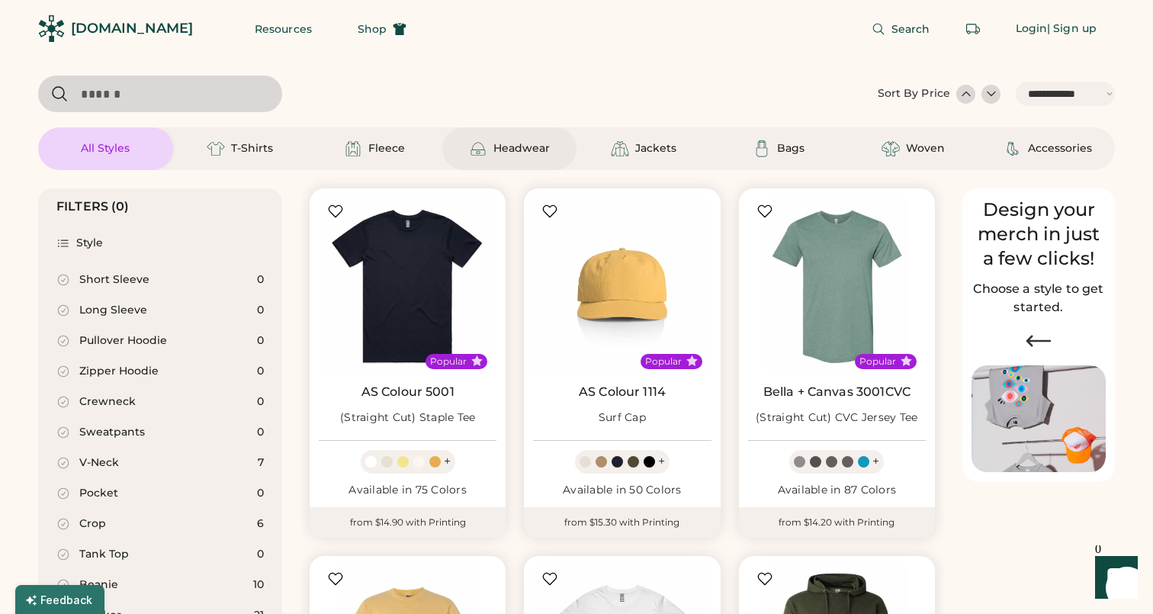
click at [513, 144] on div "Headwear" at bounding box center [522, 148] width 56 height 15
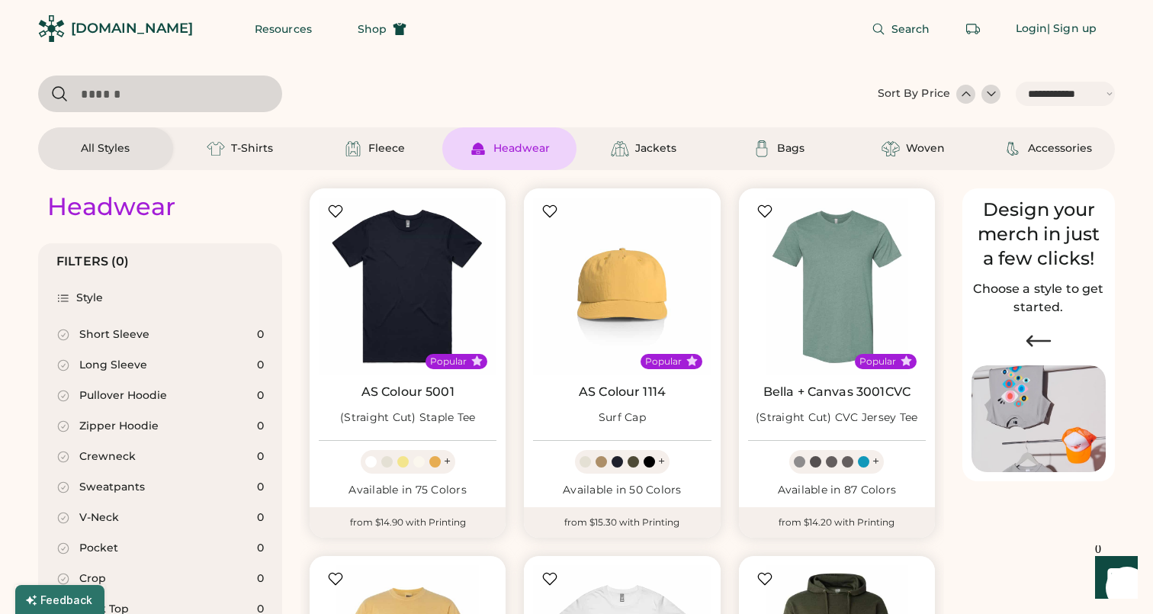
click at [513, 144] on div "Headwear" at bounding box center [522, 148] width 56 height 15
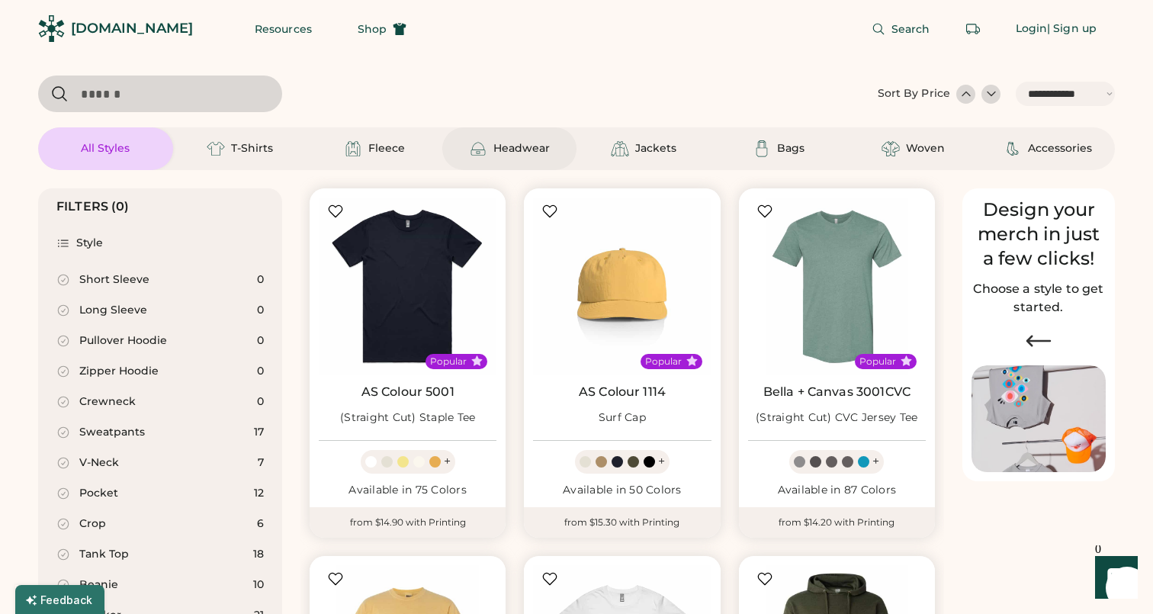
click at [513, 144] on div "Headwear" at bounding box center [522, 148] width 56 height 15
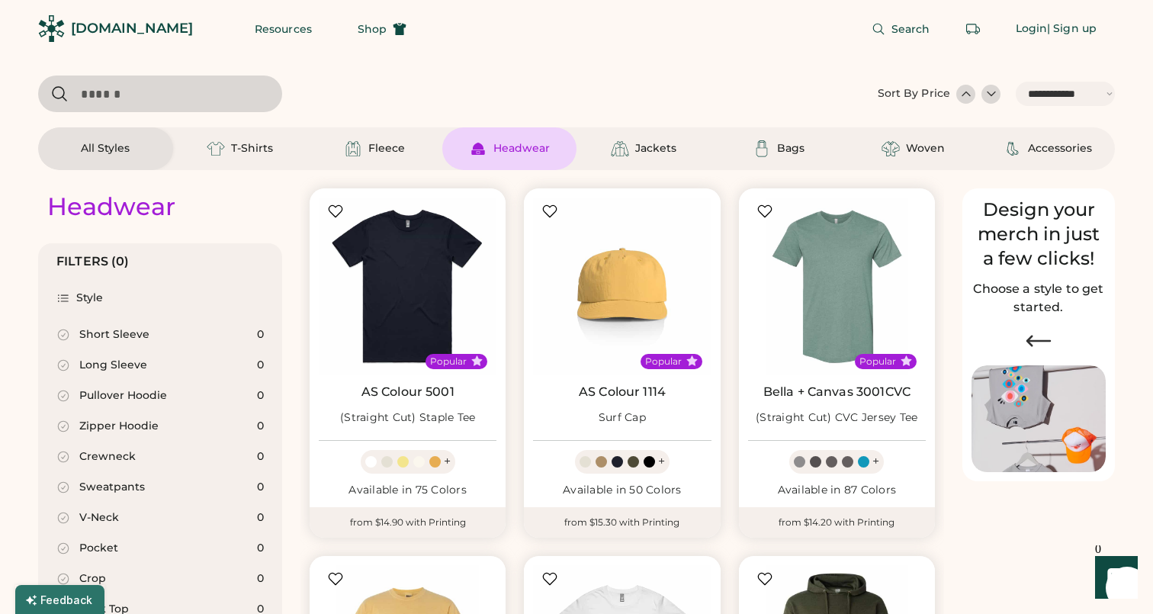
click at [218, 88] on input "input" at bounding box center [160, 94] width 244 height 37
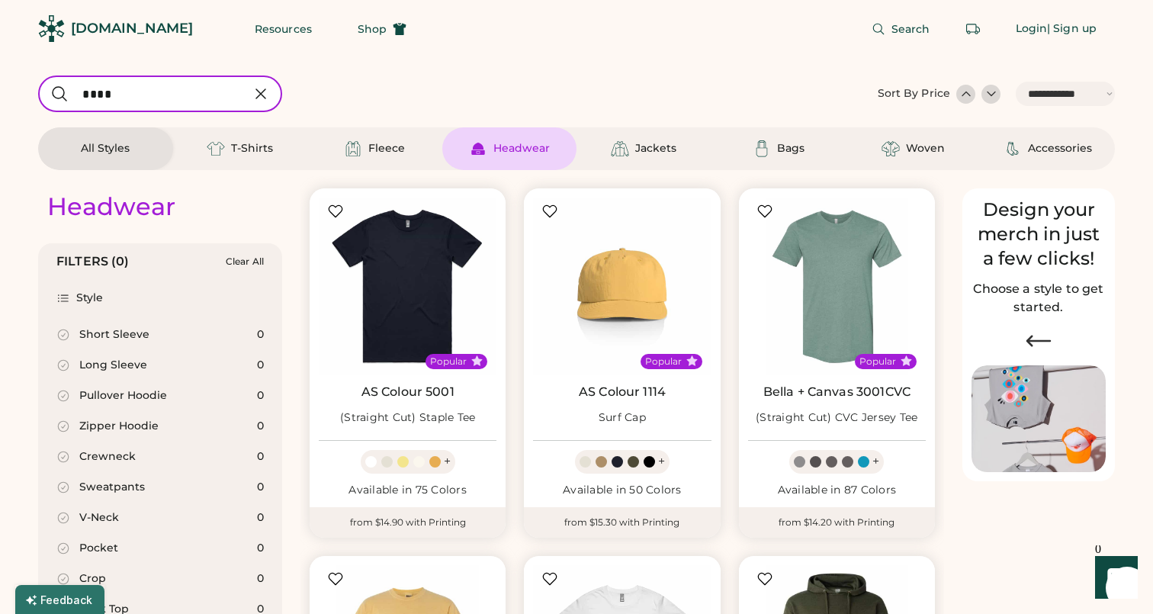
type input "****"
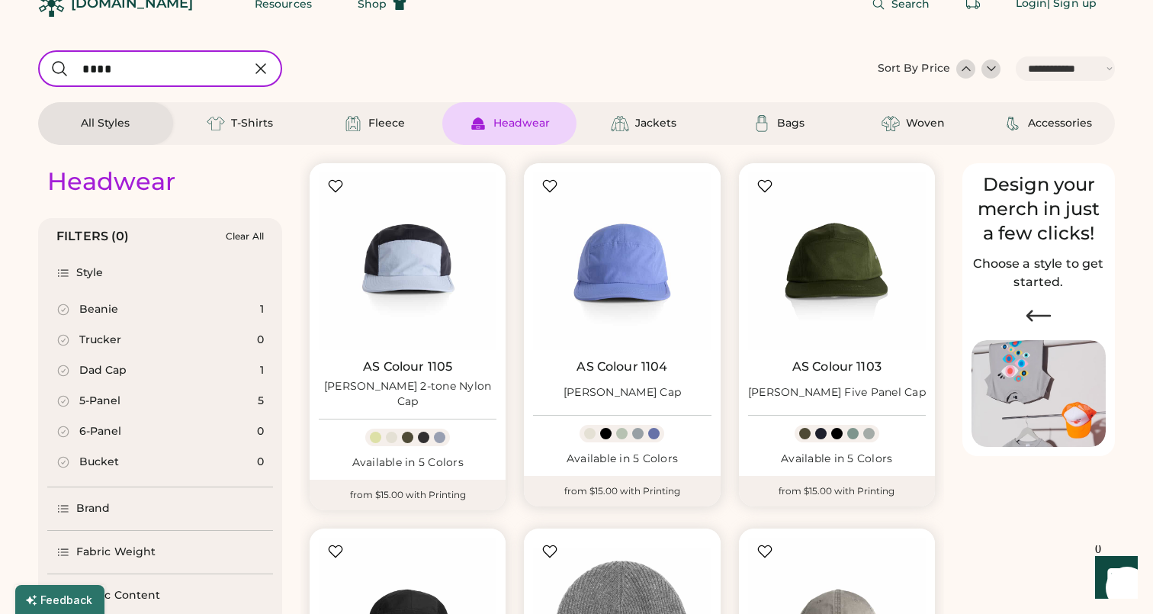
scroll to position [31, 0]
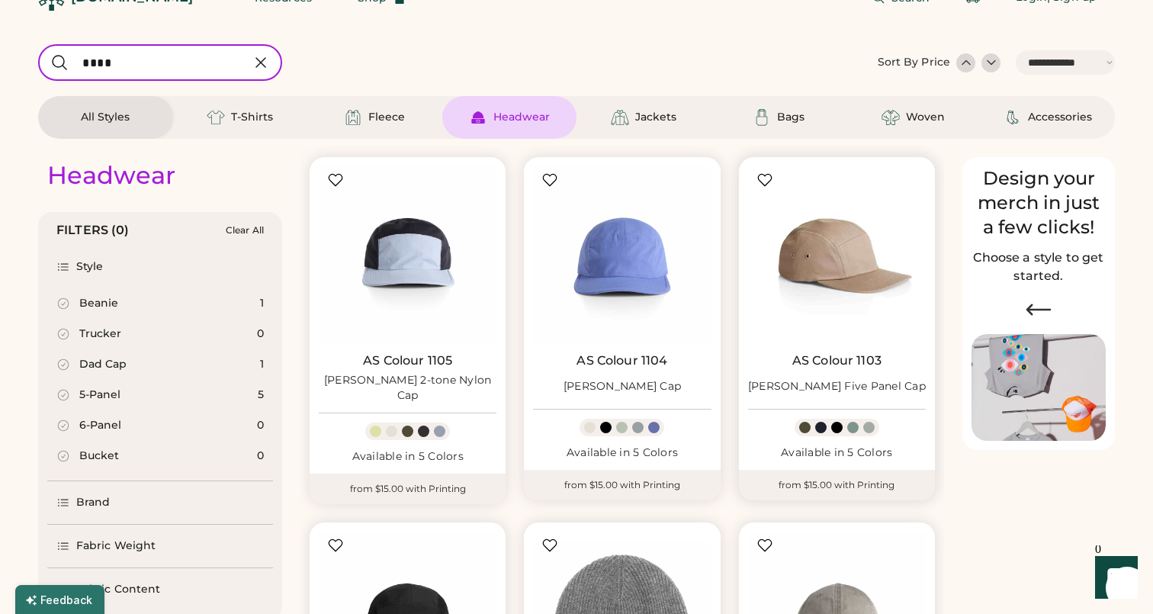
click at [849, 272] on img at bounding box center [837, 255] width 178 height 178
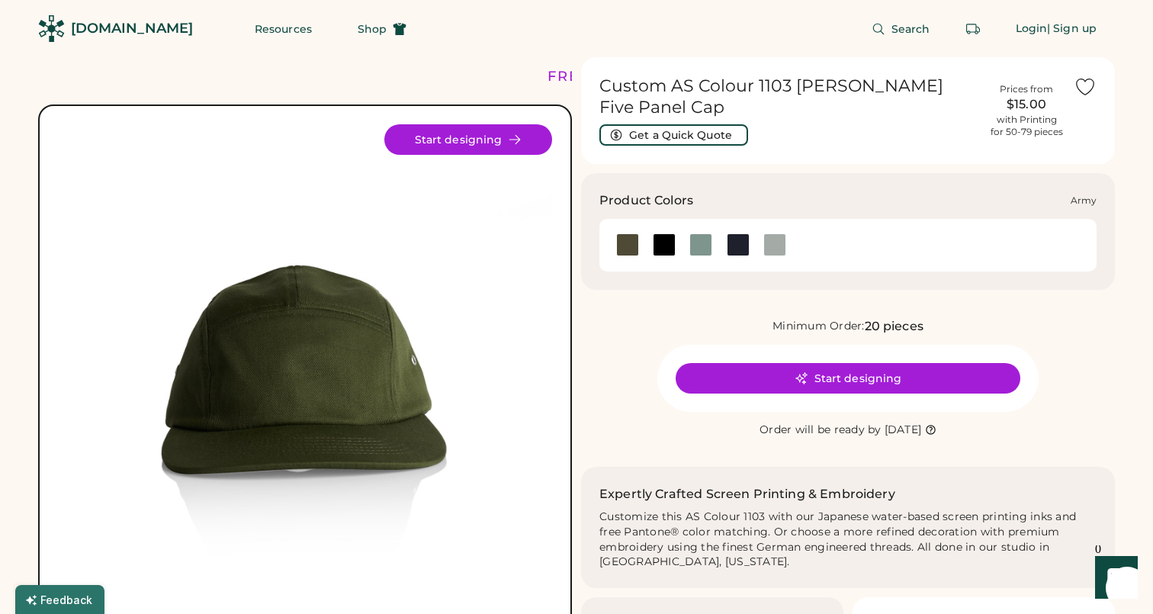
click at [635, 233] on div at bounding box center [627, 244] width 23 height 23
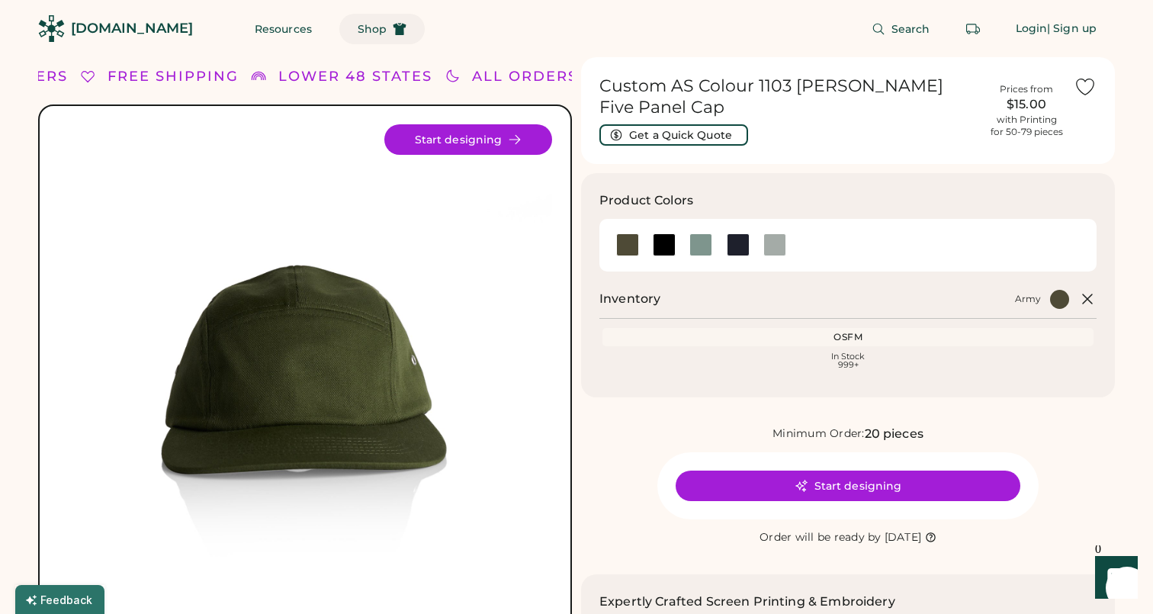
click at [358, 31] on span "Shop" at bounding box center [372, 29] width 29 height 11
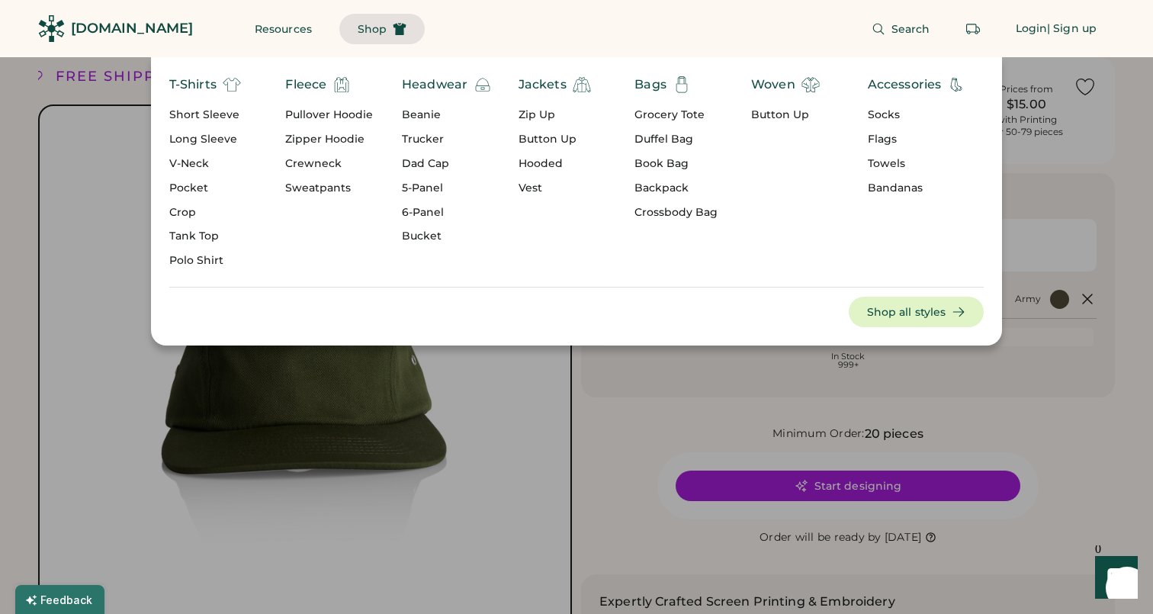
click at [216, 112] on div "Short Sleeve" at bounding box center [205, 115] width 72 height 15
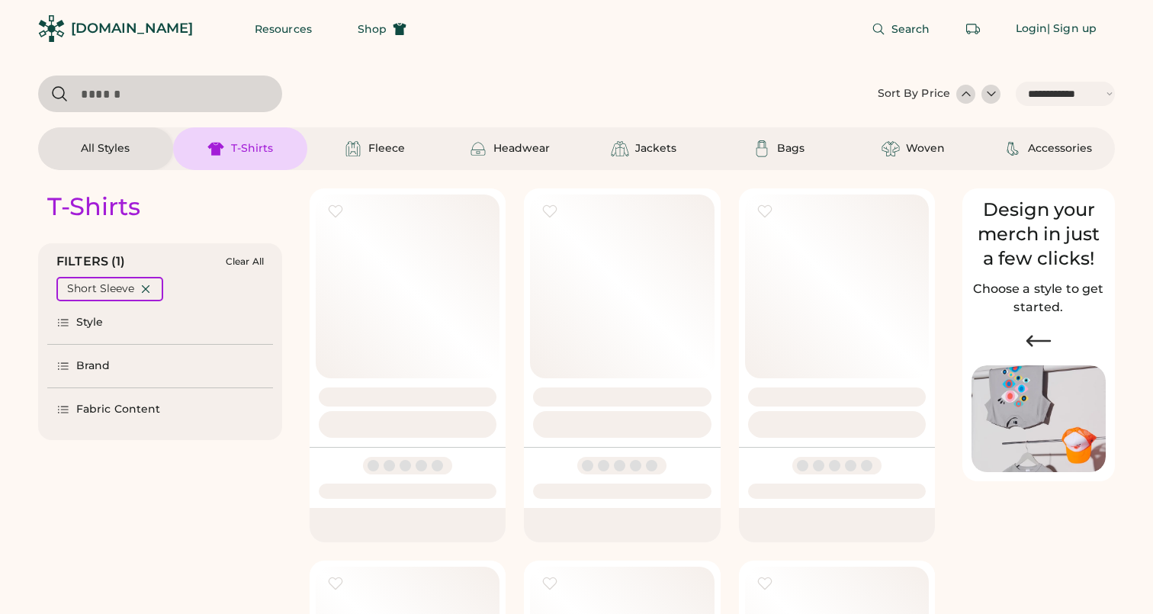
select select "*****"
select select "*"
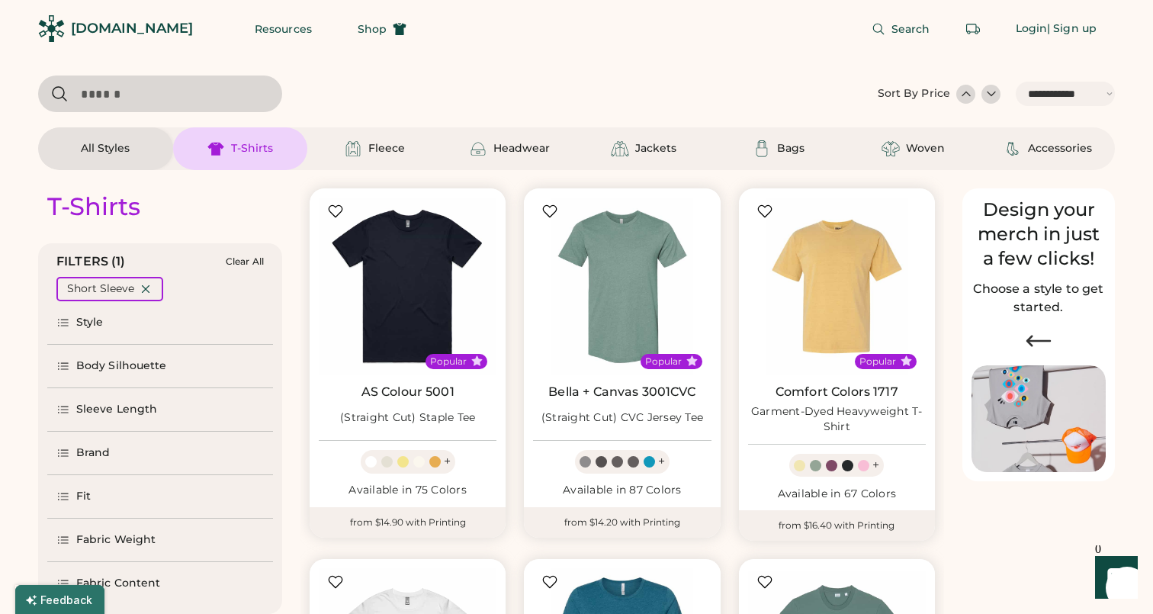
click at [155, 115] on div "**********" at bounding box center [576, 123] width 1077 height 95
click at [153, 97] on input "input" at bounding box center [160, 94] width 244 height 37
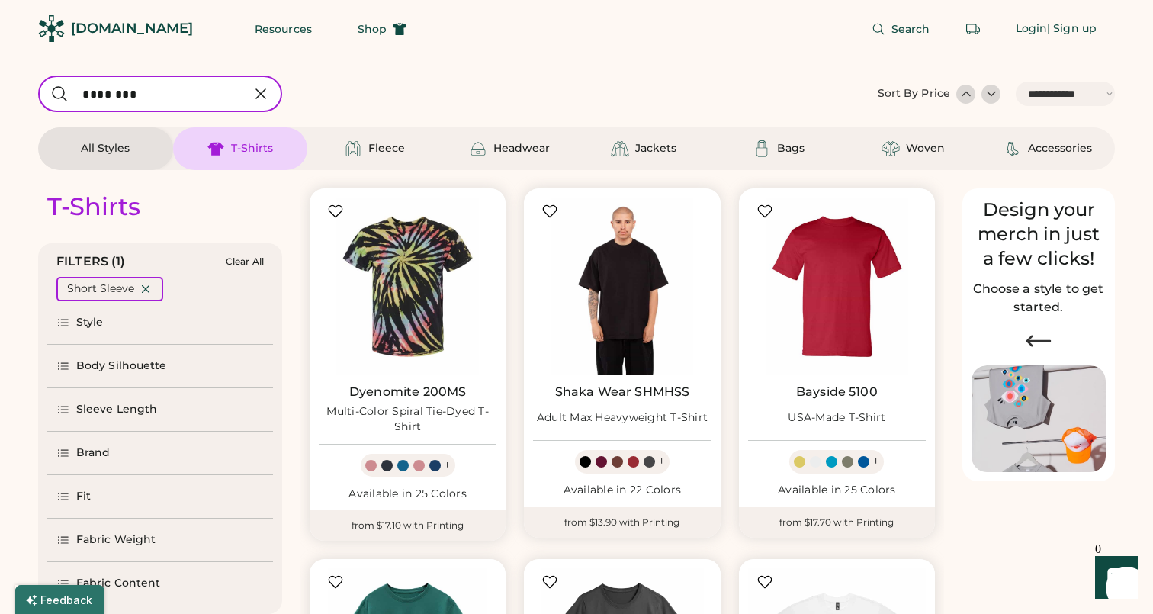
type input "********"
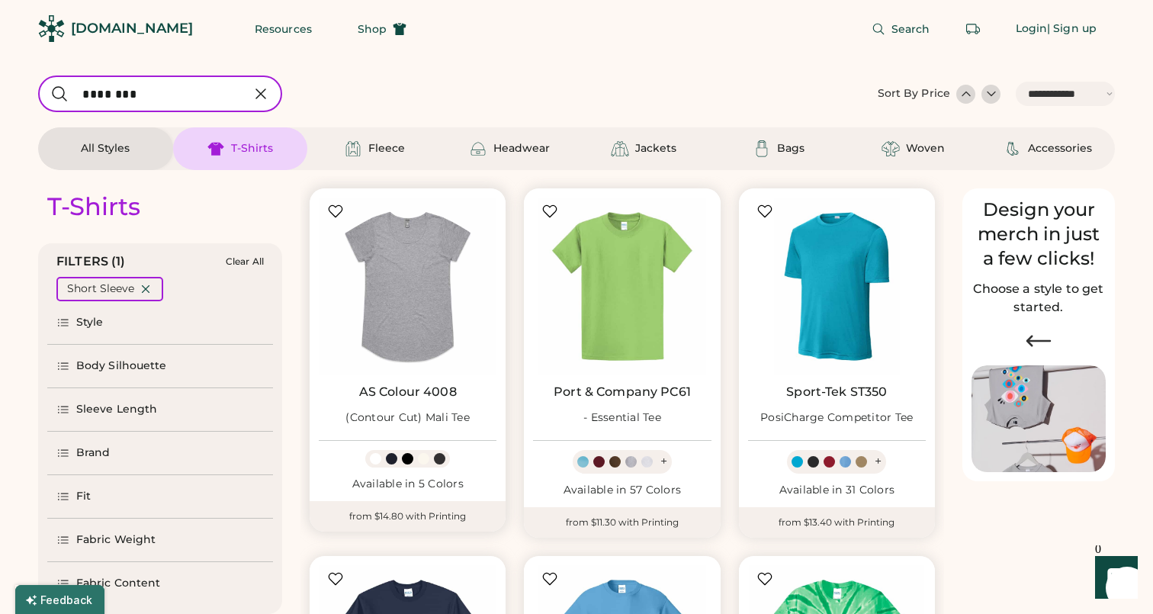
click at [393, 415] on div "(Contour Cut) Mali Tee" at bounding box center [408, 417] width 124 height 15
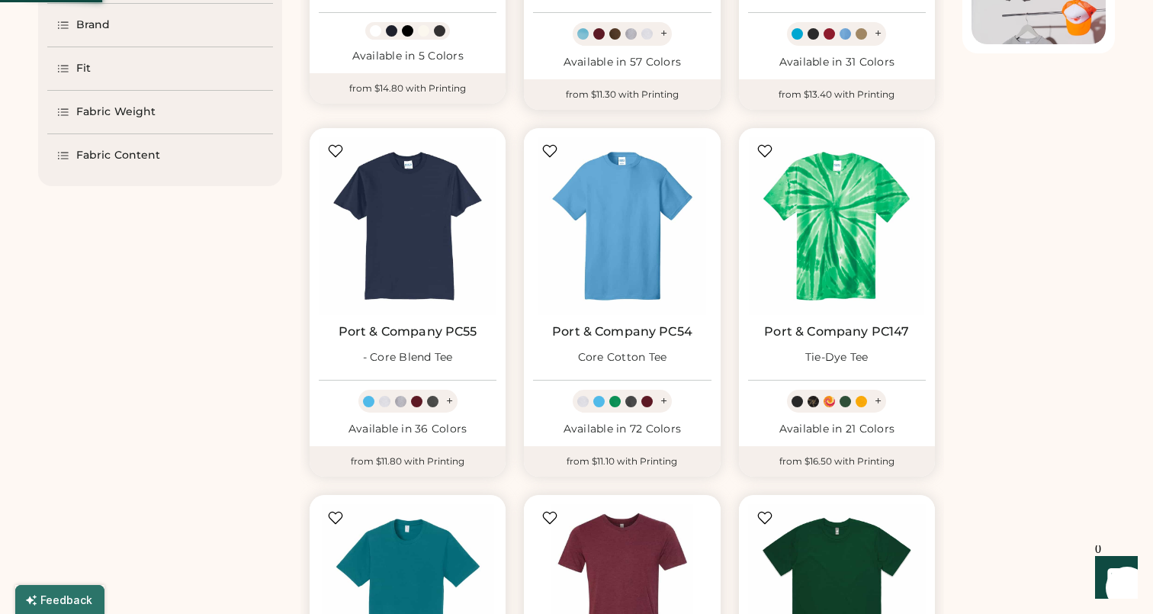
select select "*****"
select select "*"
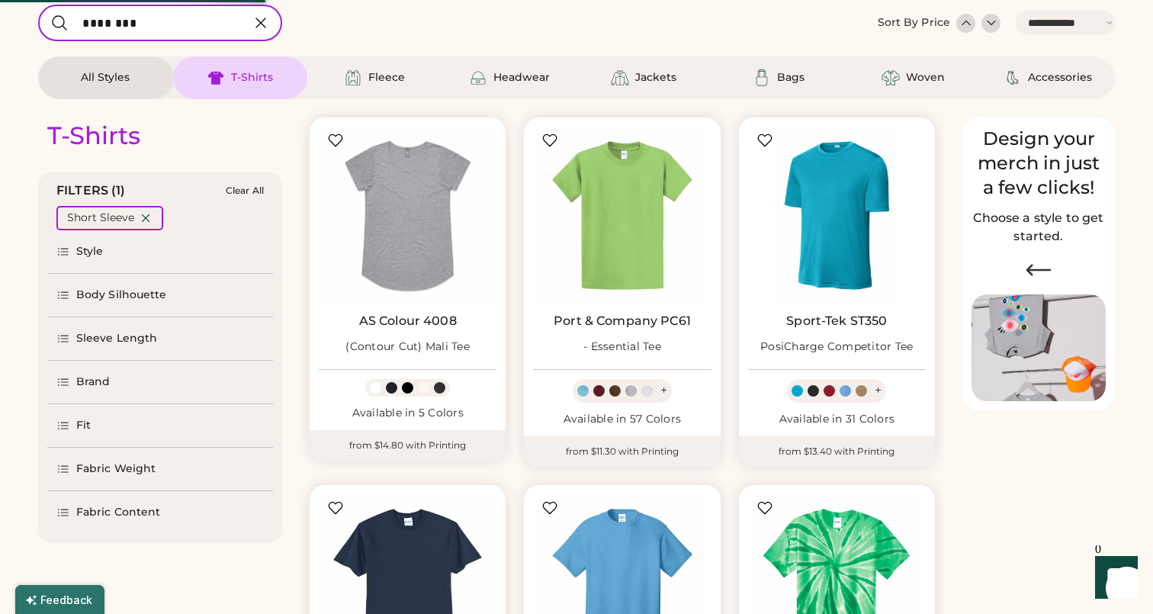
scroll to position [70, 0]
click at [420, 388] on div at bounding box center [423, 388] width 11 height 11
click at [406, 391] on div at bounding box center [407, 388] width 11 height 11
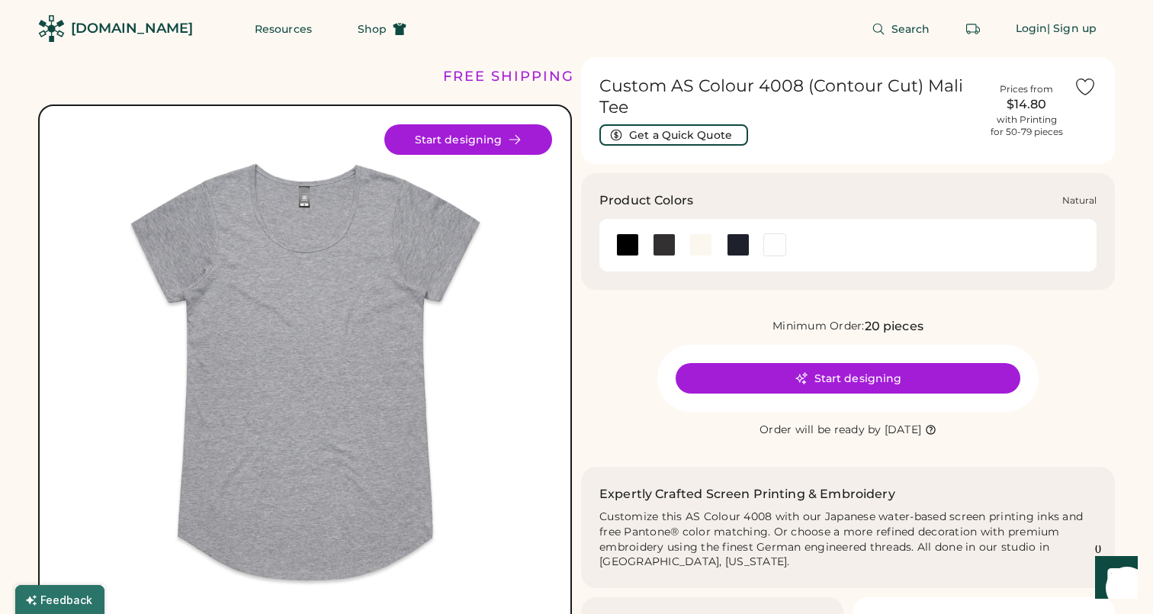
click at [707, 240] on div at bounding box center [701, 244] width 23 height 23
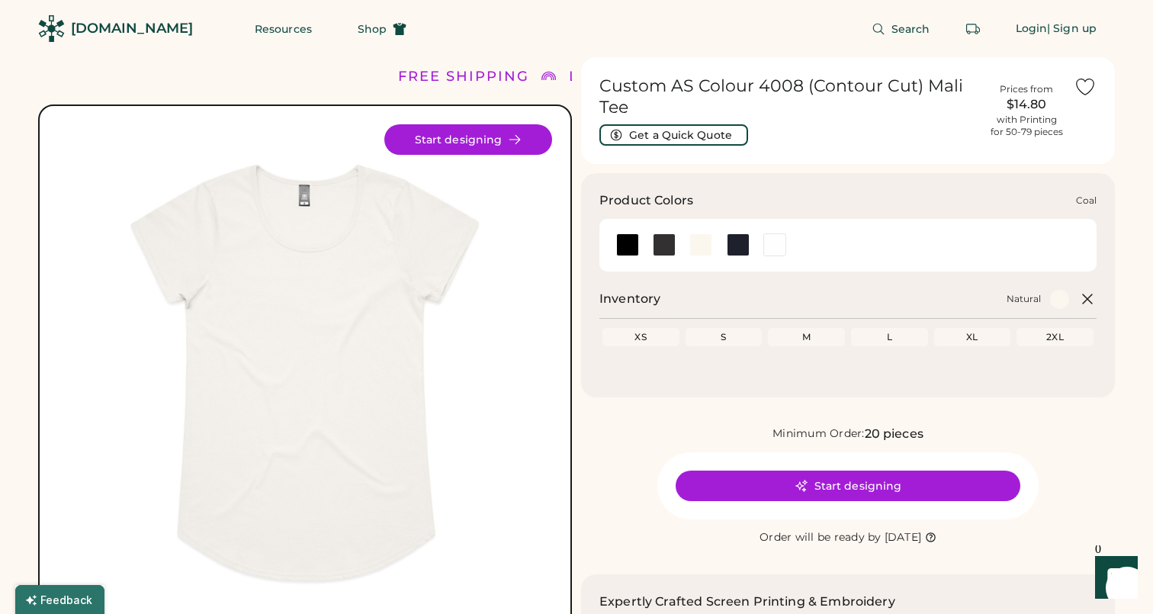
click at [658, 243] on div at bounding box center [664, 244] width 23 height 23
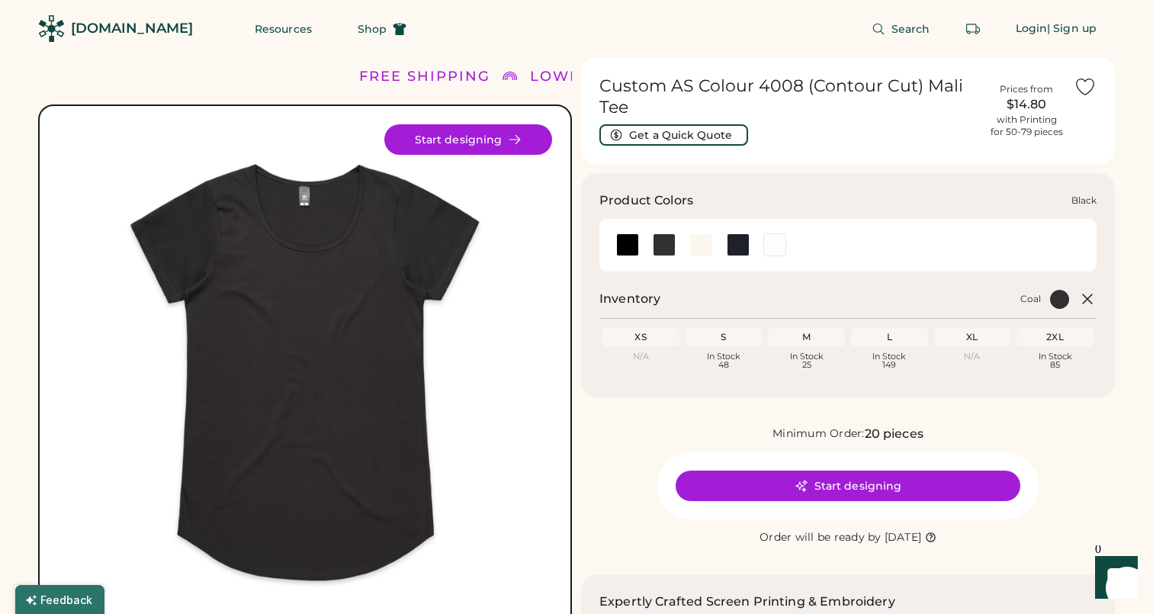
click at [623, 250] on div at bounding box center [627, 244] width 23 height 23
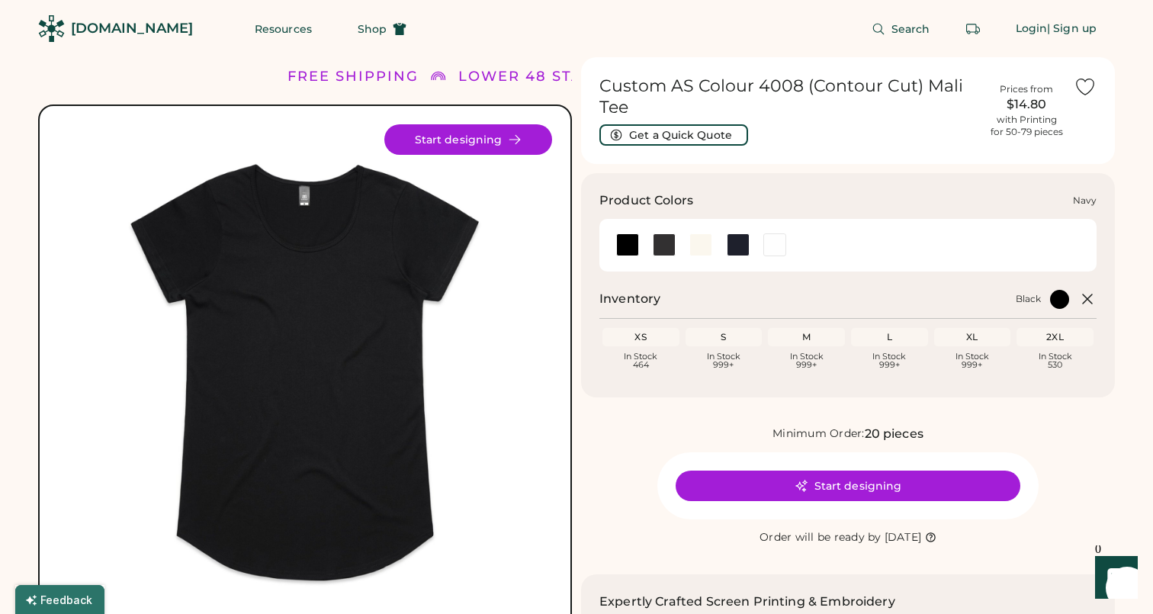
click at [738, 245] on div at bounding box center [738, 244] width 23 height 23
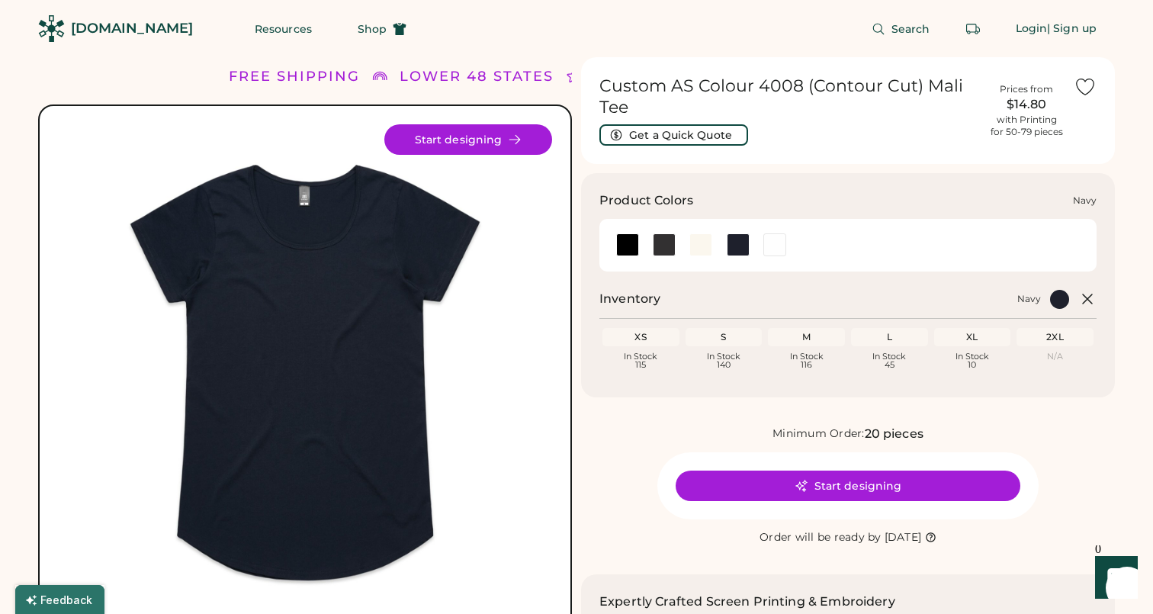
click at [737, 240] on div at bounding box center [738, 244] width 23 height 23
click at [739, 243] on div at bounding box center [738, 244] width 23 height 23
click at [663, 236] on div at bounding box center [664, 244] width 23 height 23
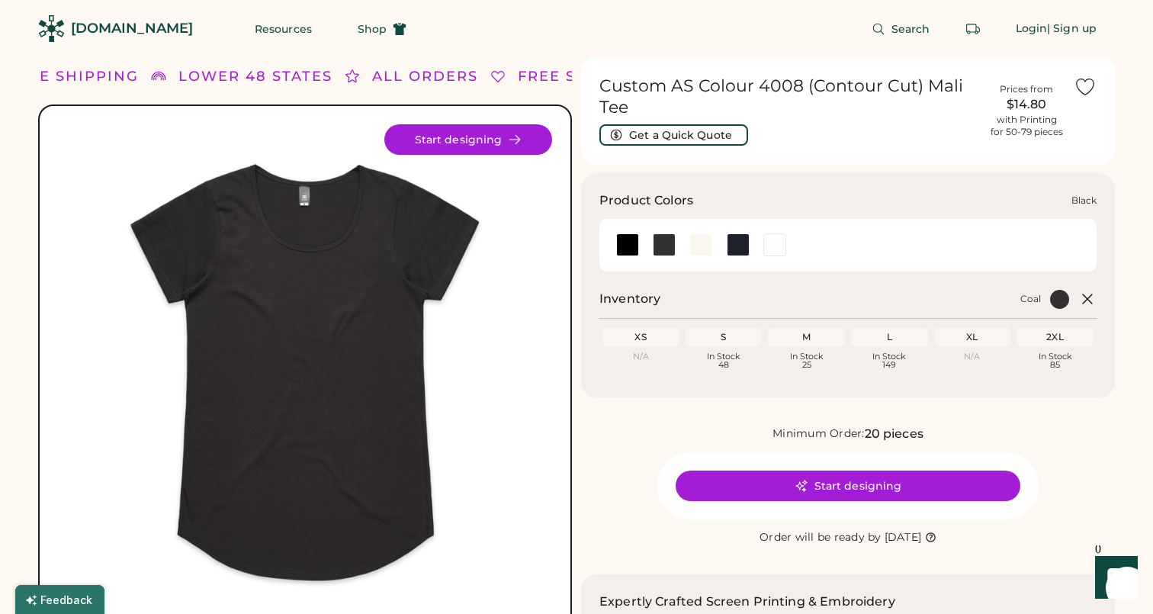
click at [622, 243] on div at bounding box center [627, 244] width 23 height 23
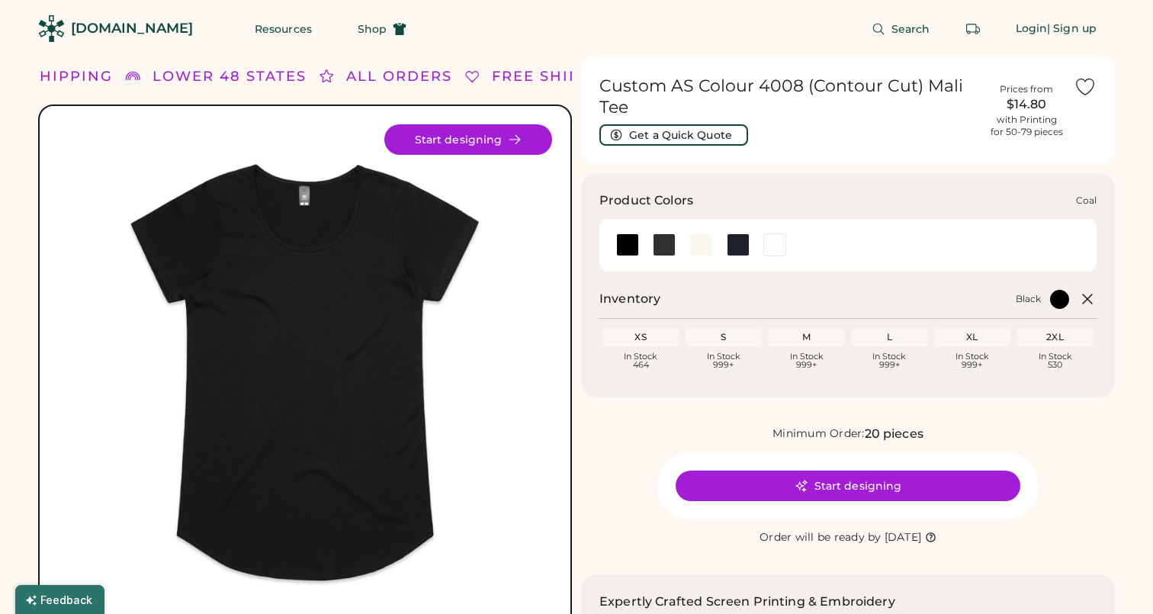
click at [667, 238] on div at bounding box center [664, 244] width 23 height 23
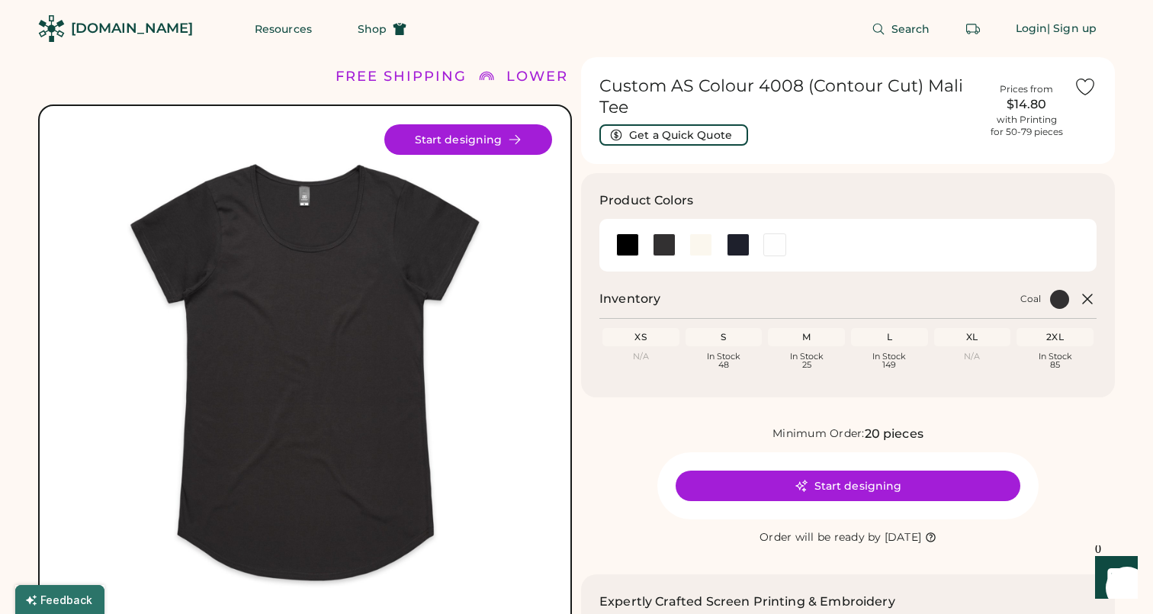
click at [111, 33] on div "[DOMAIN_NAME]" at bounding box center [132, 28] width 122 height 19
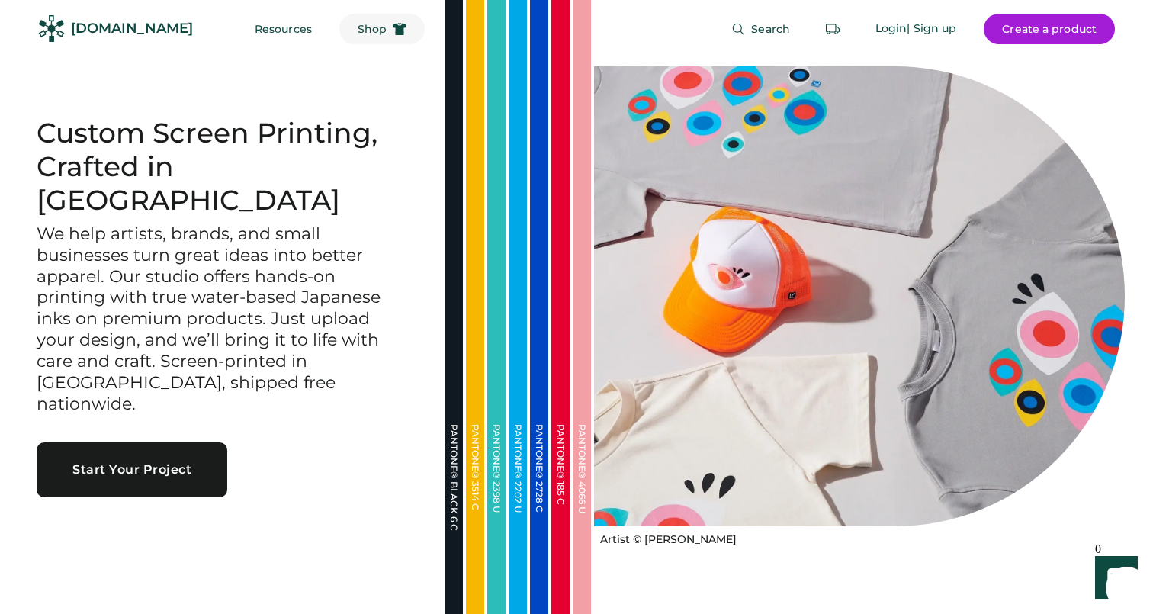
click at [358, 34] on span "Shop" at bounding box center [372, 29] width 29 height 11
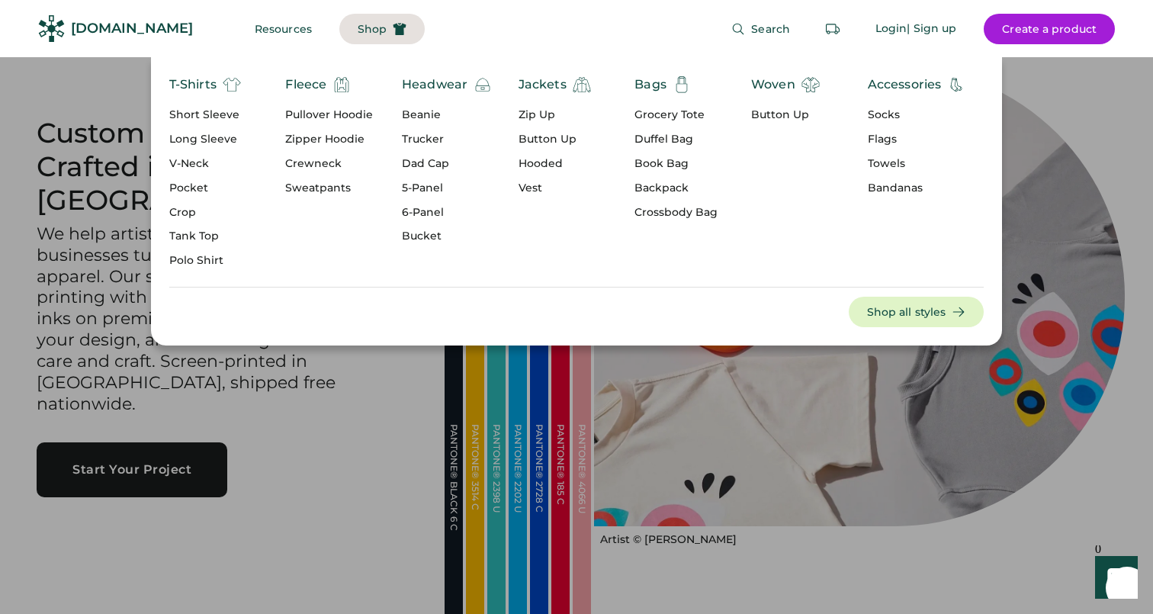
click at [214, 111] on div "Short Sleeve" at bounding box center [205, 115] width 72 height 15
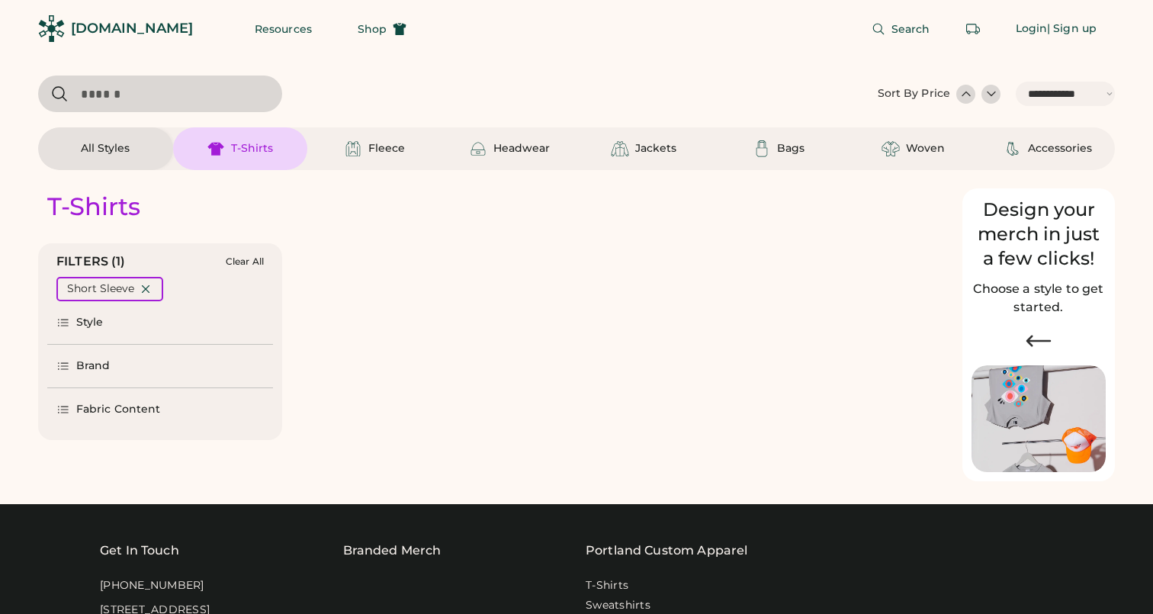
select select "*****"
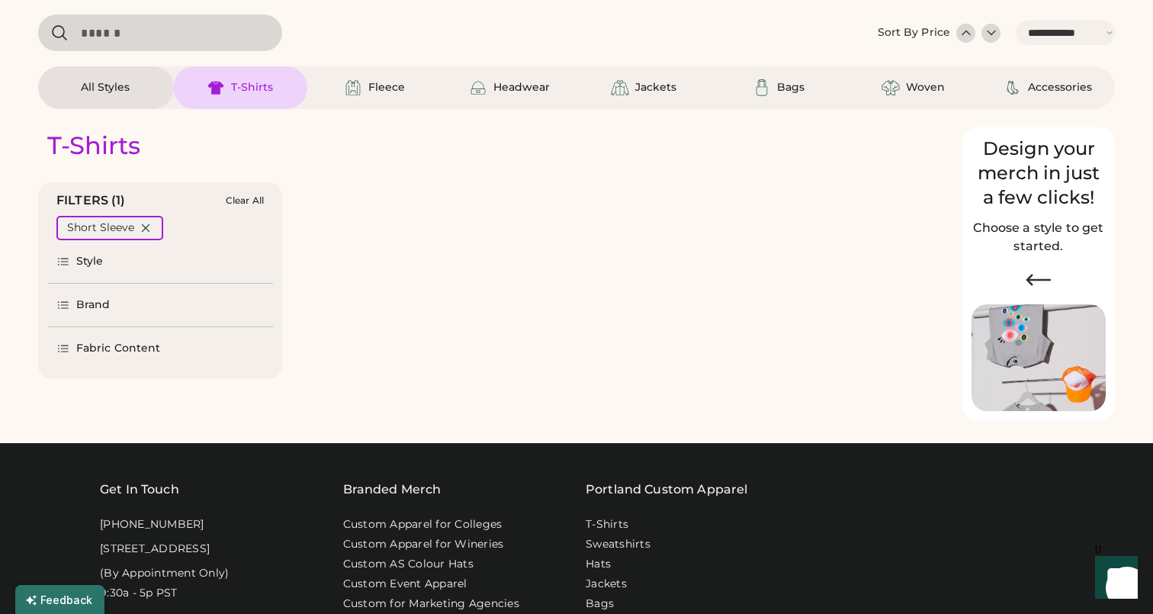
select select "*****"
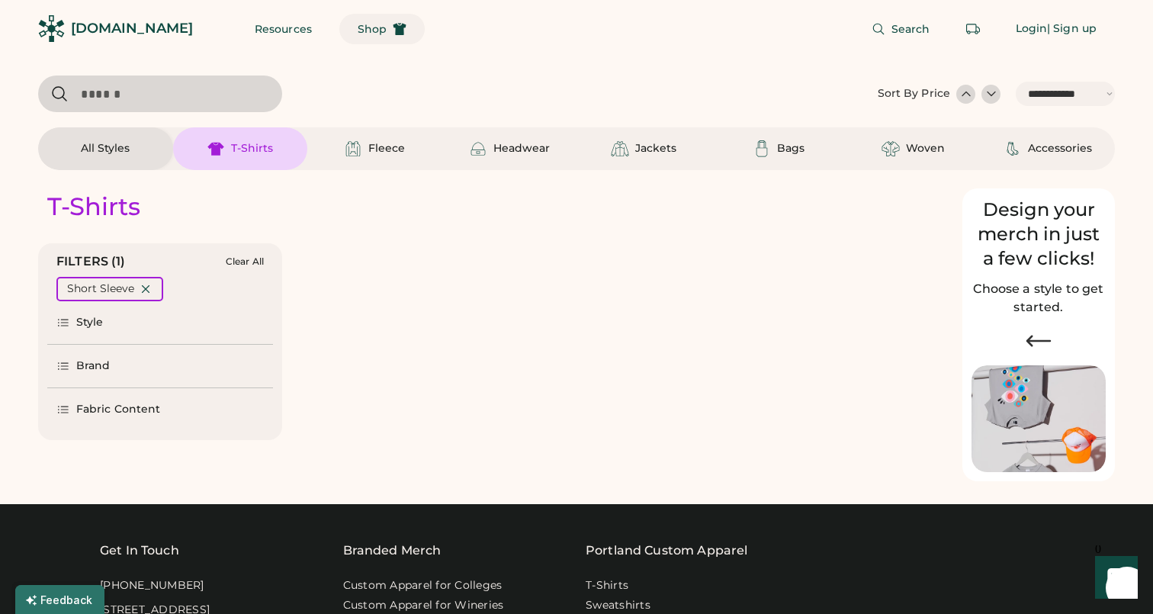
click at [358, 30] on span "Shop" at bounding box center [372, 29] width 29 height 11
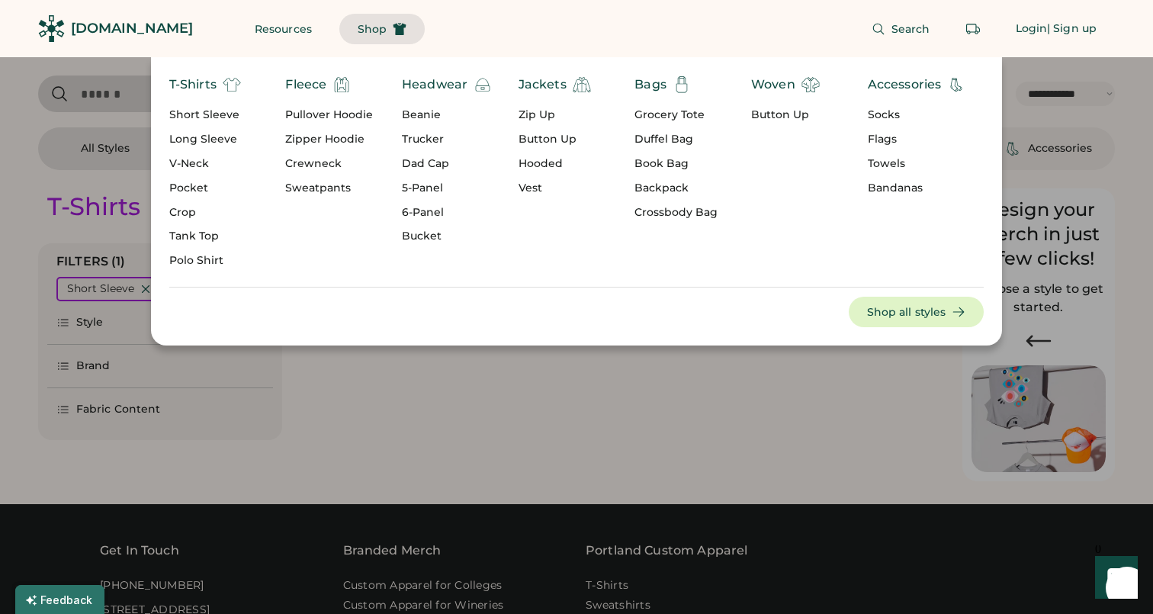
click at [211, 113] on div "Short Sleeve" at bounding box center [205, 115] width 72 height 15
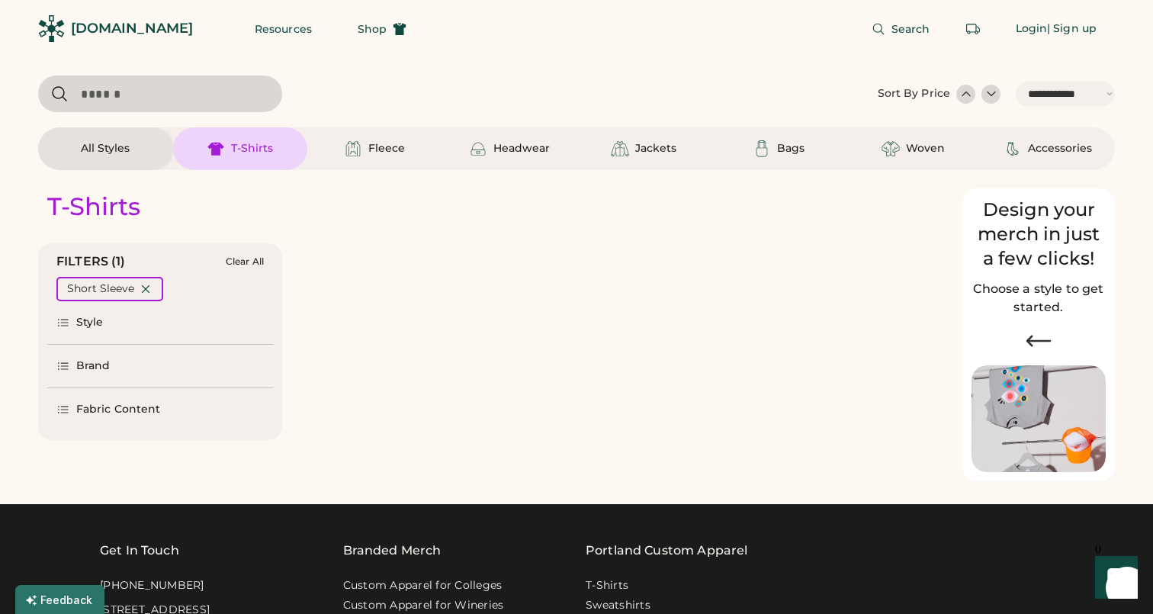
click at [137, 93] on input "input" at bounding box center [160, 94] width 244 height 37
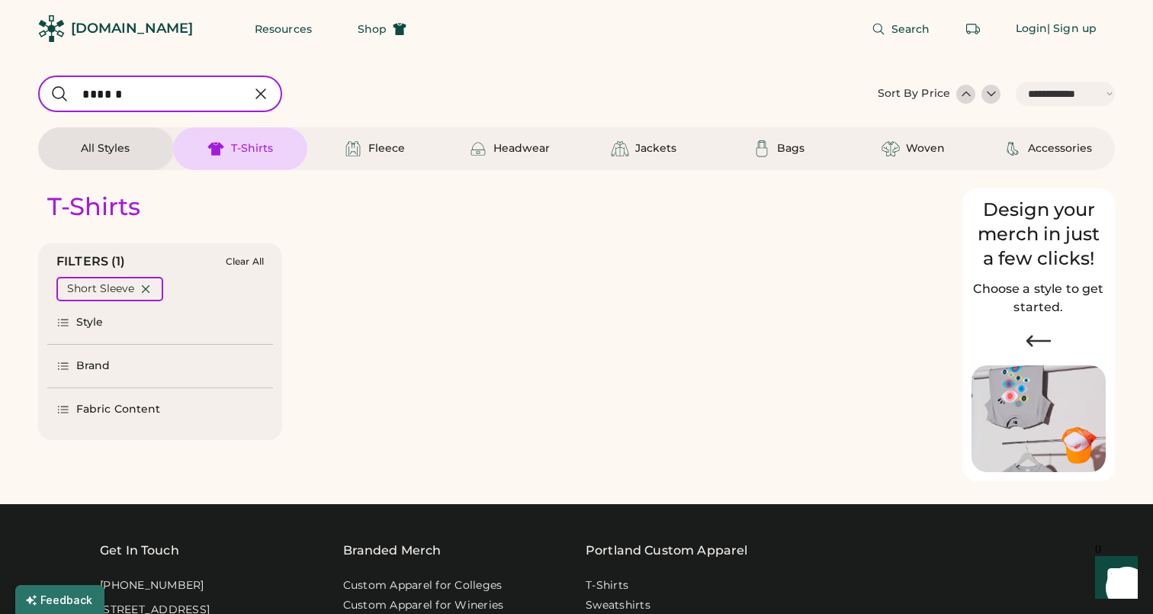
type input "*******"
select select "*"
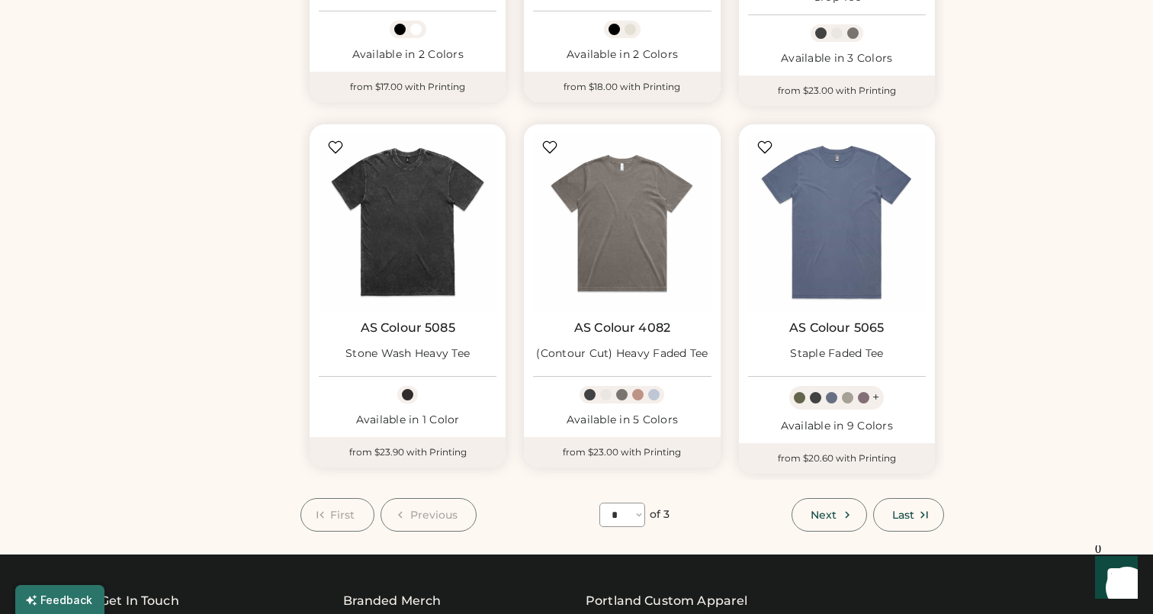
scroll to position [1299, 0]
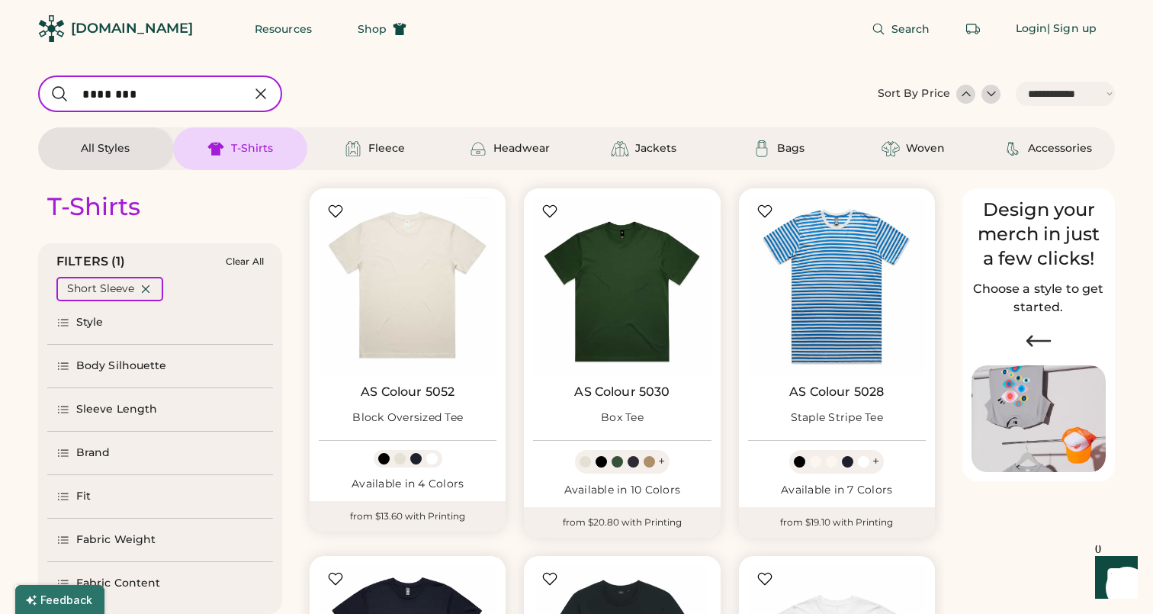
click at [138, 91] on input "input" at bounding box center [160, 94] width 244 height 37
type input "**********"
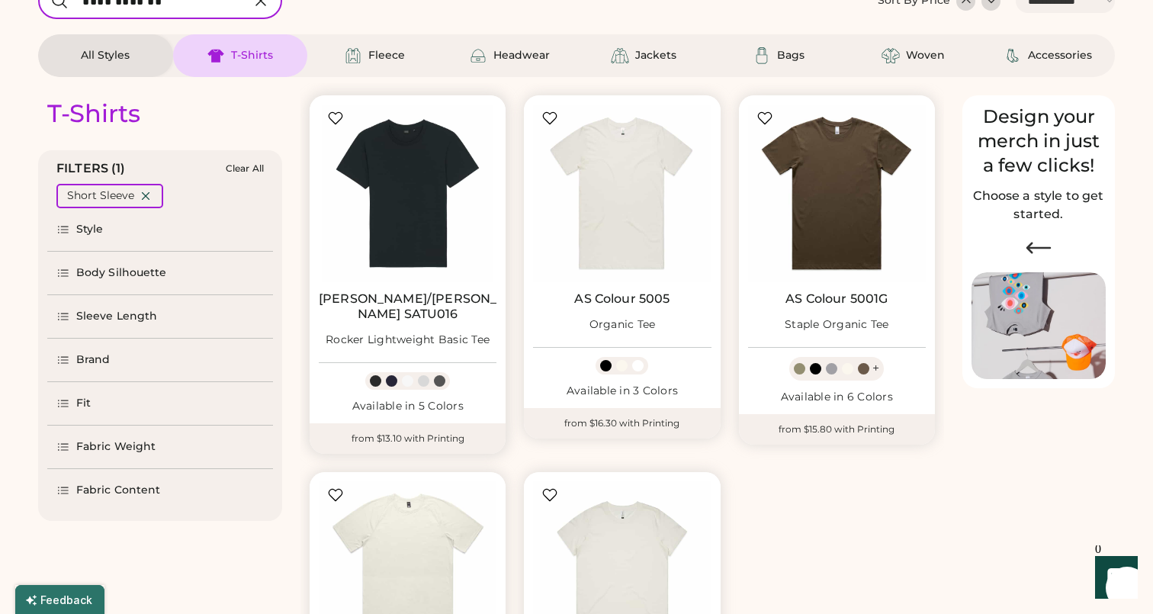
scroll to position [95, 0]
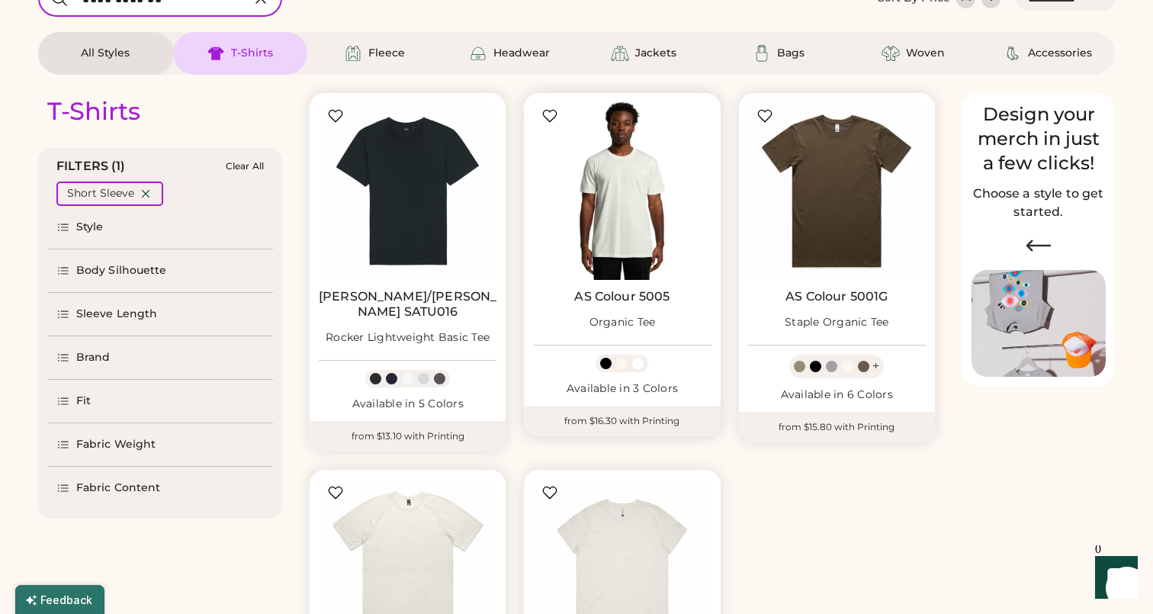
click at [612, 230] on img at bounding box center [622, 191] width 178 height 178
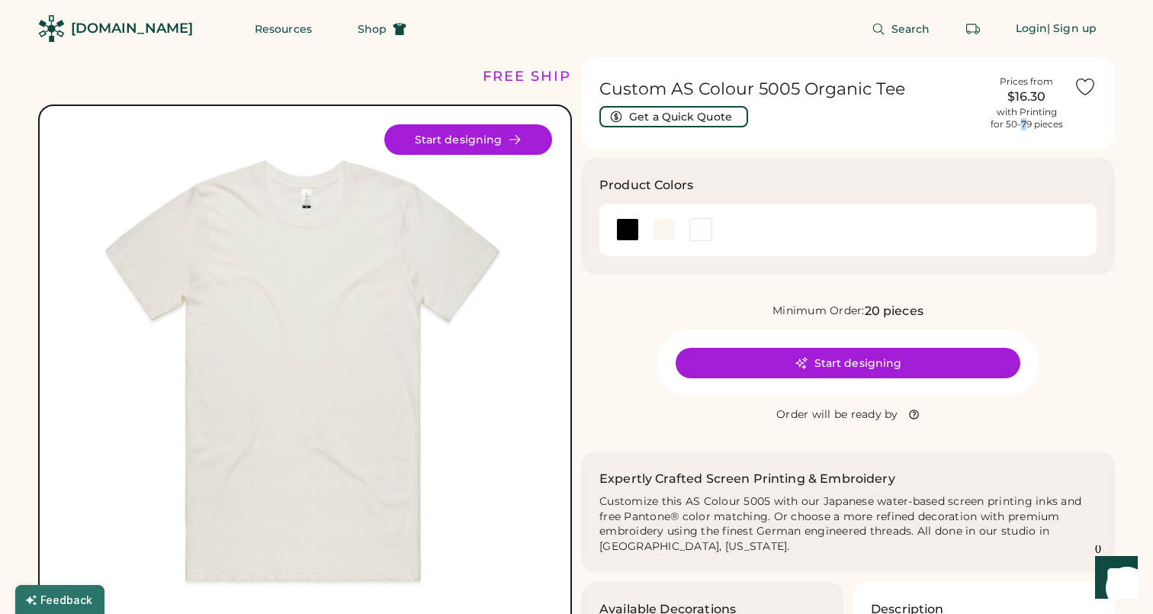
click at [1023, 118] on div "with Printing for 50-79 pieces" at bounding box center [1027, 118] width 72 height 24
click at [1022, 101] on div "$16.30" at bounding box center [1027, 97] width 76 height 18
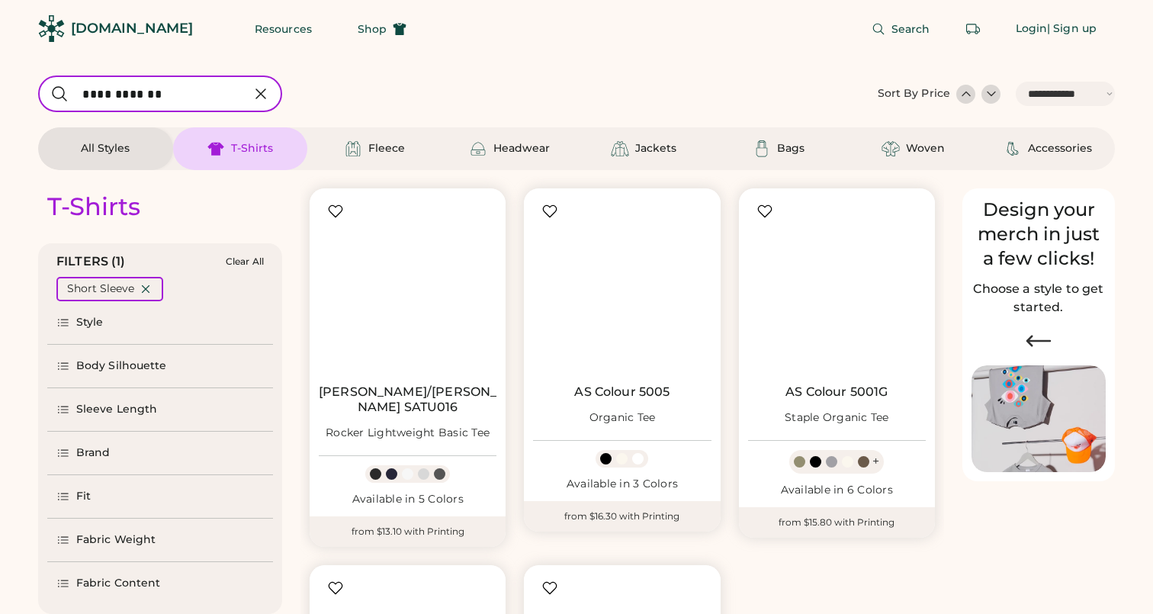
select select "*****"
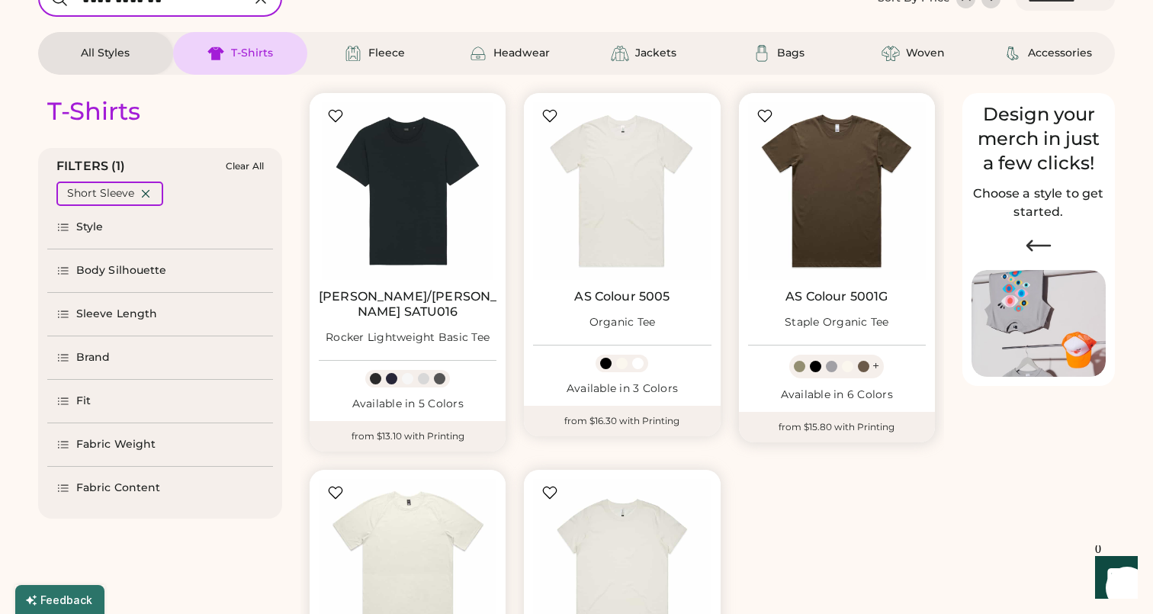
click at [857, 242] on img at bounding box center [837, 191] width 178 height 178
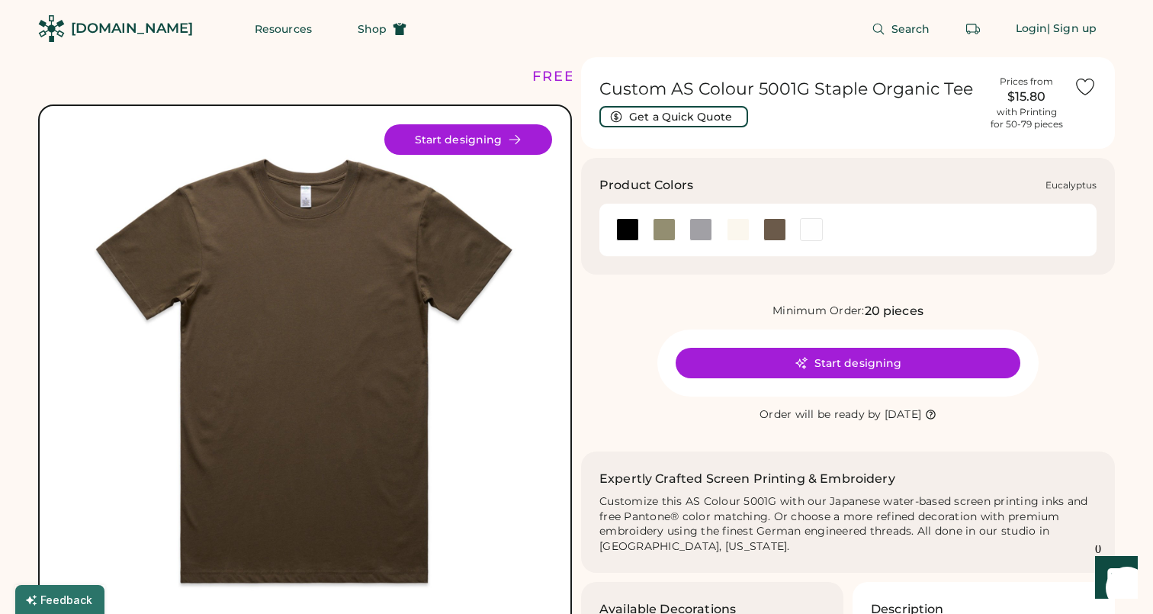
click at [670, 227] on div at bounding box center [664, 229] width 23 height 23
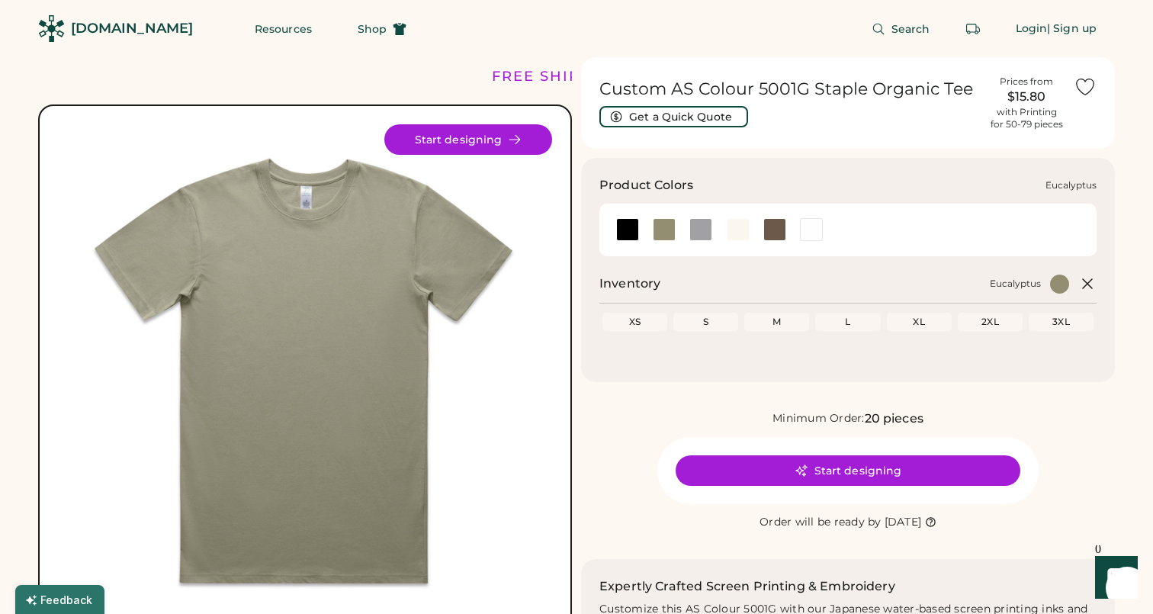
click at [661, 227] on div at bounding box center [664, 229] width 23 height 23
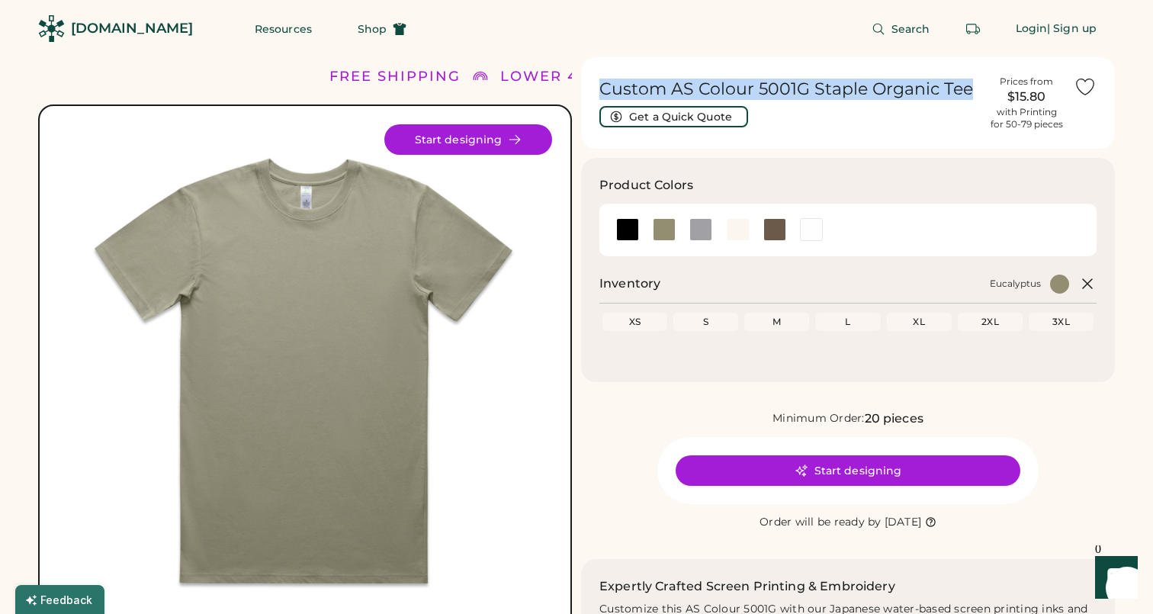
drag, startPoint x: 973, startPoint y: 88, endPoint x: 594, endPoint y: 91, distance: 378.3
click at [594, 91] on div "Custom AS Colour 5001G Staple Organic Tee Get a Quick Quote Prices from $15.80 …" at bounding box center [848, 103] width 534 height 92
copy h1 "Custom AS Colour 5001G Staple Organic Tee"
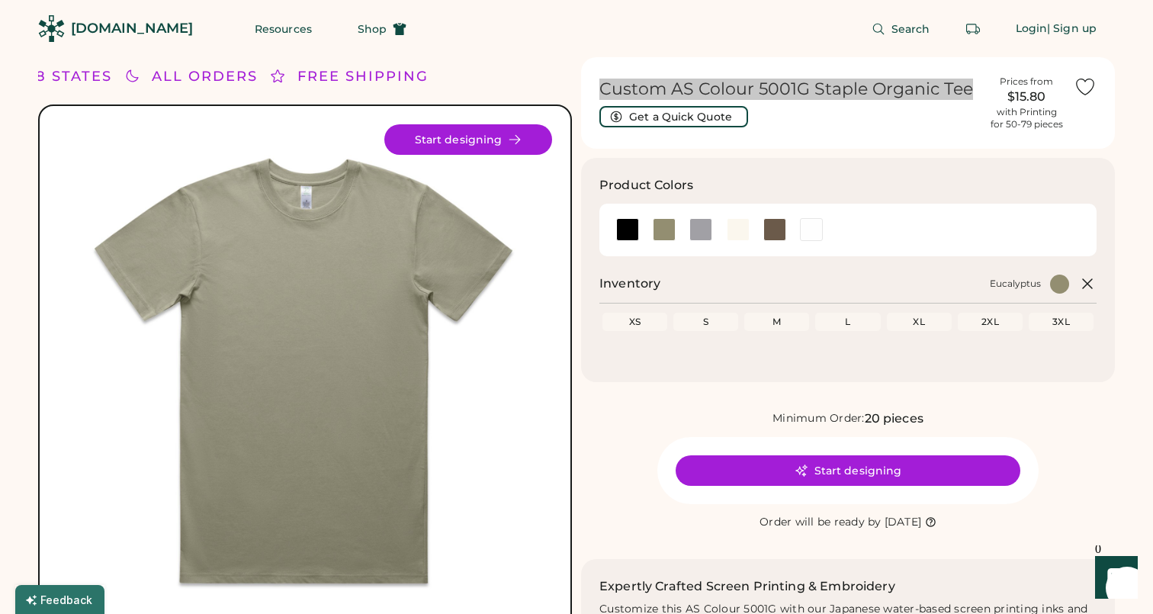
click at [918, 150] on div "Custom AS Colour 5001G Staple Organic Tee Get a Quick Quote Prices from $15.80 …" at bounding box center [848, 580] width 534 height 1046
